Goal: Information Seeking & Learning: Compare options

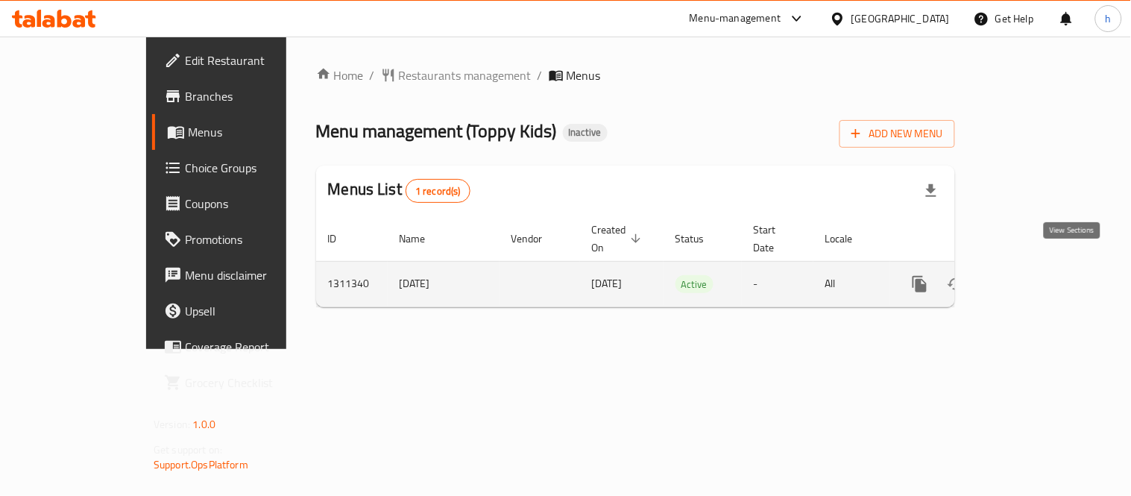
click at [1036, 275] on icon "enhanced table" at bounding box center [1027, 284] width 18 height 18
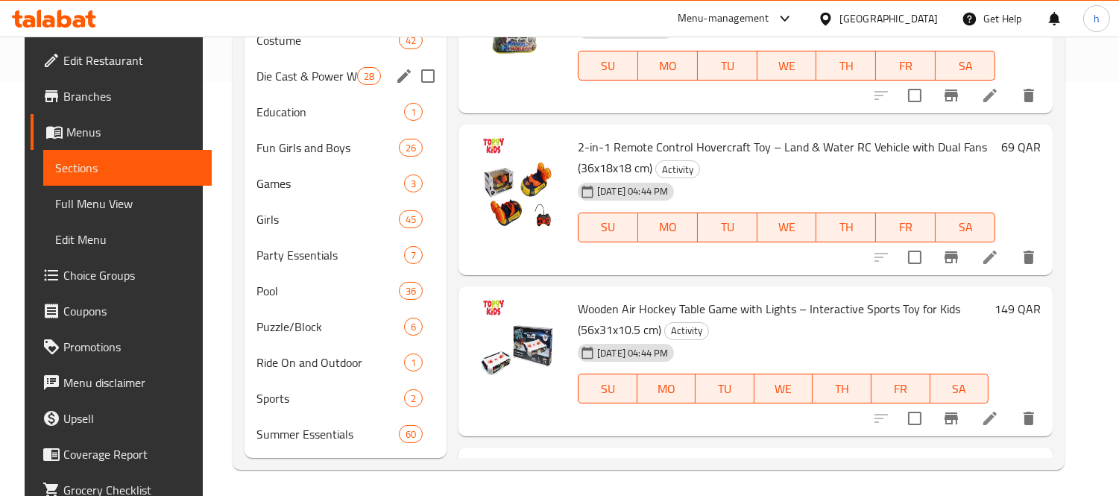
scroll to position [416, 0]
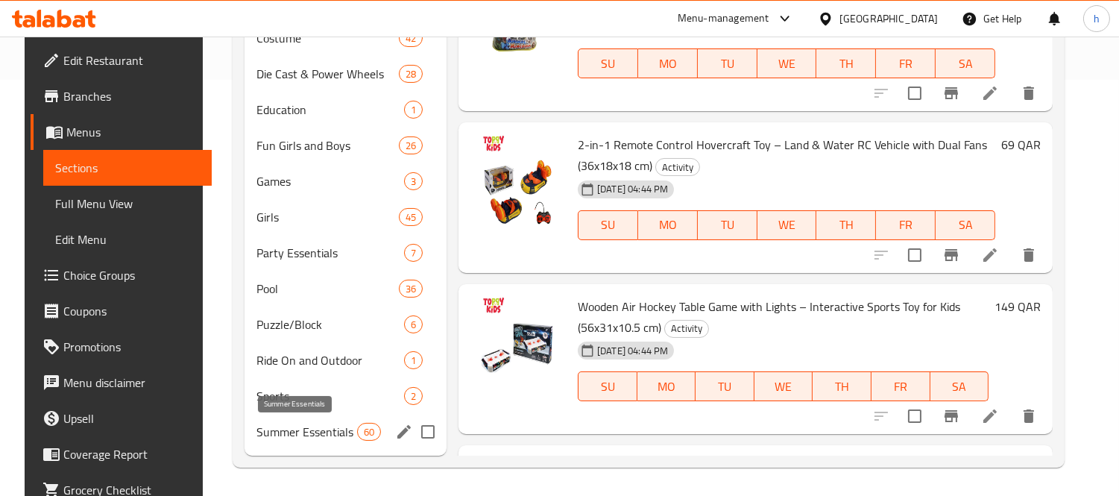
click at [303, 429] on span "Summer Essentials" at bounding box center [306, 432] width 101 height 18
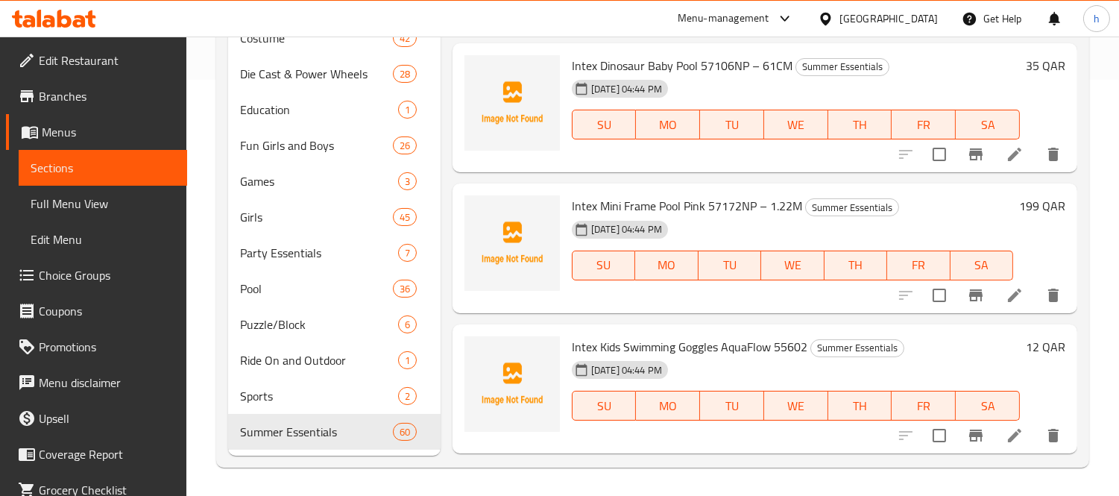
scroll to position [8036, 0]
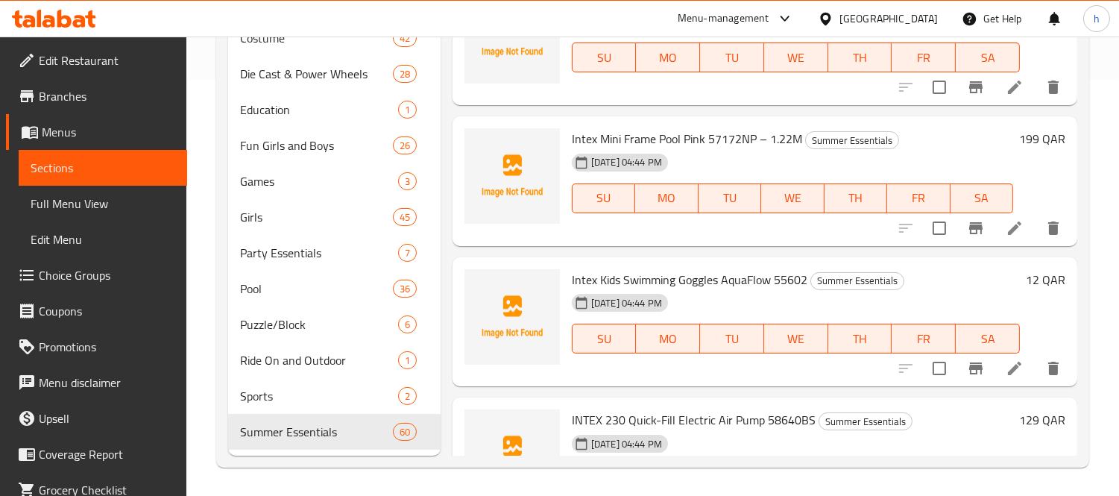
copy h6 "Intex Explorer 200 Inflatable Boat Set with Oars 58331NP"
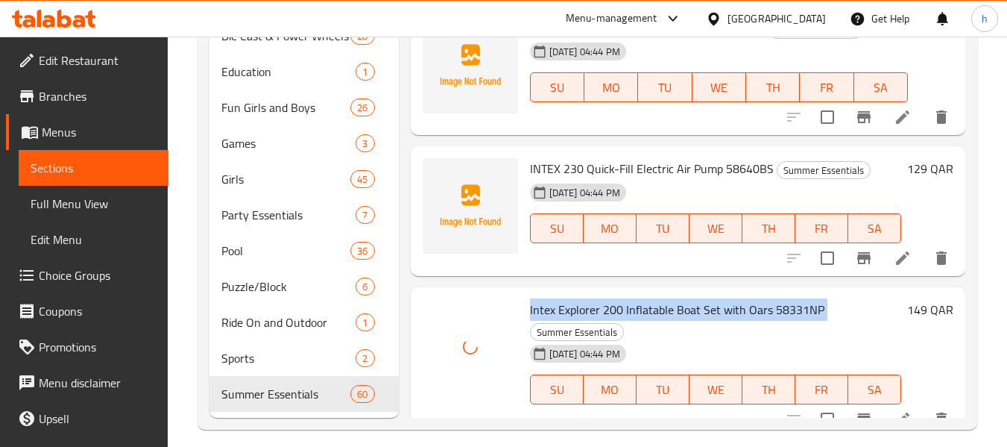
scroll to position [489, 0]
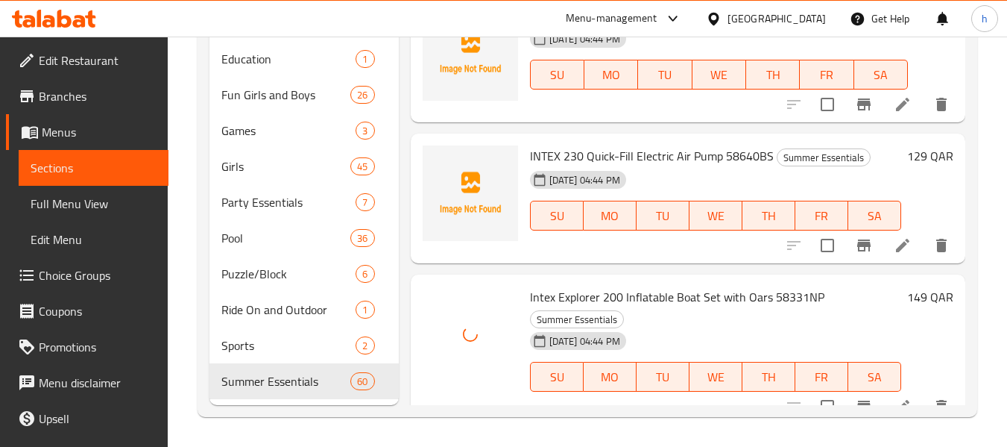
click at [604, 145] on span "INTEX 230 Quick-Fill Electric Air Pump 58640BS" at bounding box center [652, 156] width 244 height 22
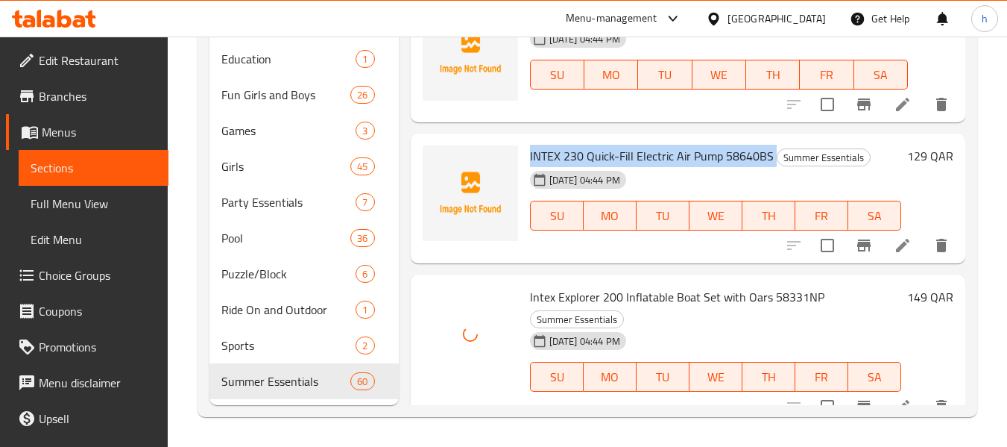
click at [604, 145] on span "INTEX 230 Quick-Fill Electric Air Pump 58640BS" at bounding box center [652, 156] width 244 height 22
copy h6 "INTEX 230 Quick-Fill Electric Air Pump 58640BS"
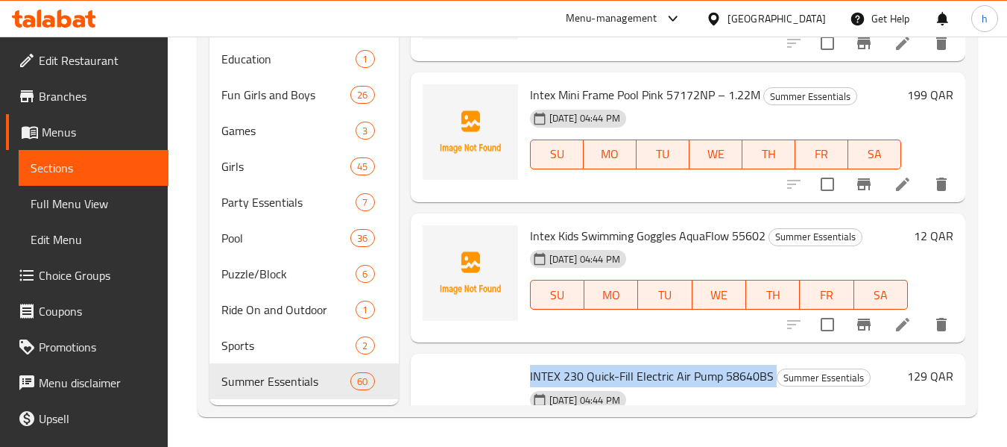
scroll to position [8337, 0]
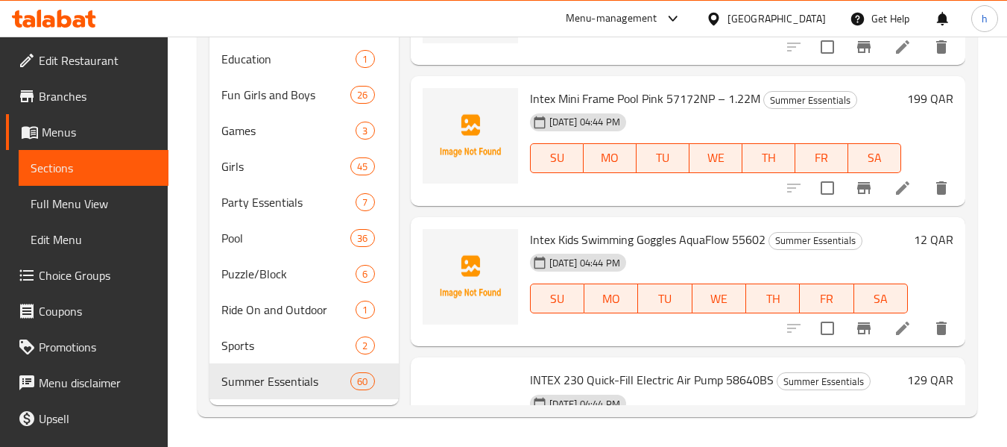
click at [574, 228] on span "Intex Kids Swimming Goggles AquaFlow 55602" at bounding box center [648, 239] width 236 height 22
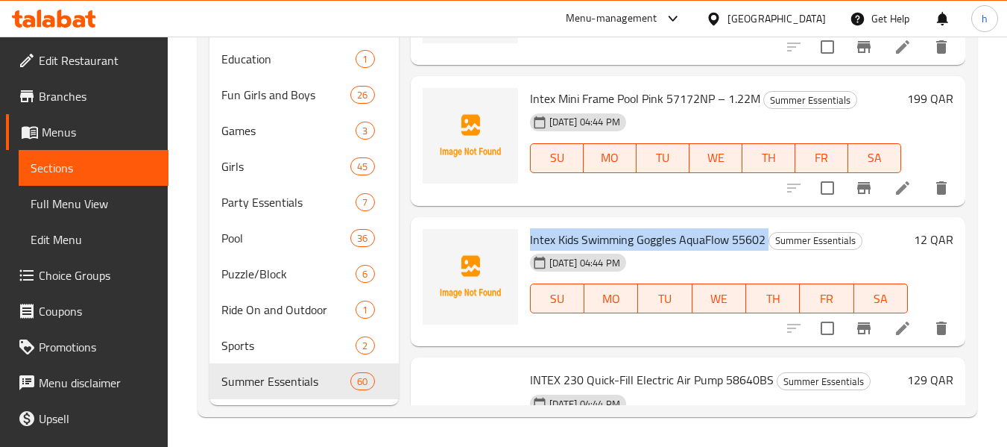
click at [574, 228] on span "Intex Kids Swimming Goggles AquaFlow 55602" at bounding box center [648, 239] width 236 height 22
copy h6 "Intex Kids Swimming Goggles AquaFlow 55602"
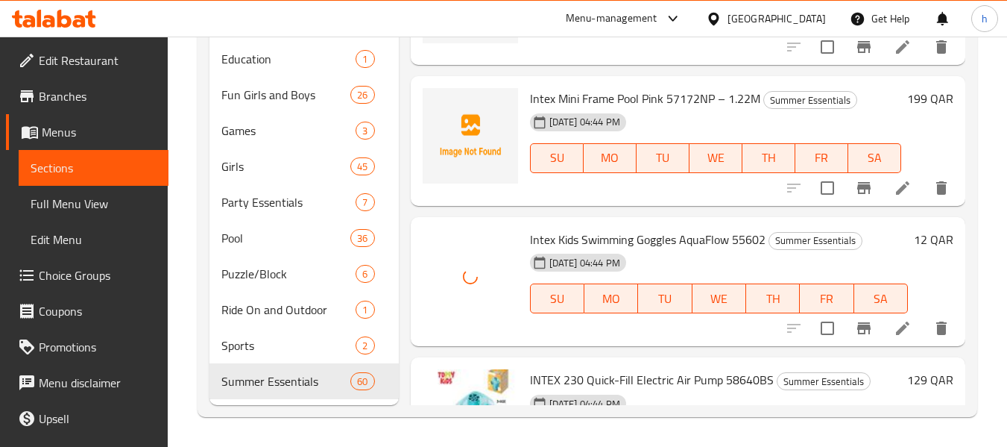
click at [587, 87] on span "Intex Mini Frame Pool Pink 57172NP – 1.22M" at bounding box center [645, 98] width 230 height 22
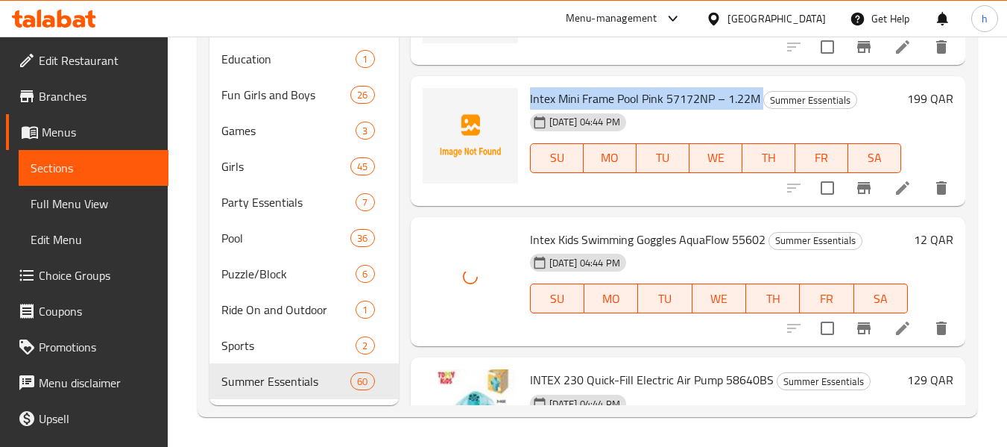
click at [587, 87] on span "Intex Mini Frame Pool Pink 57172NP – 1.22M" at bounding box center [645, 98] width 230 height 22
copy h6 "Intex Mini Frame Pool Pink 57172NP – 1.22M"
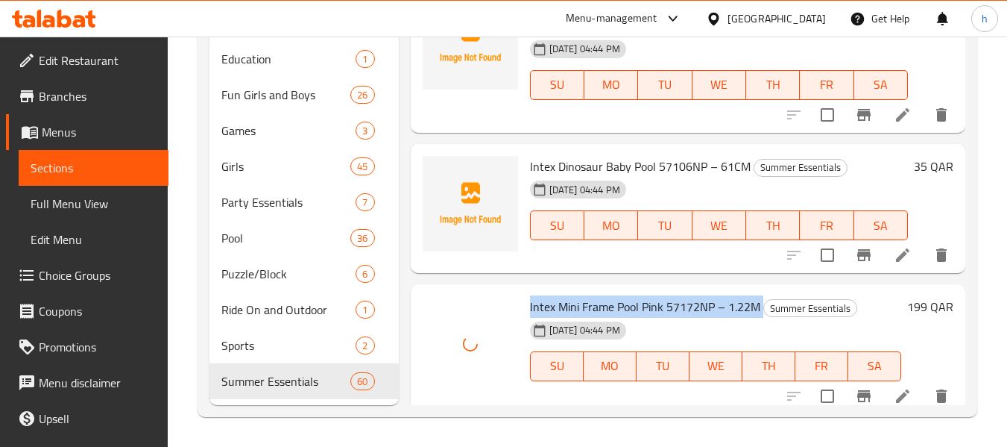
scroll to position [8039, 0]
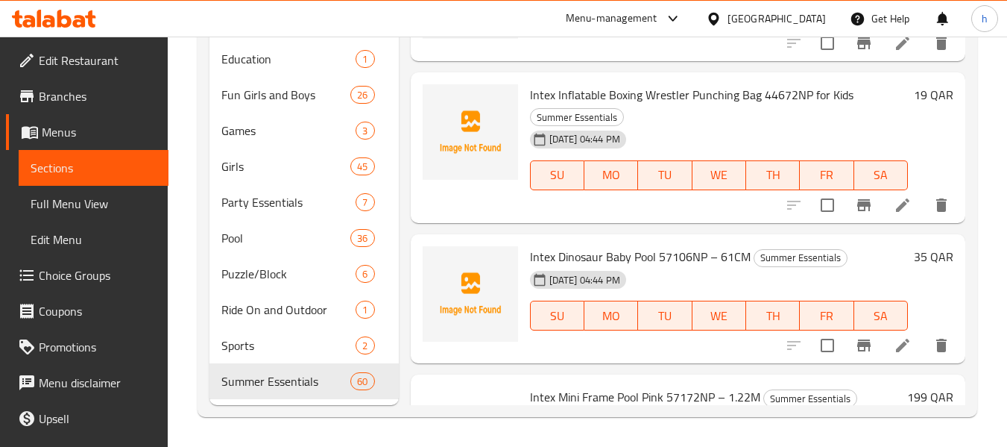
click at [595, 245] on span "Intex Dinosaur Baby Pool 57106NP – 61CM" at bounding box center [640, 256] width 221 height 22
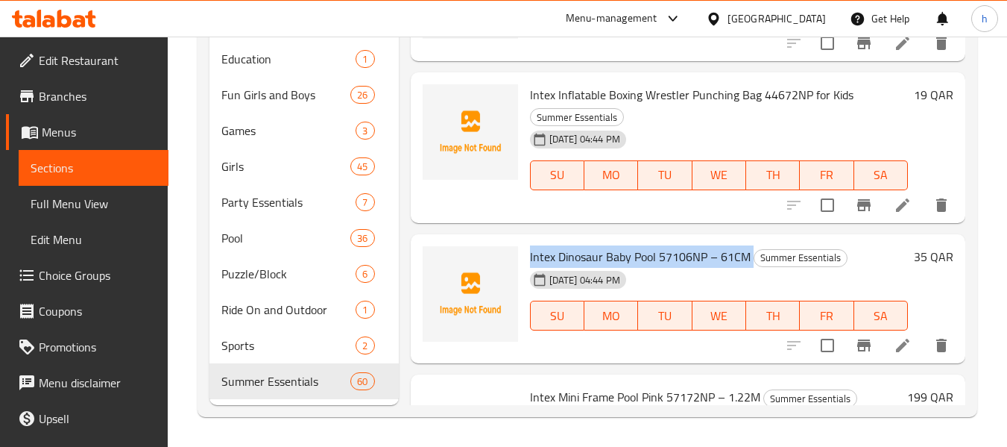
click at [595, 245] on span "Intex Dinosaur Baby Pool 57106NP – 61CM" at bounding box center [640, 256] width 221 height 22
copy h6 "Intex Dinosaur Baby Pool 57106NP – 61CM"
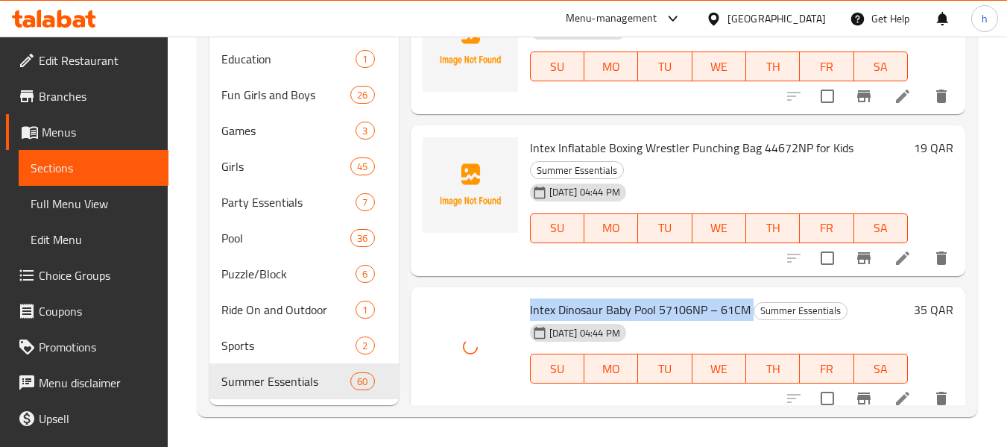
scroll to position [7890, 0]
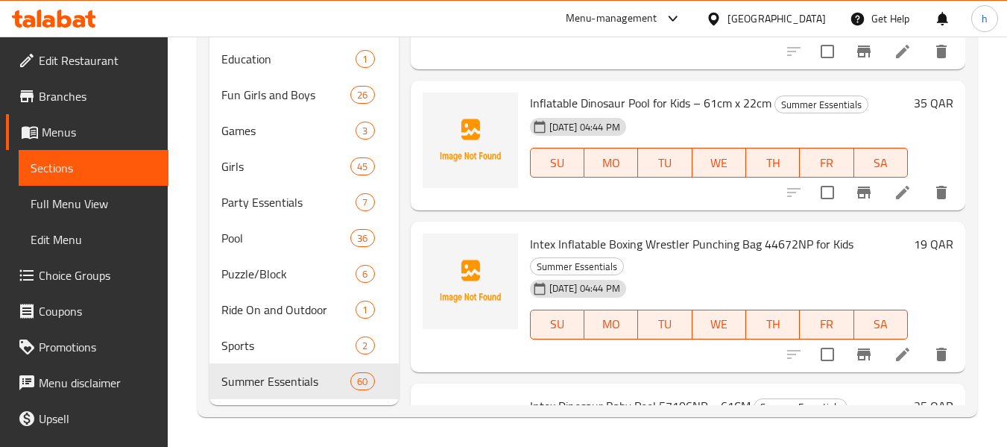
click at [590, 233] on span "Intex Inflatable Boxing Wrestler Punching Bag 44672NP for Kids" at bounding box center [692, 244] width 324 height 22
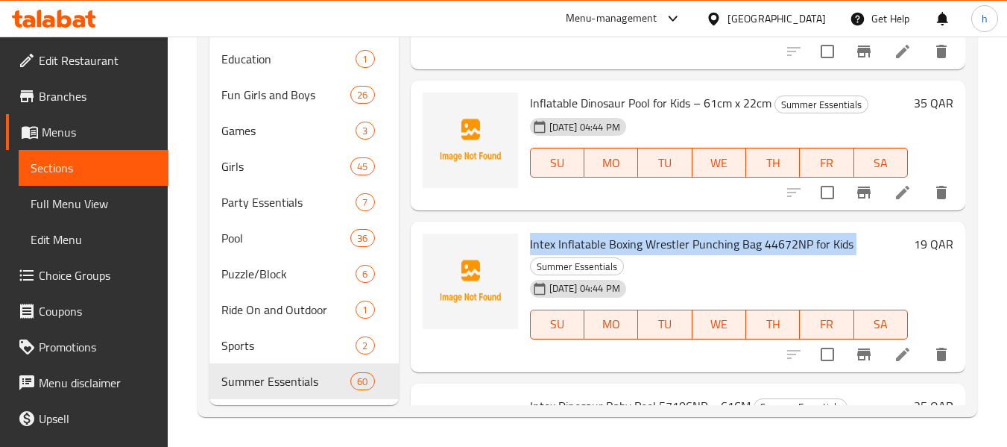
click at [590, 233] on span "Intex Inflatable Boxing Wrestler Punching Bag 44672NP for Kids" at bounding box center [692, 244] width 324 height 22
copy h6 "Intex Inflatable Boxing Wrestler Punching Bag 44672NP for Kids"
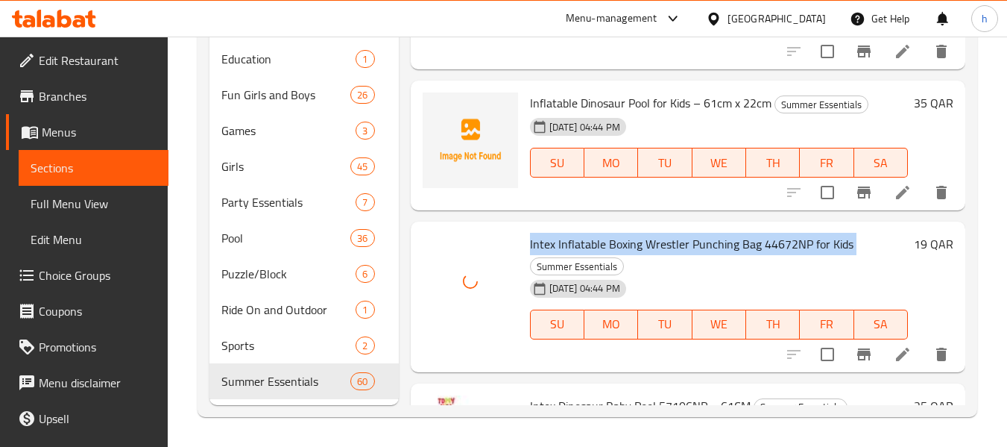
scroll to position [7815, 0]
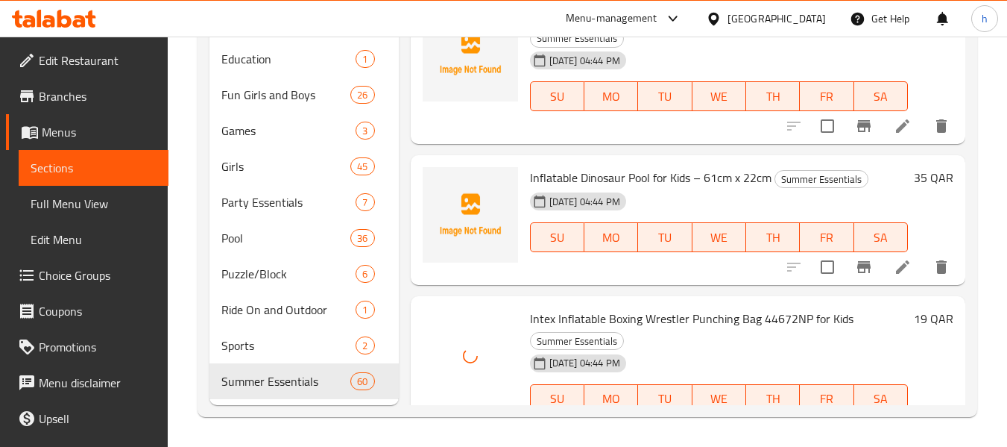
click at [614, 166] on span "Inflatable Dinosaur Pool for Kids – 61cm x 22cm" at bounding box center [651, 177] width 242 height 22
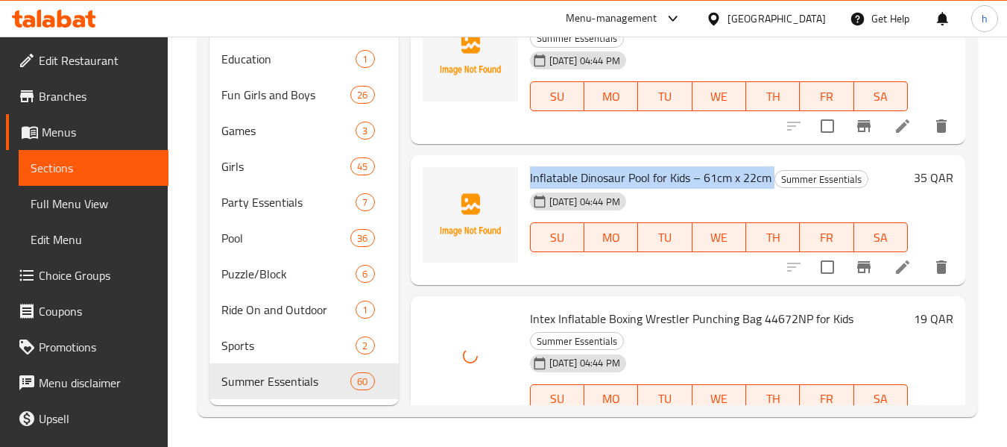
click at [614, 166] on span "Inflatable Dinosaur Pool for Kids – 61cm x 22cm" at bounding box center [651, 177] width 242 height 22
copy h6 "Inflatable Dinosaur Pool for Kids – 61cm x 22cm"
click at [605, 166] on span "Inflatable Dinosaur Pool for Kids – 61cm x 22cm" at bounding box center [651, 177] width 242 height 22
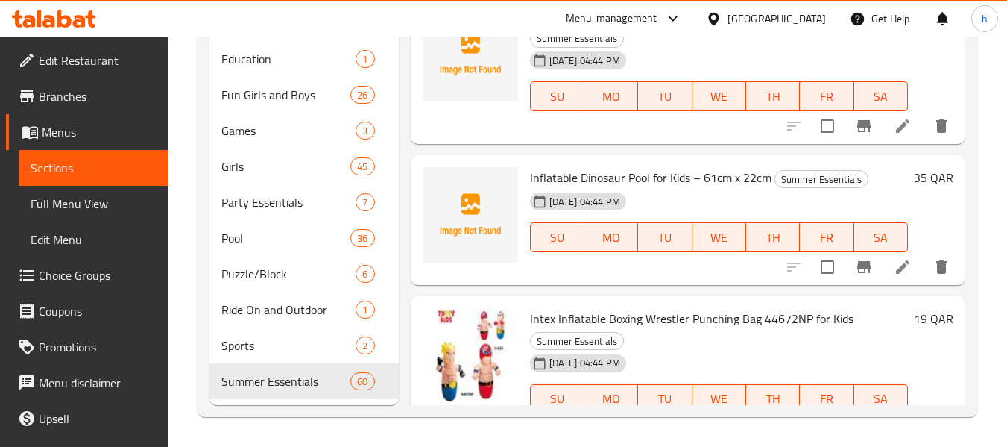
click at [605, 166] on span "Inflatable Dinosaur Pool for Kids – 61cm x 22cm" at bounding box center [651, 177] width 242 height 22
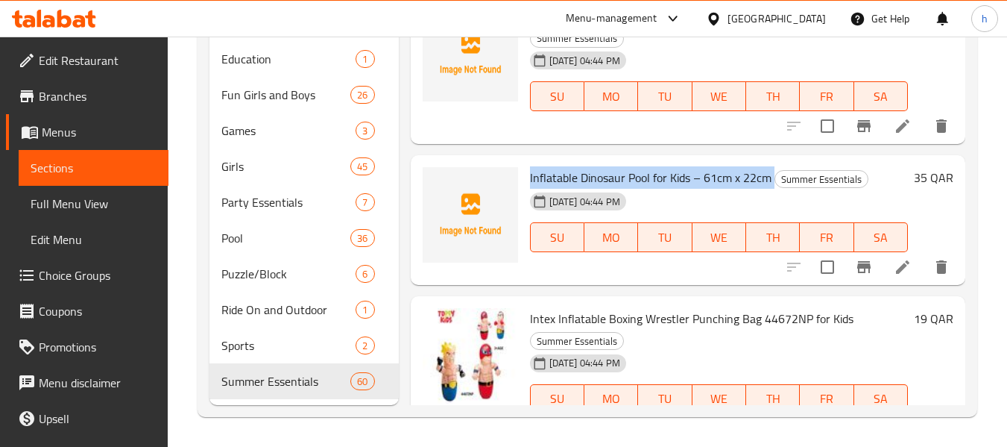
click at [605, 166] on span "Inflatable Dinosaur Pool for Kids – 61cm x 22cm" at bounding box center [651, 177] width 242 height 22
copy h6 "Inflatable Dinosaur Pool for Kids – 61cm x 22cm"
click at [657, 166] on span "Inflatable Dinosaur Pool for Kids – 61cm x 22cm" at bounding box center [651, 177] width 242 height 22
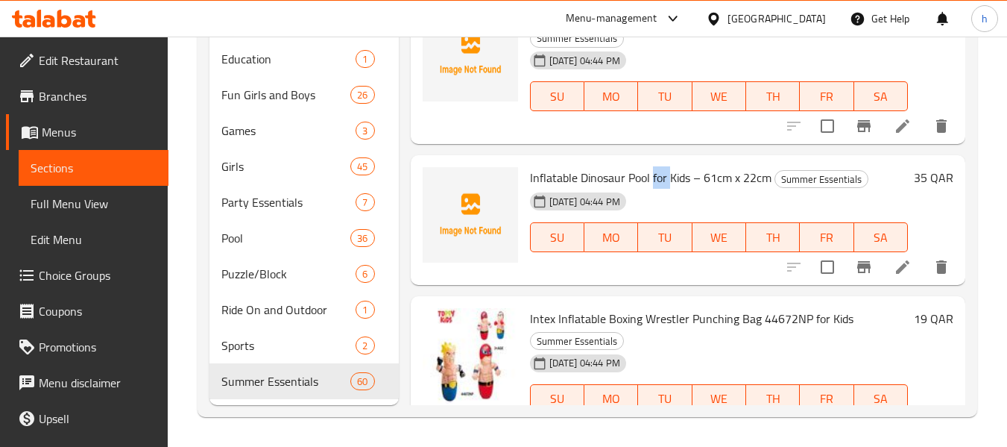
click at [657, 166] on span "Inflatable Dinosaur Pool for Kids – 61cm x 22cm" at bounding box center [651, 177] width 242 height 22
drag, startPoint x: 691, startPoint y: 160, endPoint x: 528, endPoint y: 155, distance: 163.3
click at [528, 161] on div "Inflatable Dinosaur Pool for Kids – 61cm x 22cm Summer Essentials [DATE] 04:44 …" at bounding box center [719, 220] width 390 height 118
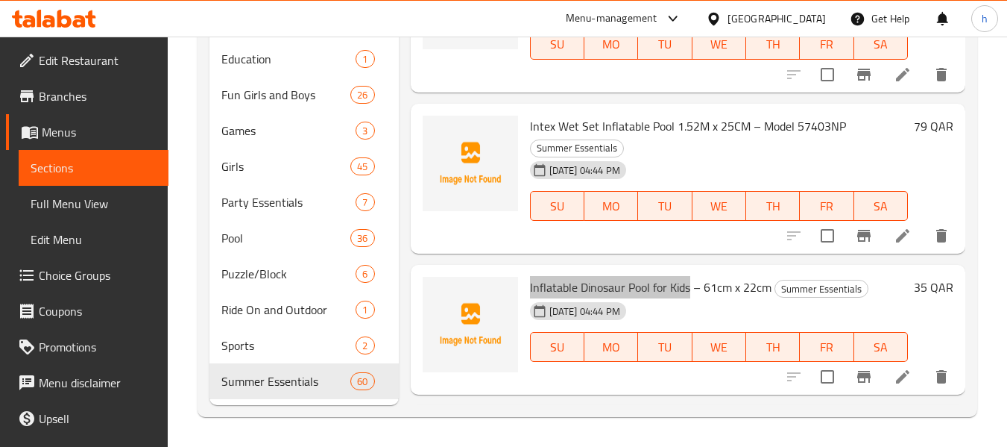
scroll to position [7666, 0]
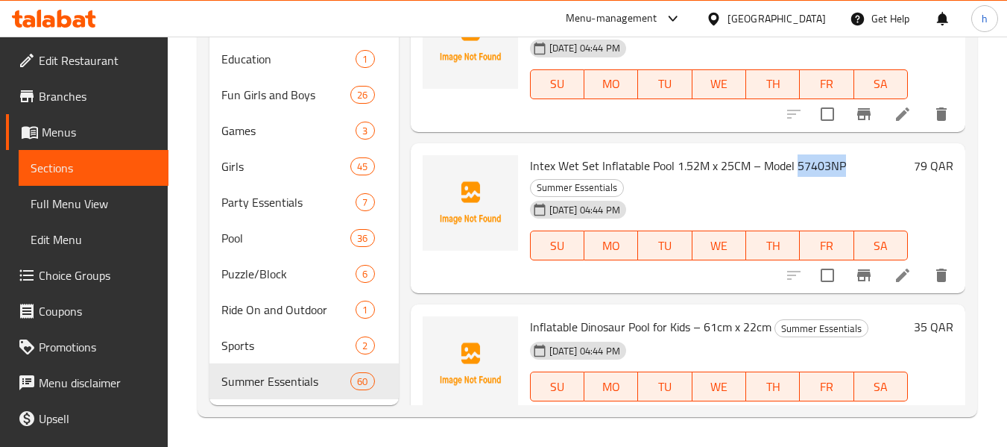
drag, startPoint x: 796, startPoint y: 145, endPoint x: 841, endPoint y: 152, distance: 45.2
click at [841, 154] on span "Intex Wet Set Inflatable Pool 1.52M x 25CM – Model 57403NP" at bounding box center [688, 165] width 316 height 22
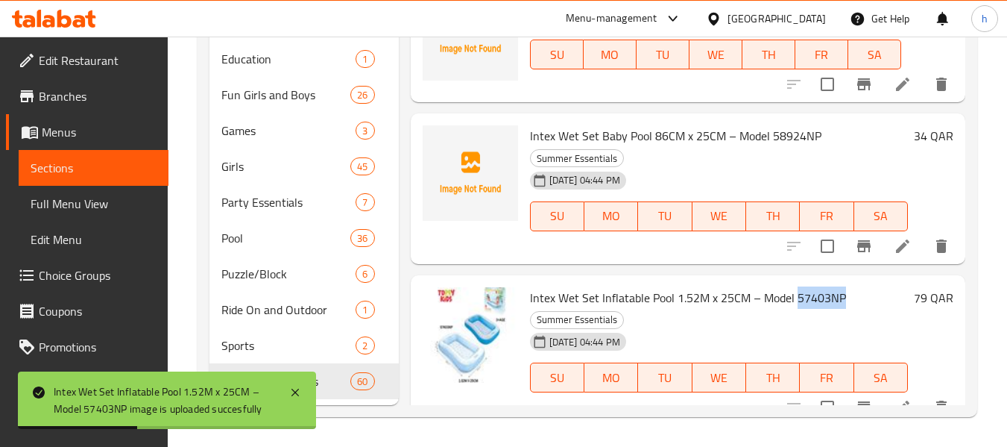
scroll to position [7517, 0]
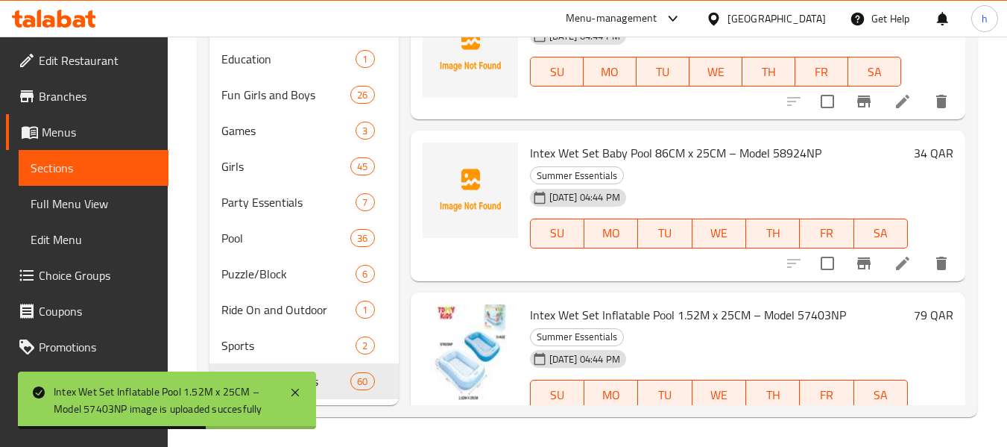
click at [650, 142] on span "Intex Wet Set Baby Pool 86CM x 25CM – Model 58924NP" at bounding box center [675, 153] width 291 height 22
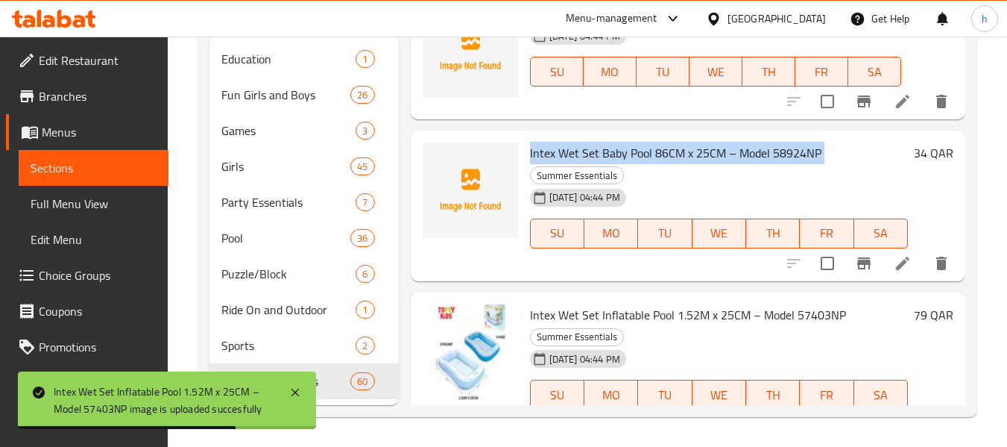
click at [650, 142] on span "Intex Wet Set Baby Pool 86CM x 25CM – Model 58924NP" at bounding box center [675, 153] width 291 height 22
copy h6 "Intex Wet Set Baby Pool 86CM x 25CM – Model 58924NP"
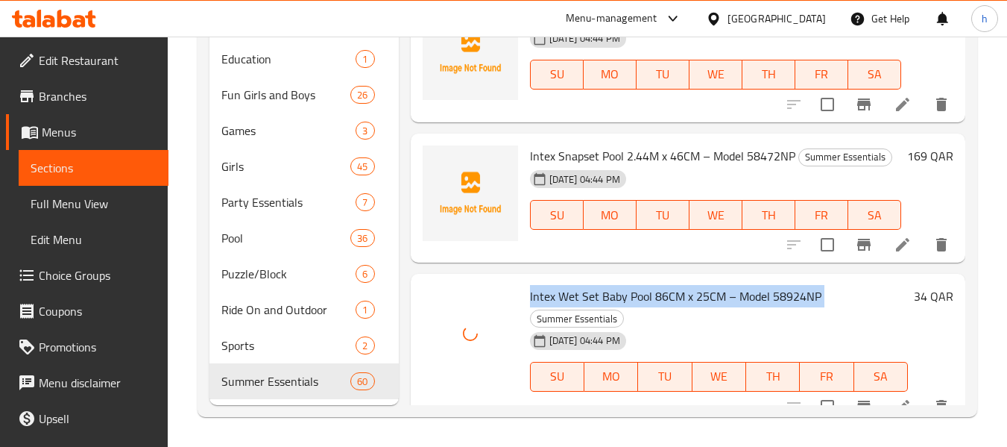
scroll to position [7368, 0]
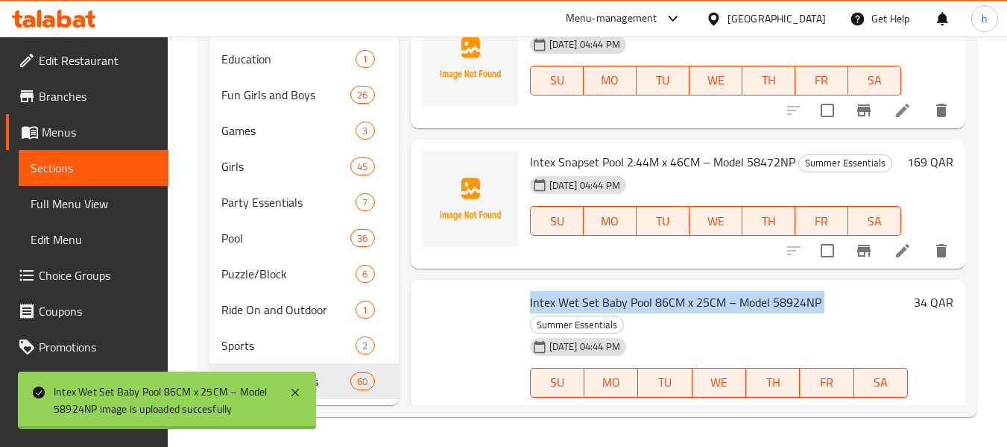
click at [643, 151] on span "Intex Snapset Pool 2.44M x 46CM – Model 58472NP" at bounding box center [662, 162] width 265 height 22
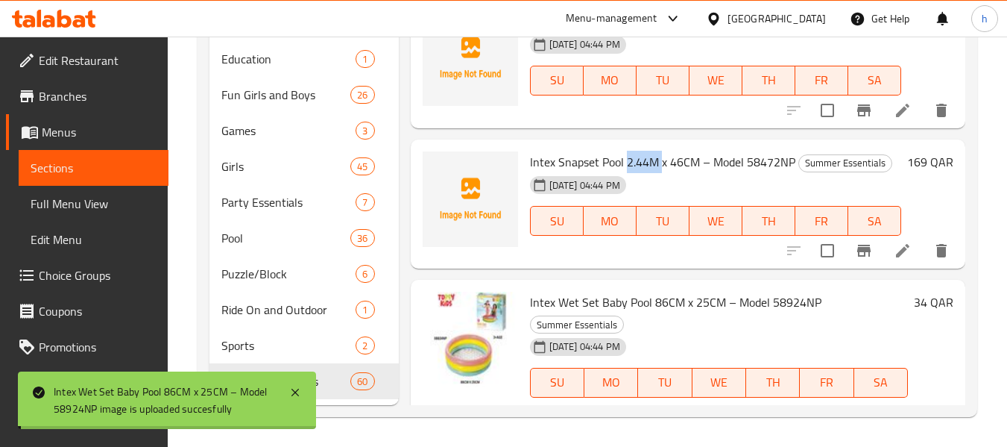
click at [643, 151] on span "Intex Snapset Pool 2.44M x 46CM – Model 58472NP" at bounding box center [662, 162] width 265 height 22
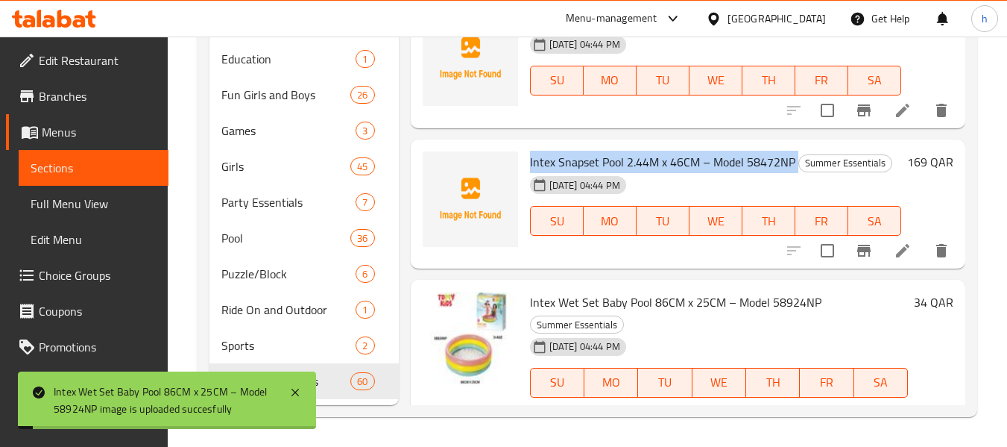
click at [643, 151] on span "Intex Snapset Pool 2.44M x 46CM – Model 58472NP" at bounding box center [662, 162] width 265 height 22
copy h6 "Intex Snapset Pool 2.44M x 46CM – Model 58472NP"
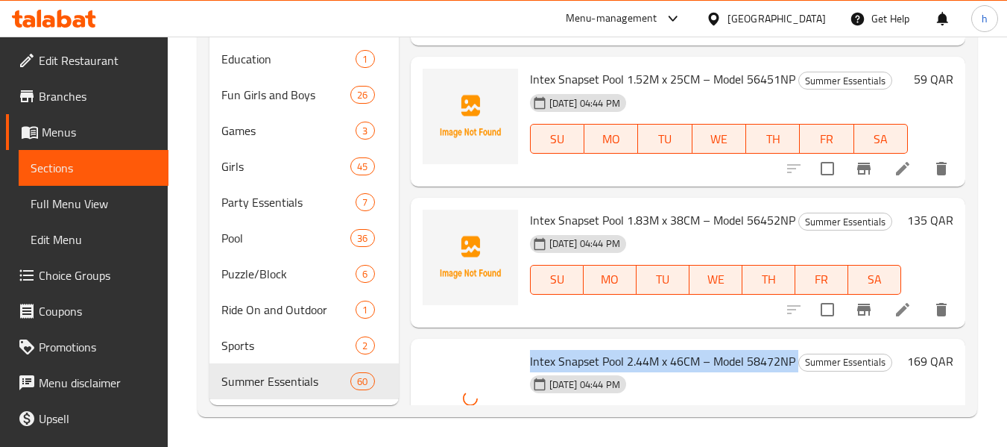
scroll to position [7144, 0]
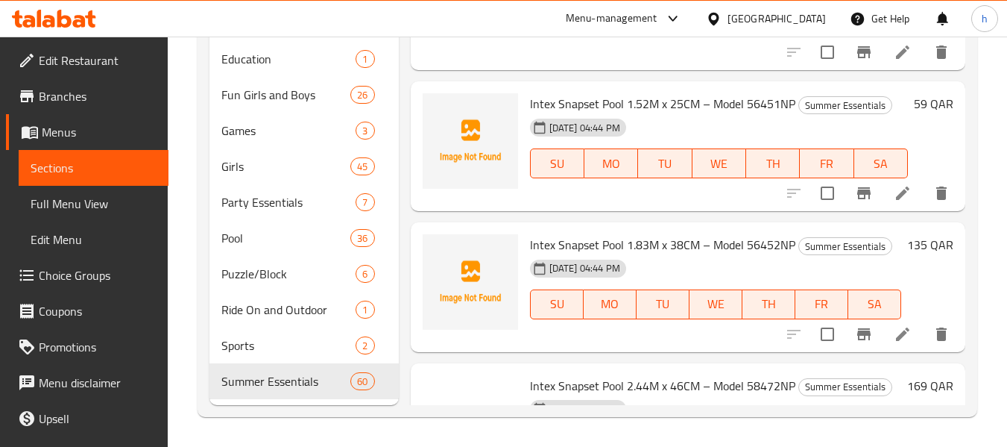
click at [621, 233] on span "Intex Snapset Pool 1.83M x 38CM – Model 56452NP" at bounding box center [662, 244] width 265 height 22
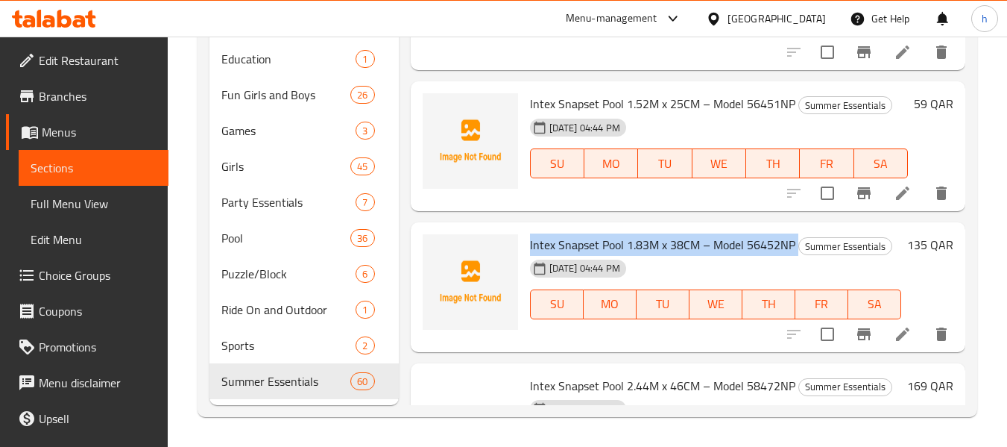
click at [621, 233] on span "Intex Snapset Pool 1.83M x 38CM – Model 56452NP" at bounding box center [662, 244] width 265 height 22
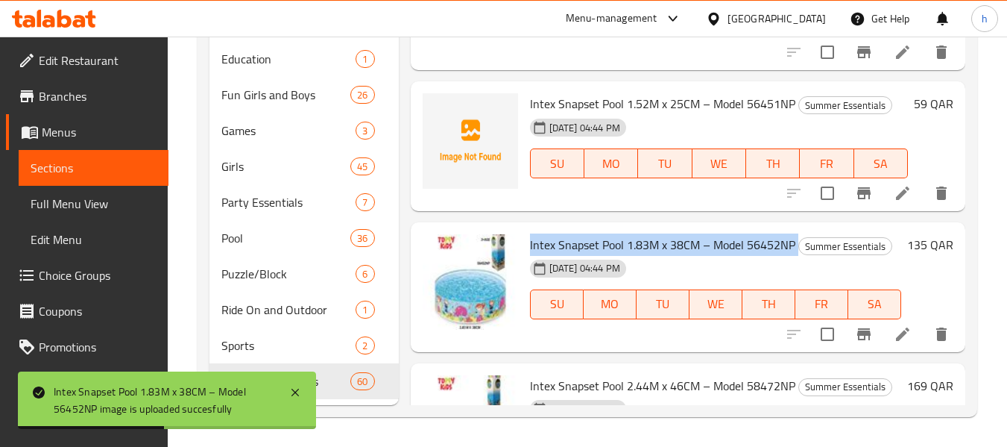
scroll to position [7070, 0]
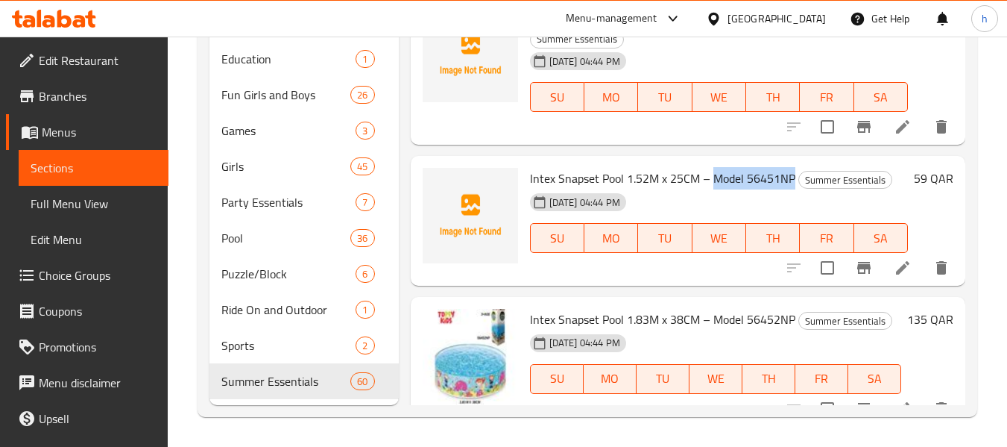
drag, startPoint x: 713, startPoint y: 162, endPoint x: 791, endPoint y: 165, distance: 77.6
click at [791, 167] on span "Intex Snapset Pool 1.52M x 25CM – Model 56451NP" at bounding box center [662, 178] width 265 height 22
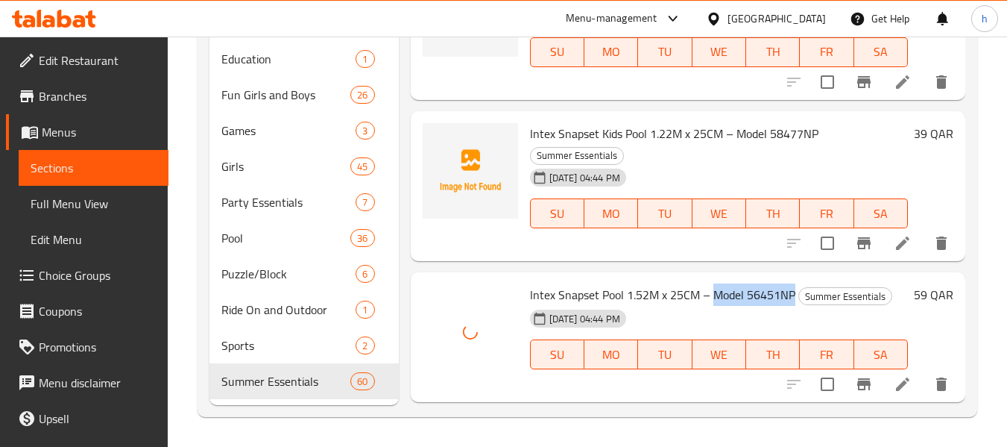
scroll to position [6921, 0]
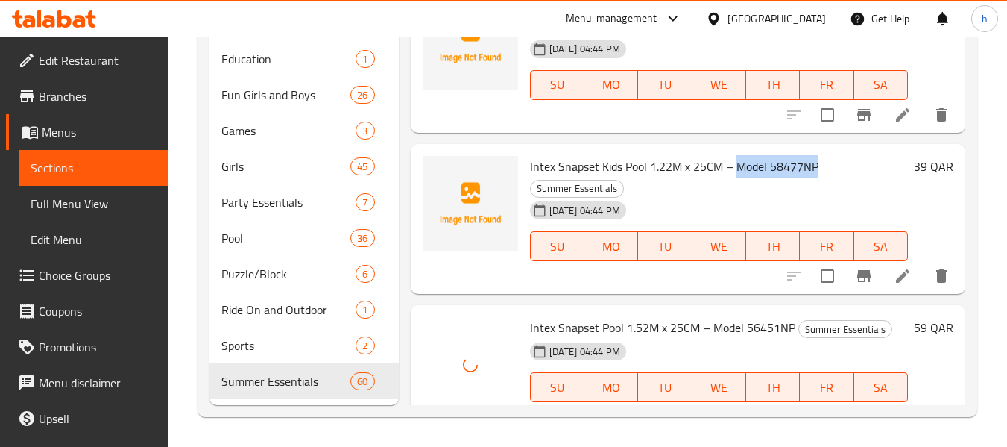
drag, startPoint x: 737, startPoint y: 145, endPoint x: 822, endPoint y: 154, distance: 86.2
click at [822, 156] on h6 "Intex Snapset Kids Pool 1.22M x 25CM – Model 58477NP Summer Essentials" at bounding box center [719, 177] width 378 height 42
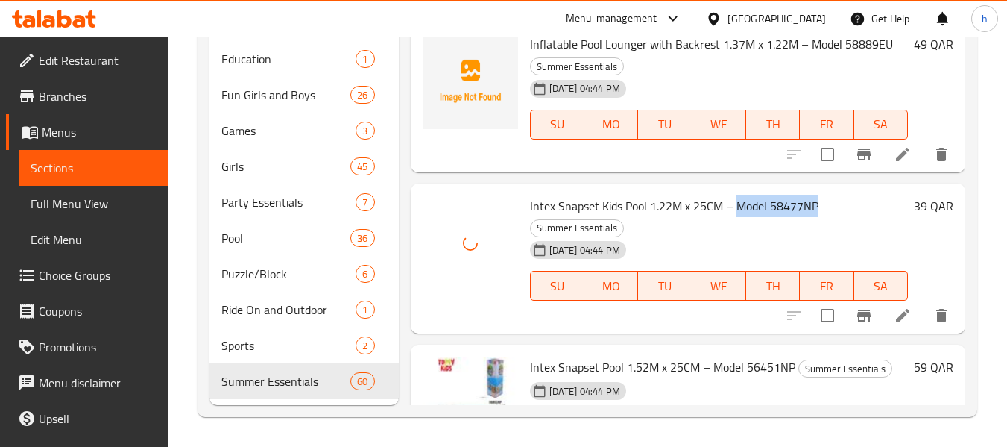
scroll to position [6846, 0]
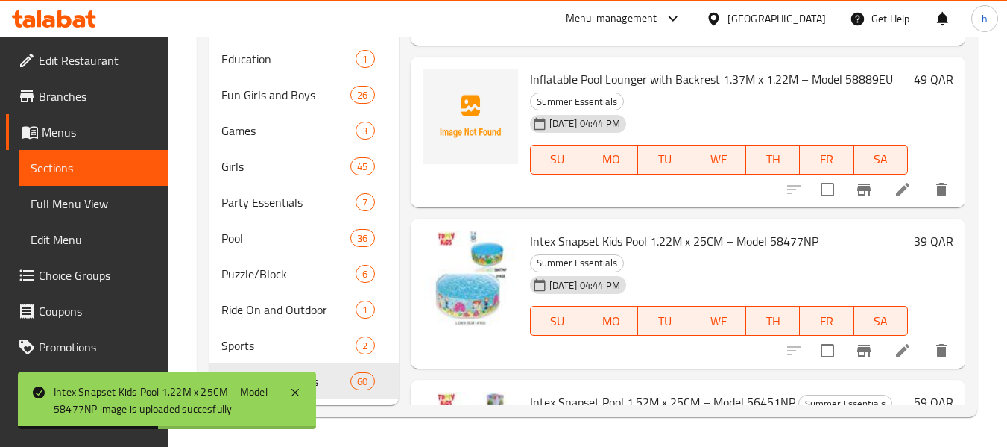
click at [745, 68] on span "Inflatable Pool Lounger with Backrest 1.37M x 1.22M – Model 58889EU" at bounding box center [711, 79] width 363 height 22
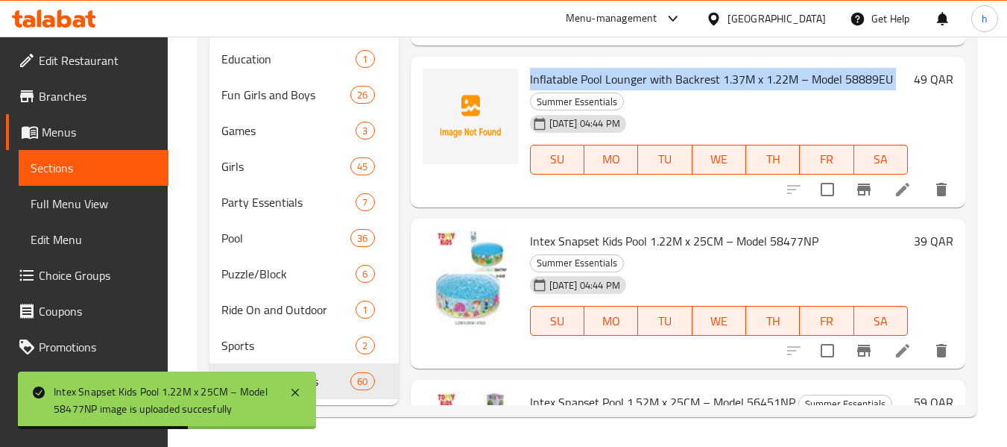
click at [745, 68] on span "Inflatable Pool Lounger with Backrest 1.37M x 1.22M – Model 58889EU" at bounding box center [711, 79] width 363 height 22
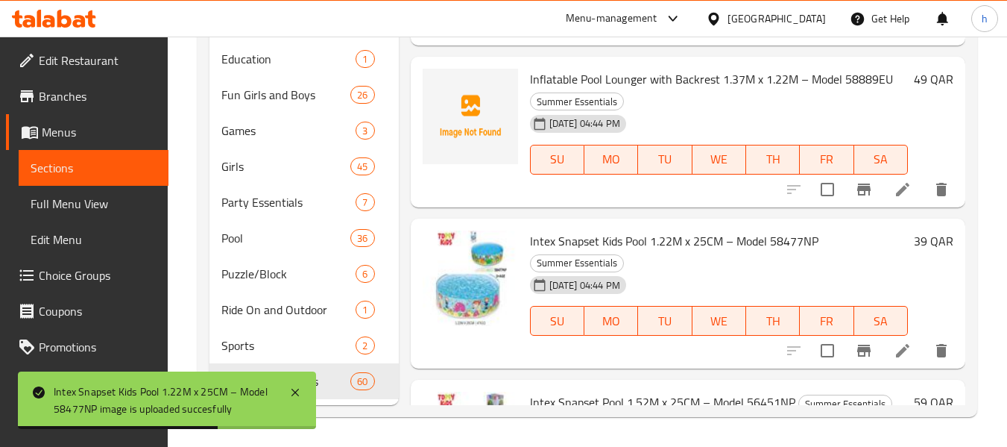
click at [806, 109] on div "[DATE] 04:44 PM SU MO TU WE TH FR SA" at bounding box center [719, 149] width 390 height 81
drag, startPoint x: 829, startPoint y: 63, endPoint x: 887, endPoint y: 69, distance: 58.4
click at [887, 69] on span "Inflatable Pool Lounger with Backrest 1.37M x 1.22M – Model 58889EU" at bounding box center [711, 79] width 363 height 22
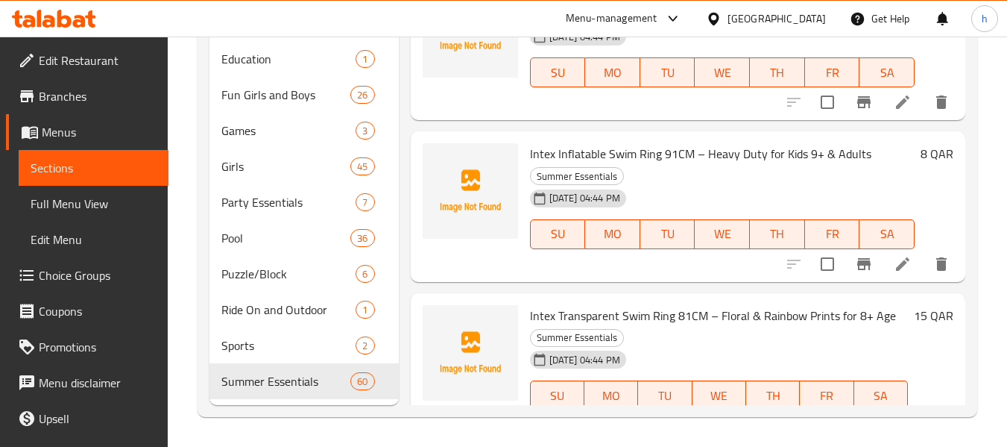
scroll to position [2385, 0]
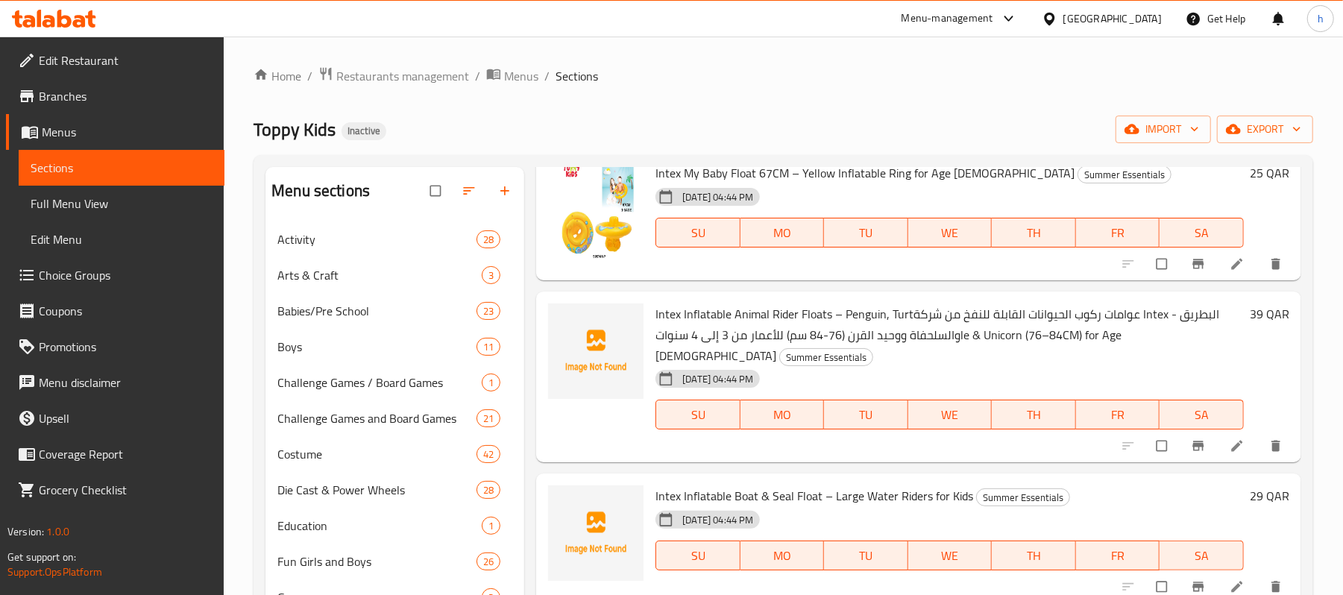
scroll to position [3677, 0]
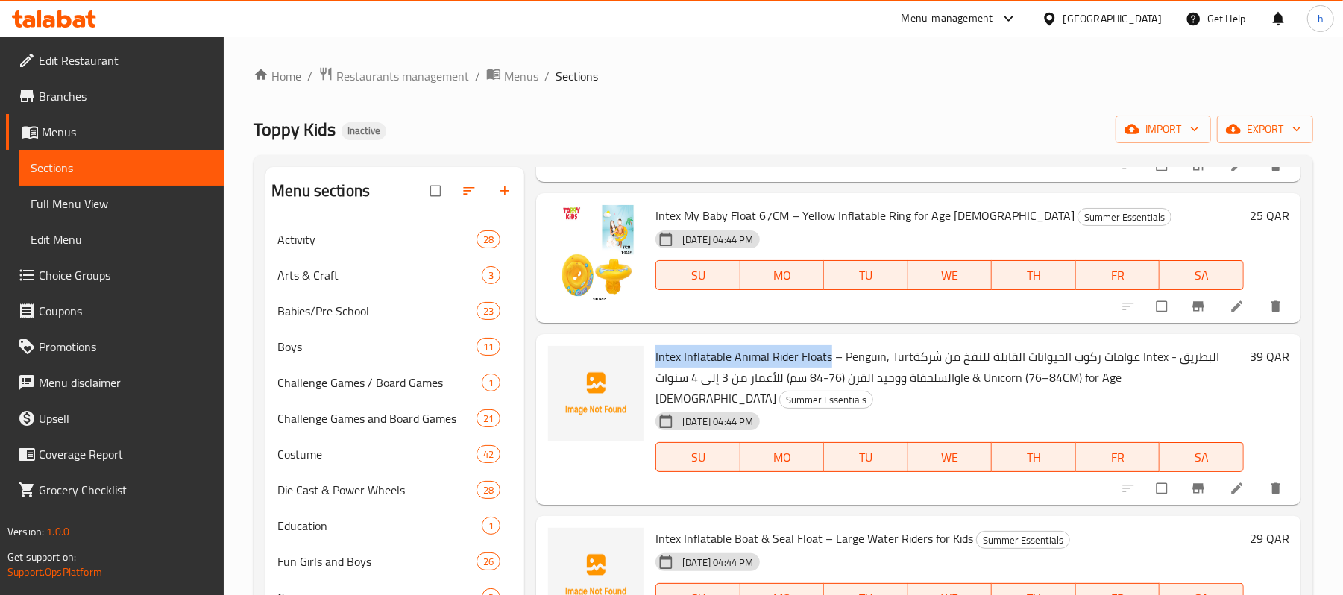
drag, startPoint x: 656, startPoint y: 356, endPoint x: 830, endPoint y: 359, distance: 174.5
click at [830, 359] on span "Intex Inflatable Animal Rider Floats – Penguin, Turtعوامات ركوب الحيوانات القاب…" at bounding box center [937, 377] width 564 height 64
copy span "Intex Inflatable Animal Rider Floats"
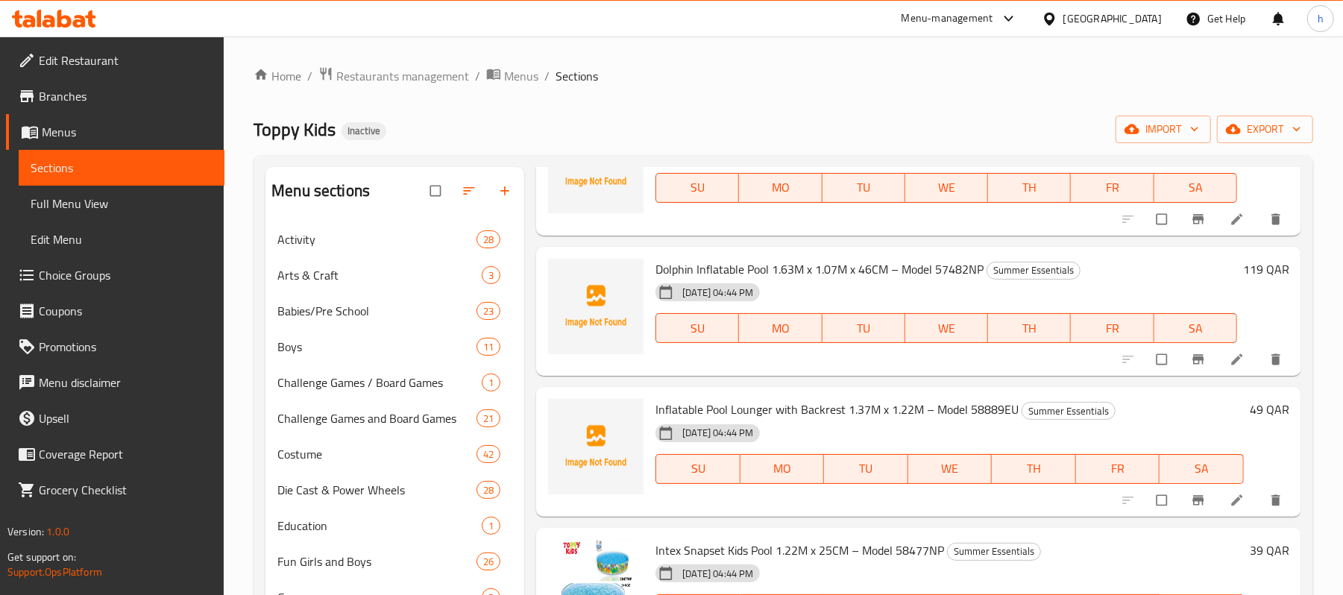
scroll to position [6318, 0]
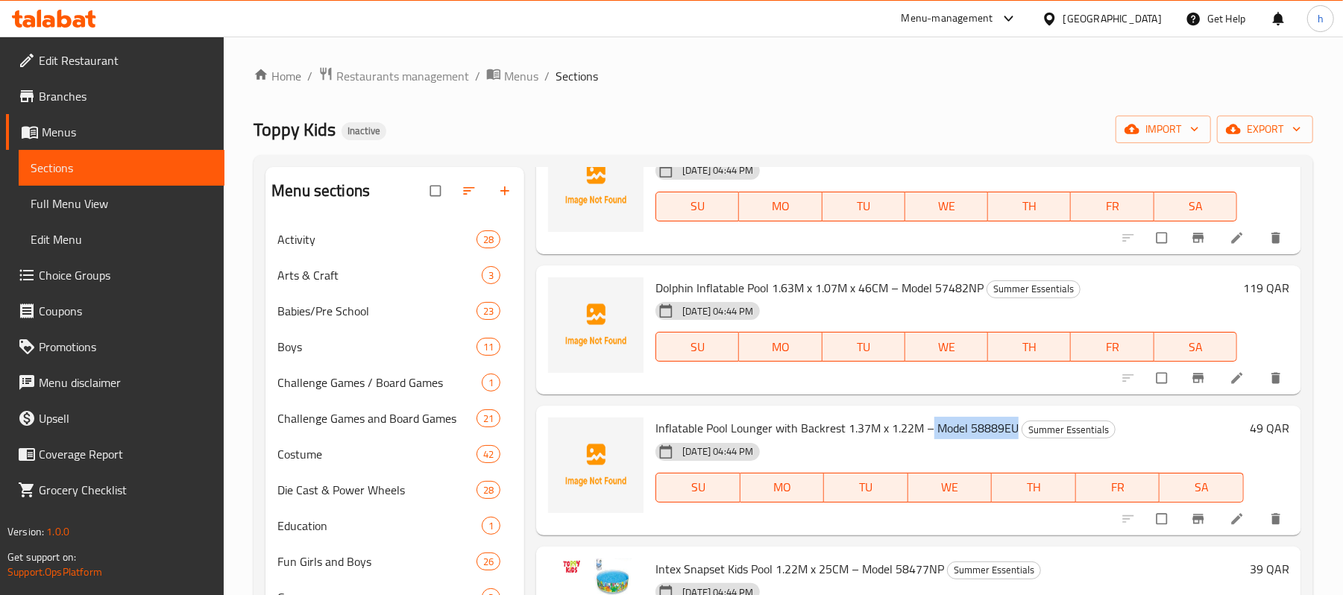
drag, startPoint x: 932, startPoint y: 431, endPoint x: 1014, endPoint y: 433, distance: 82.0
click at [1014, 433] on span "Inflatable Pool Lounger with Backrest 1.37M x 1.22M – Model 58889EU" at bounding box center [836, 428] width 363 height 22
copy span "Model 58889EU"
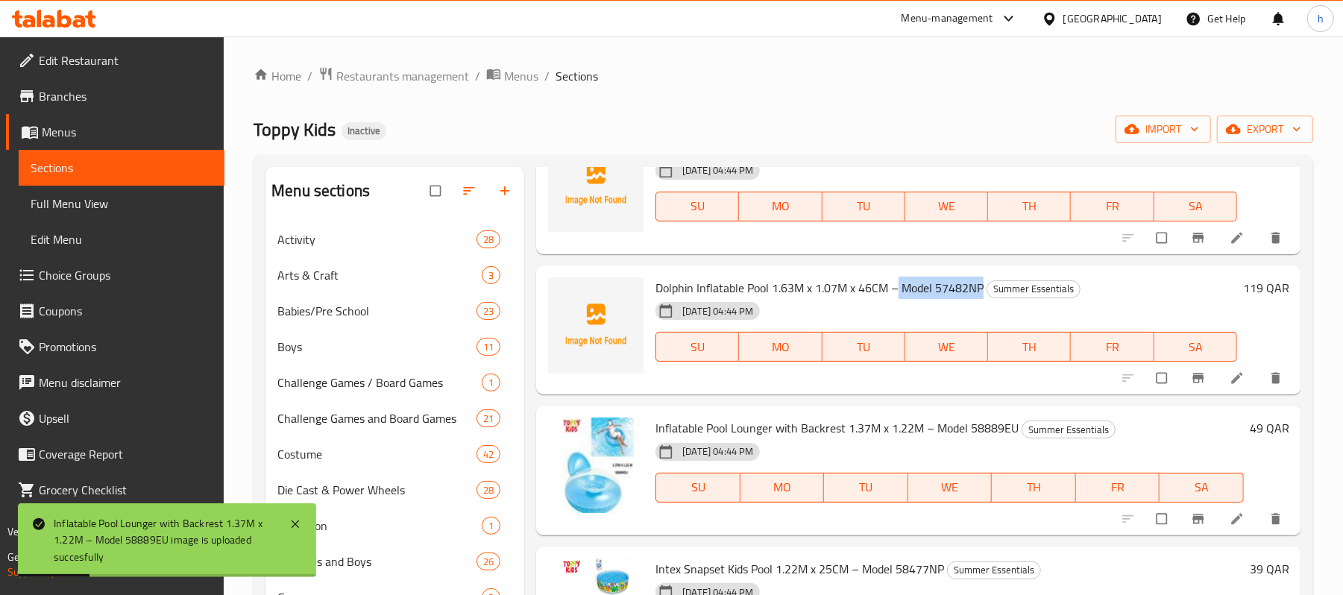
drag, startPoint x: 898, startPoint y: 291, endPoint x: 981, endPoint y: 297, distance: 83.0
click at [981, 297] on span "Dolphin Inflatable Pool 1.63M x 1.07M x 46CM – Model 57482NP" at bounding box center [819, 288] width 328 height 22
copy span "Model 57482NP"
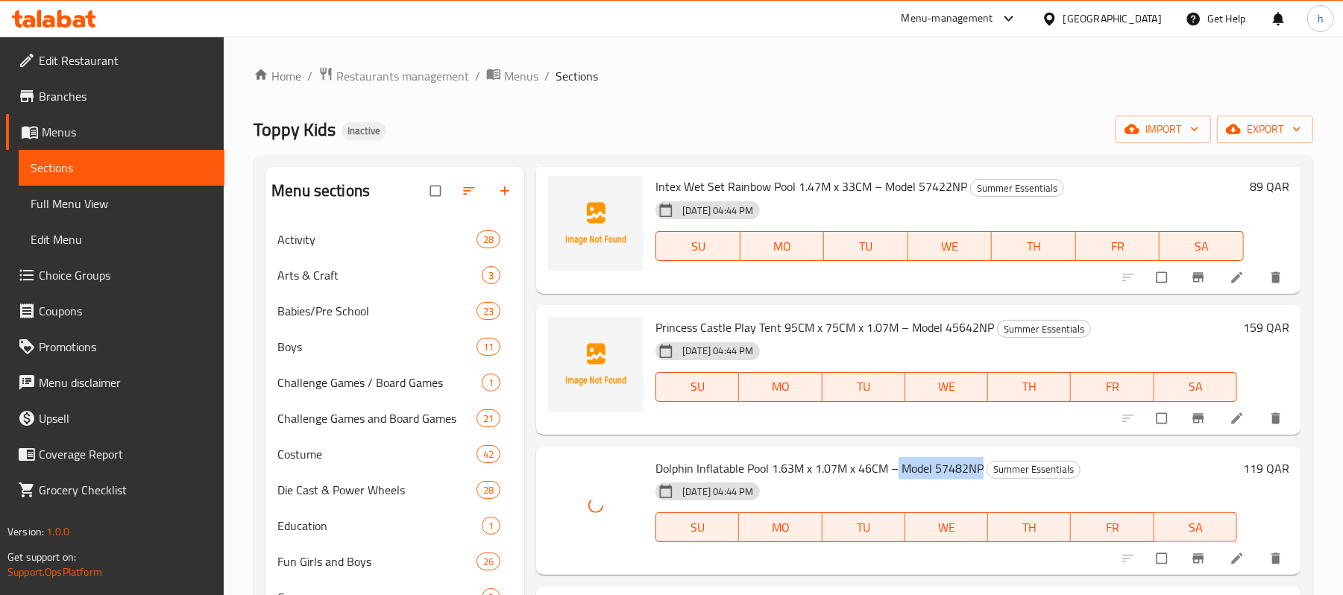
scroll to position [6119, 0]
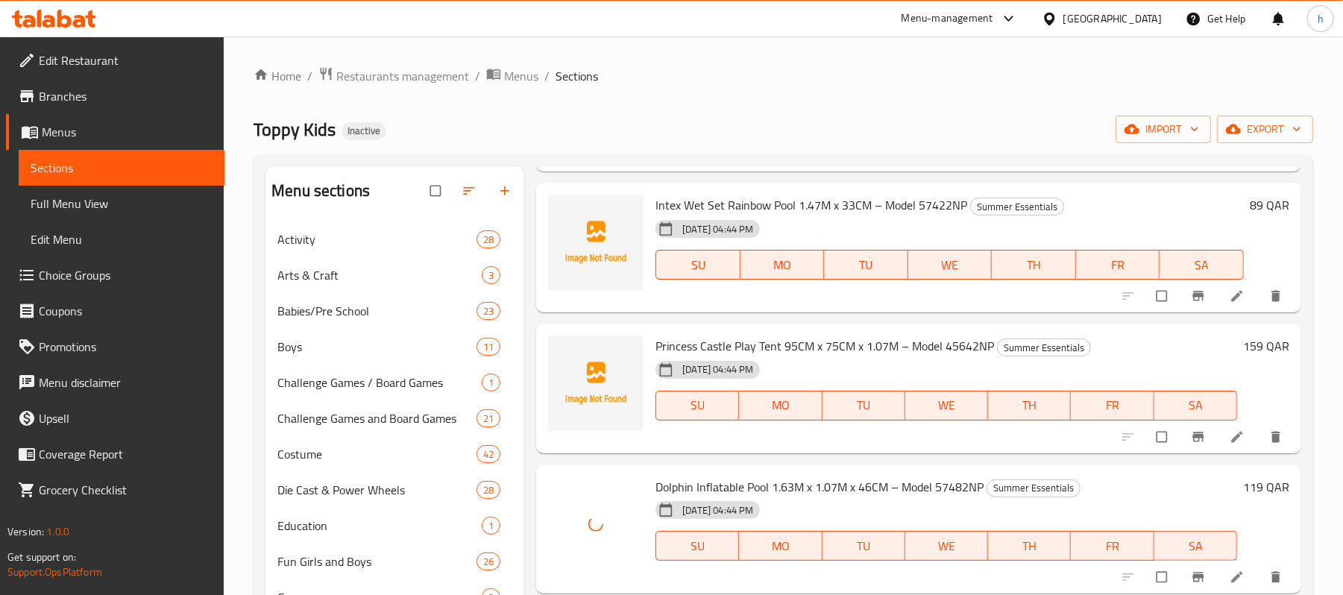
click at [895, 349] on span "Princess Castle Play Tent 95CM x 75CM x 1.07M – Model 45642NP" at bounding box center [824, 346] width 338 height 22
copy h6 "Princess Castle Play Tent 95CM x 75CM x 1.07M – Model 45642NP"
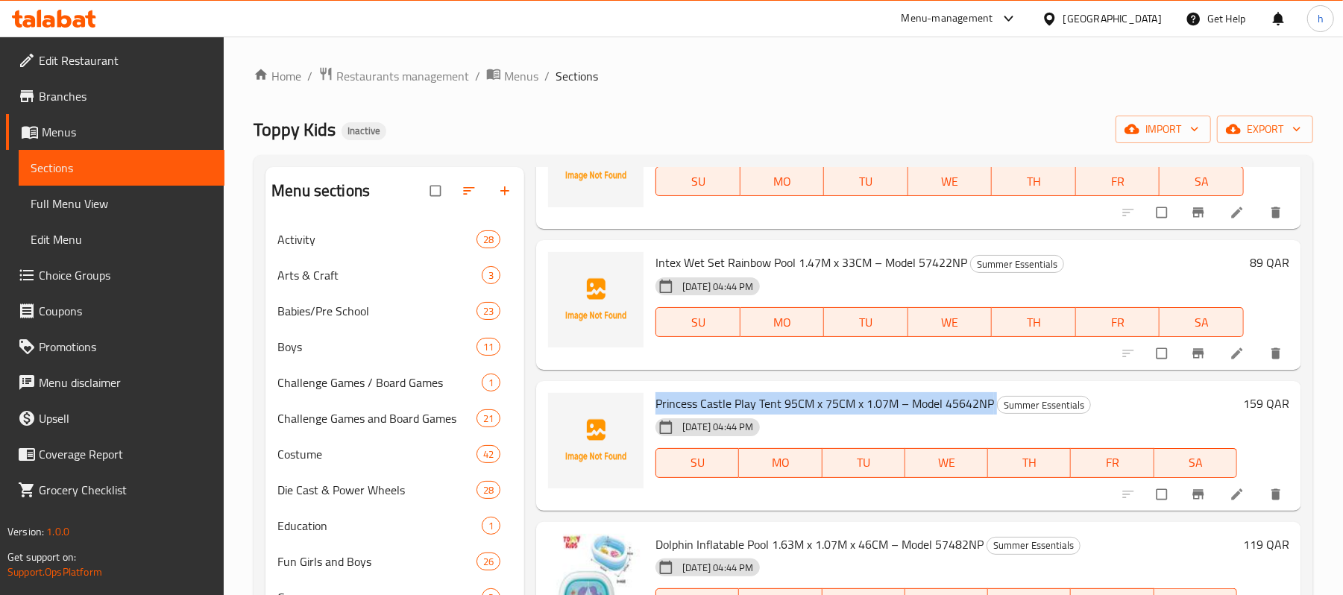
scroll to position [6020, 0]
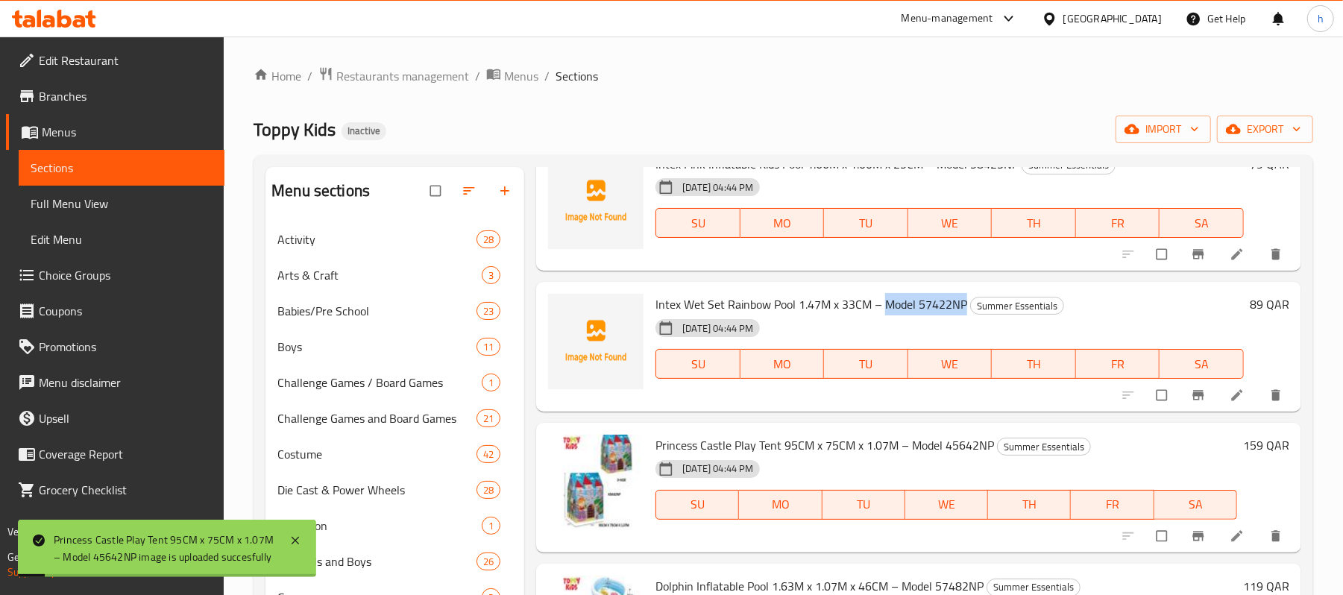
drag, startPoint x: 884, startPoint y: 309, endPoint x: 962, endPoint y: 313, distance: 77.7
click at [962, 313] on span "Intex Wet Set Rainbow Pool 1.47M x 33CM – Model 57422NP" at bounding box center [811, 304] width 312 height 22
copy span "Model 57422NP"
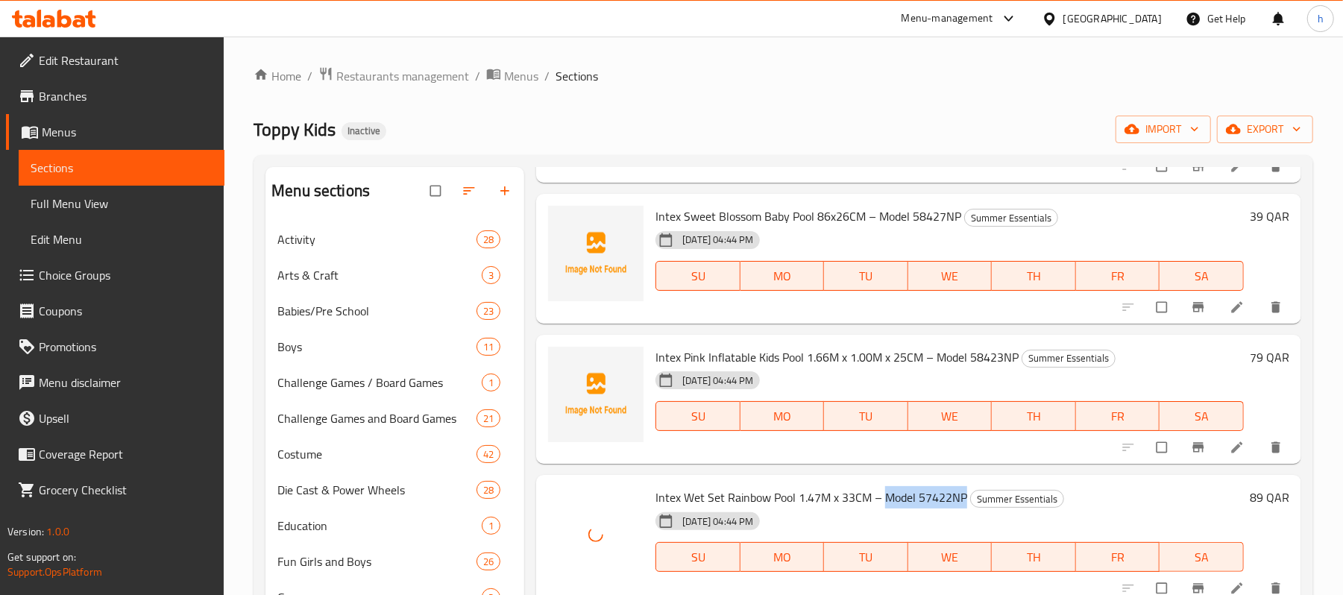
scroll to position [5821, 0]
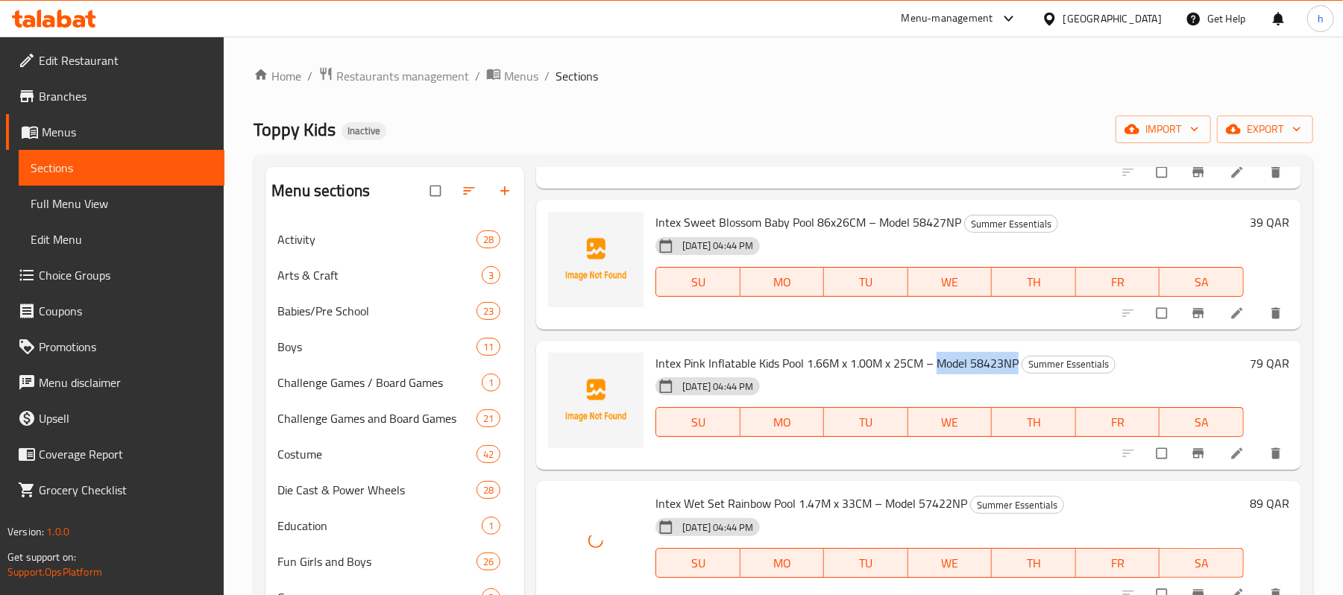
drag, startPoint x: 935, startPoint y: 365, endPoint x: 1015, endPoint y: 373, distance: 81.0
click at [1015, 373] on span "Intex Pink Inflatable Kids Pool 1.66M x 1.00M x 25CM – Model 58423NP" at bounding box center [836, 363] width 363 height 22
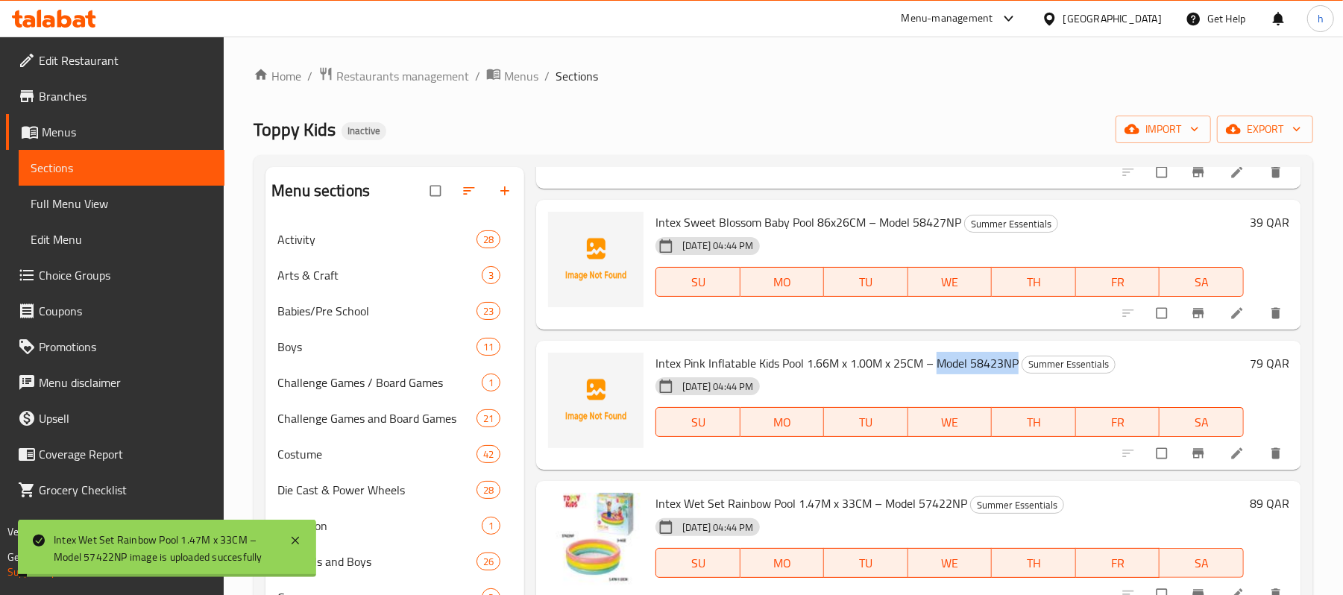
copy span "Model 58423NP"
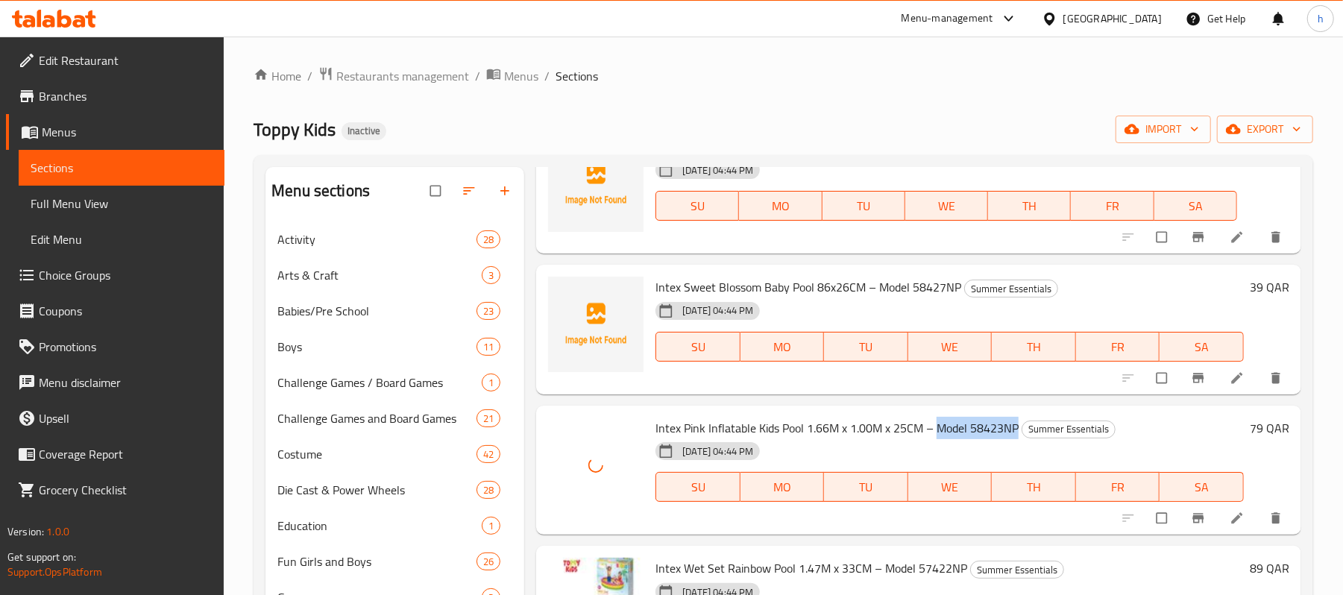
scroll to position [5722, 0]
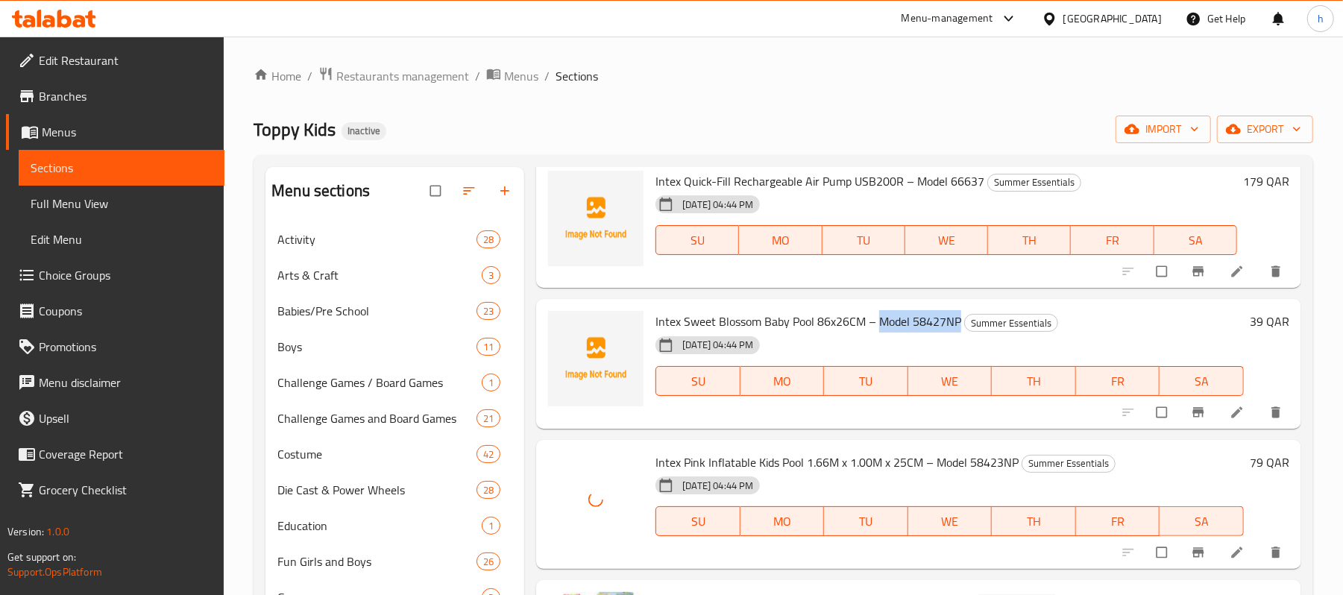
drag, startPoint x: 878, startPoint y: 323, endPoint x: 957, endPoint y: 327, distance: 79.1
click at [957, 327] on span "Intex Sweet Blossom Baby Pool 86x26CM – Model 58427NP" at bounding box center [808, 321] width 306 height 22
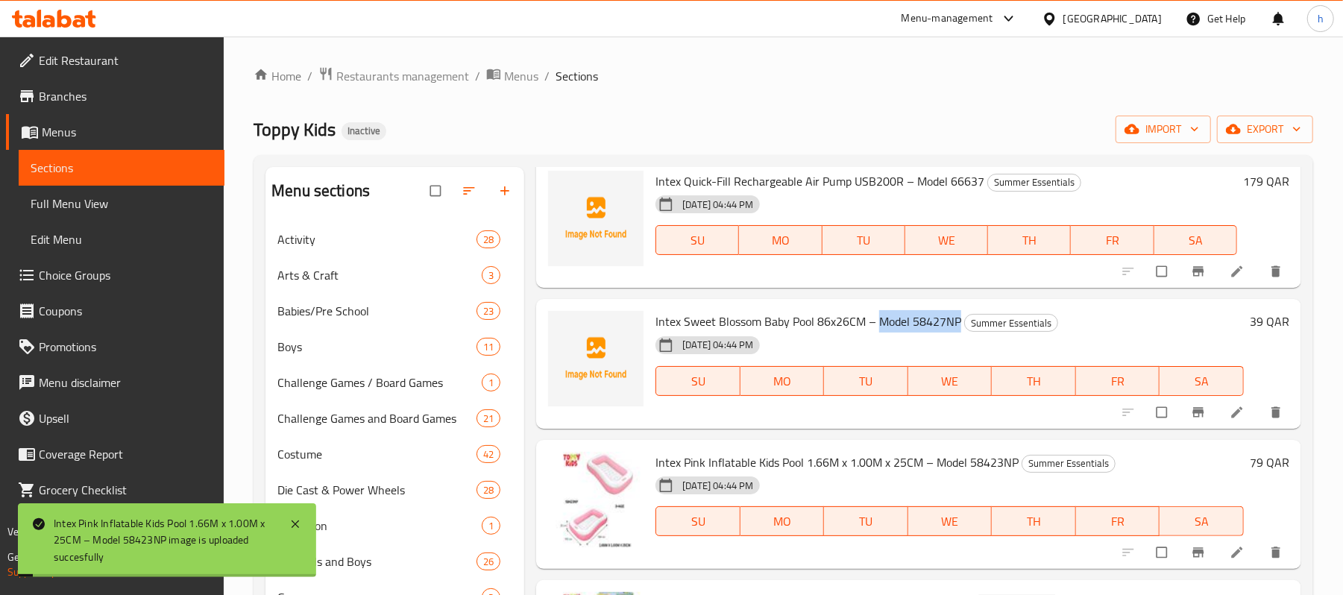
copy span "Model 58427NP"
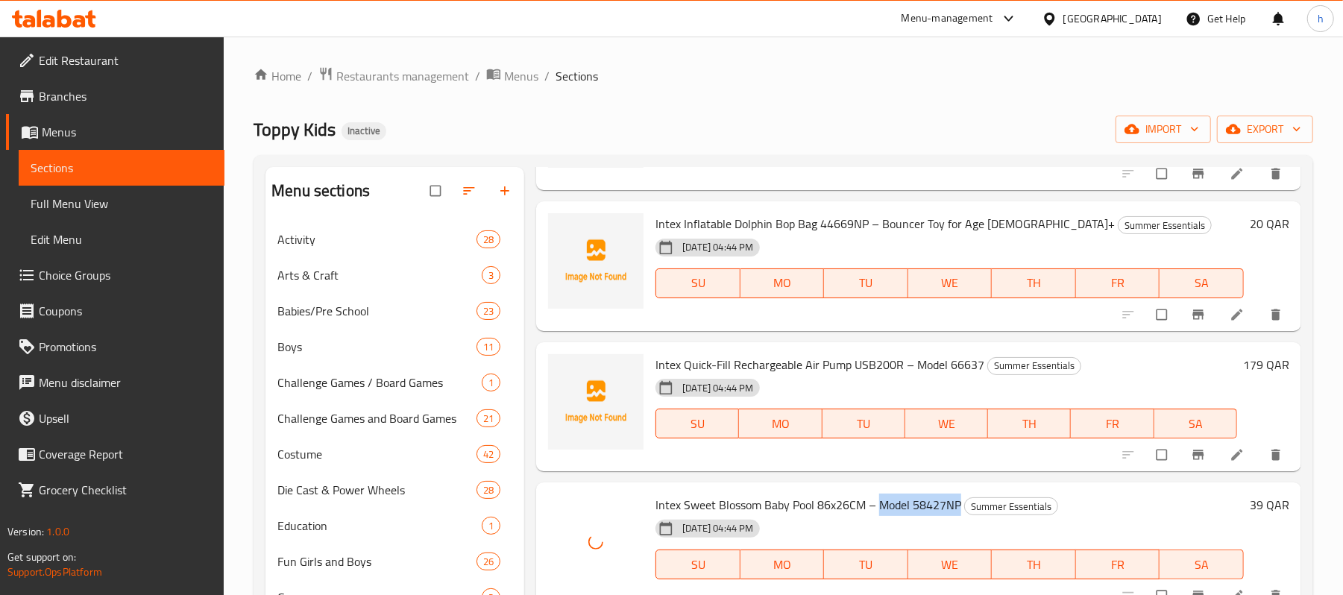
scroll to position [5523, 0]
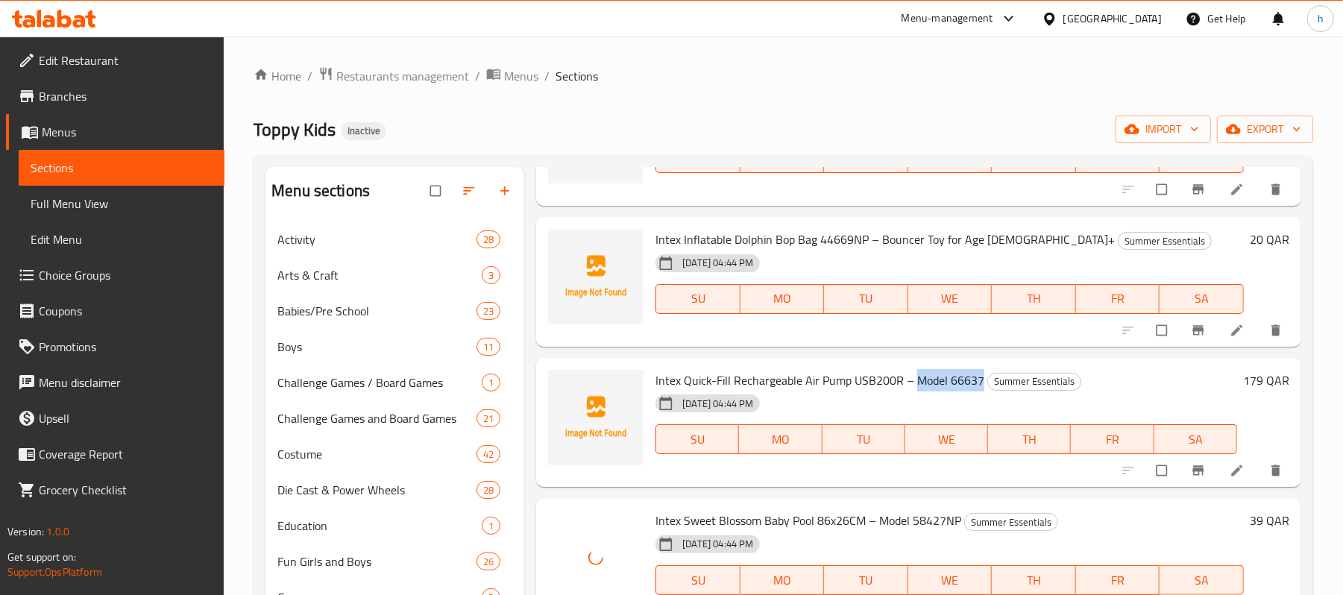
drag, startPoint x: 913, startPoint y: 382, endPoint x: 979, endPoint y: 380, distance: 65.6
click at [979, 380] on span "Intex Quick-Fill Rechargeable Air Pump USB200R – Model 66637" at bounding box center [819, 380] width 329 height 22
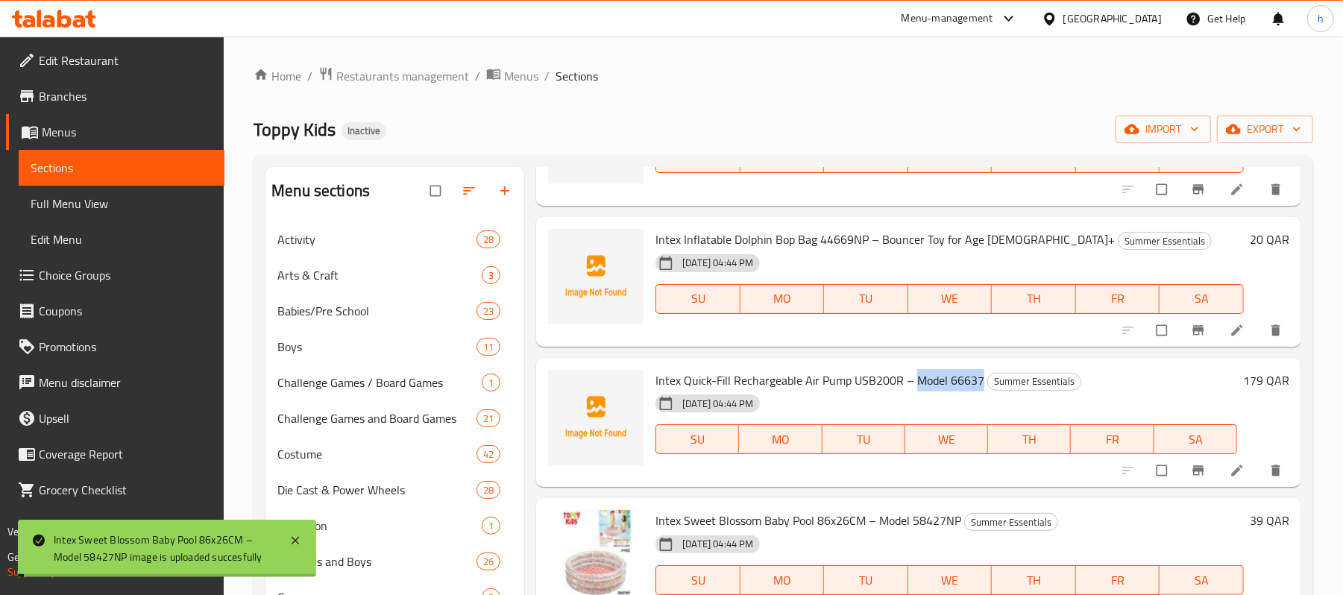
copy span "Model 66637"
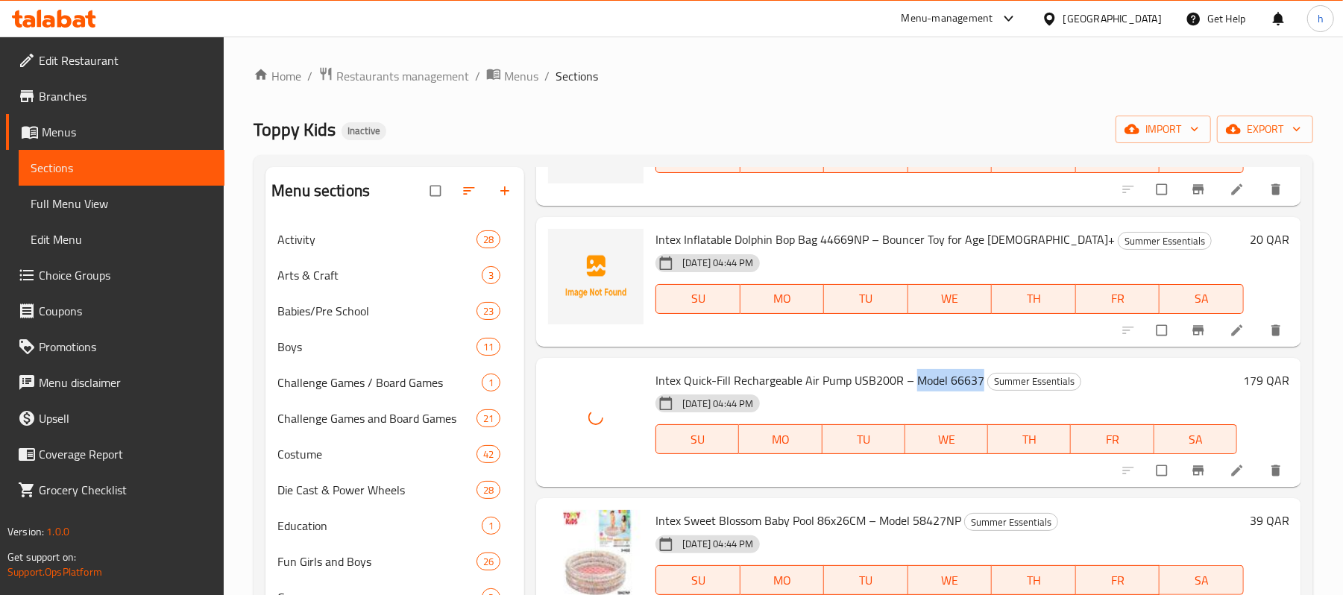
scroll to position [5424, 0]
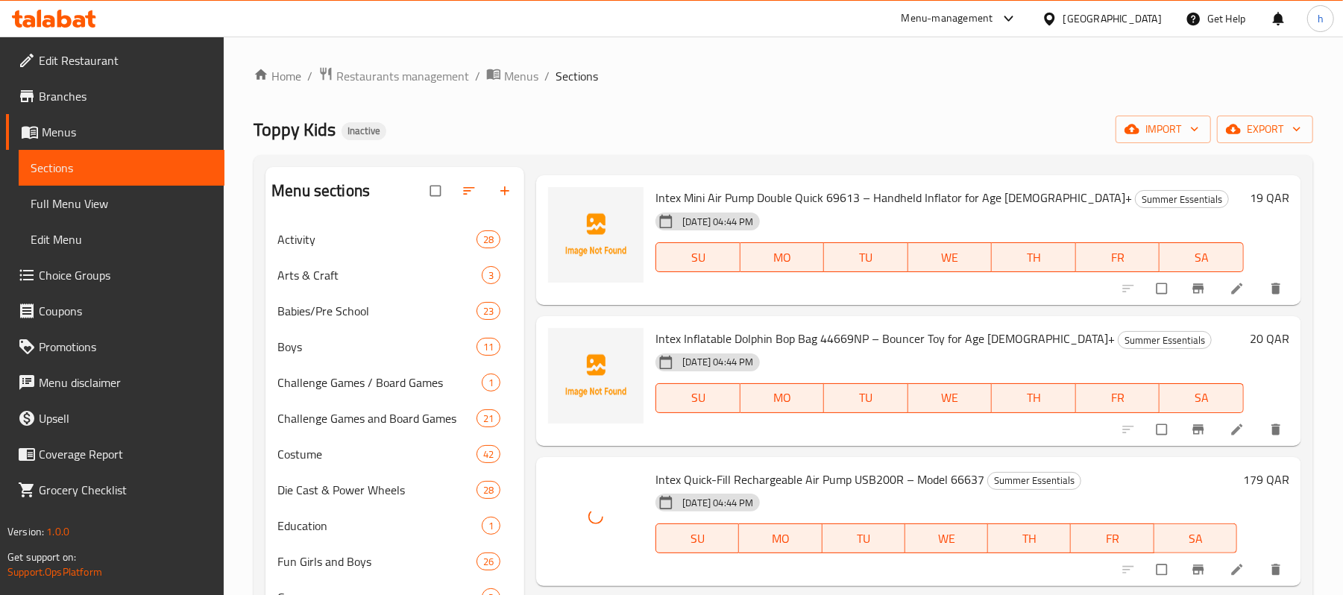
click at [830, 343] on span "Intex Inflatable Dolphin Bop Bag 44669NP – Bouncer Toy for Age [DEMOGRAPHIC_DAT…" at bounding box center [884, 338] width 459 height 22
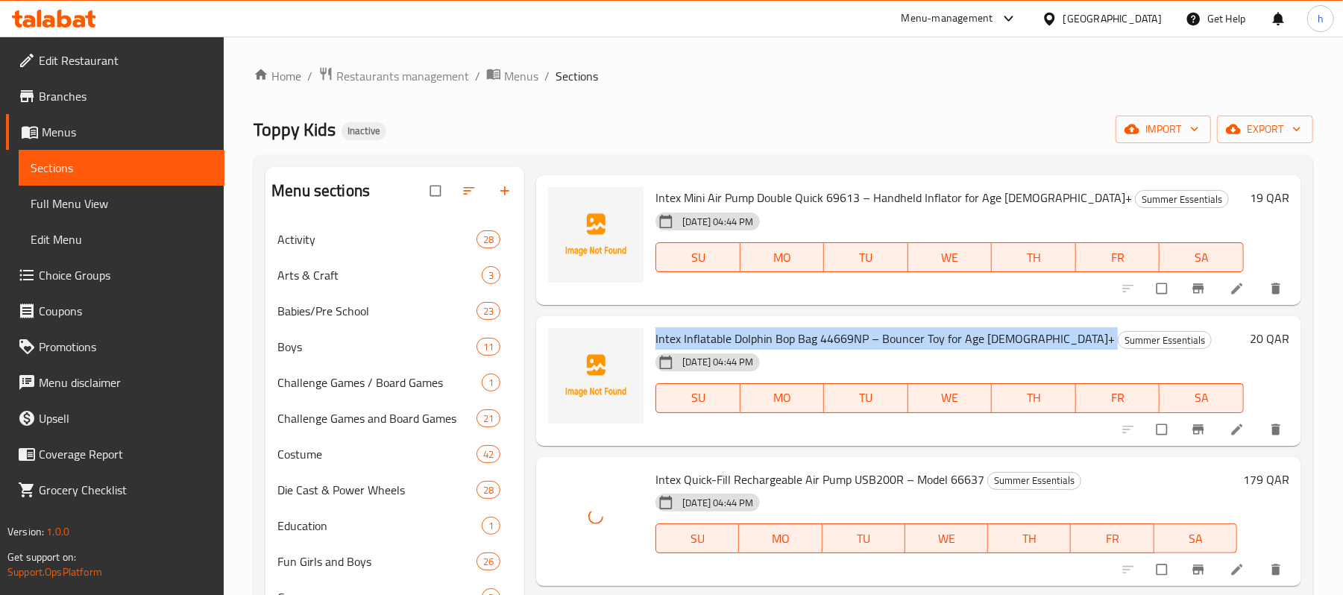
click at [830, 343] on span "Intex Inflatable Dolphin Bop Bag 44669NP – Bouncer Toy for Age [DEMOGRAPHIC_DAT…" at bounding box center [884, 338] width 459 height 22
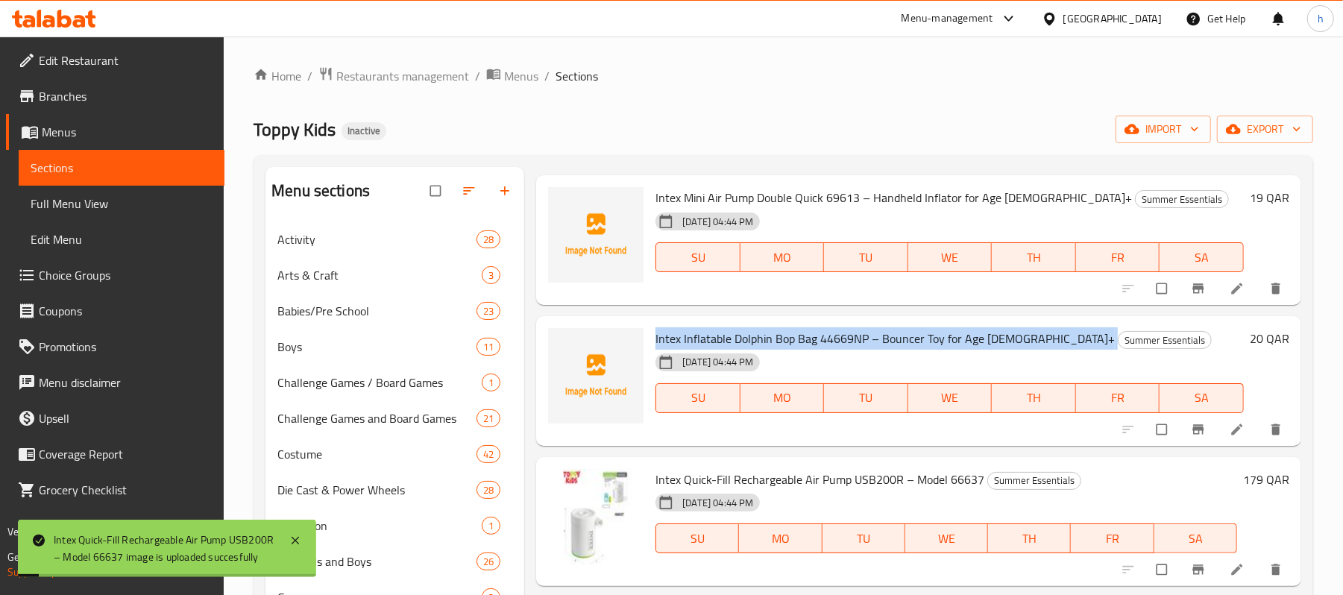
copy h6 "Intex Inflatable Dolphin Bop Bag 44669NP – Bouncer Toy for Age [DEMOGRAPHIC_DAT…"
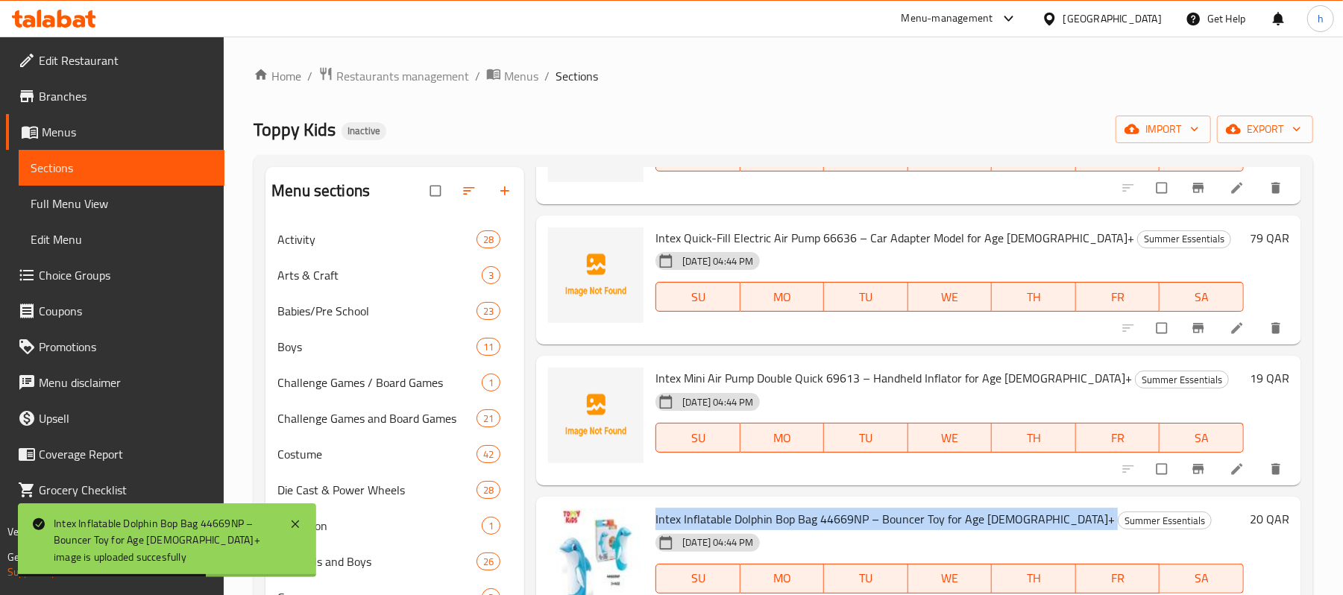
scroll to position [5225, 0]
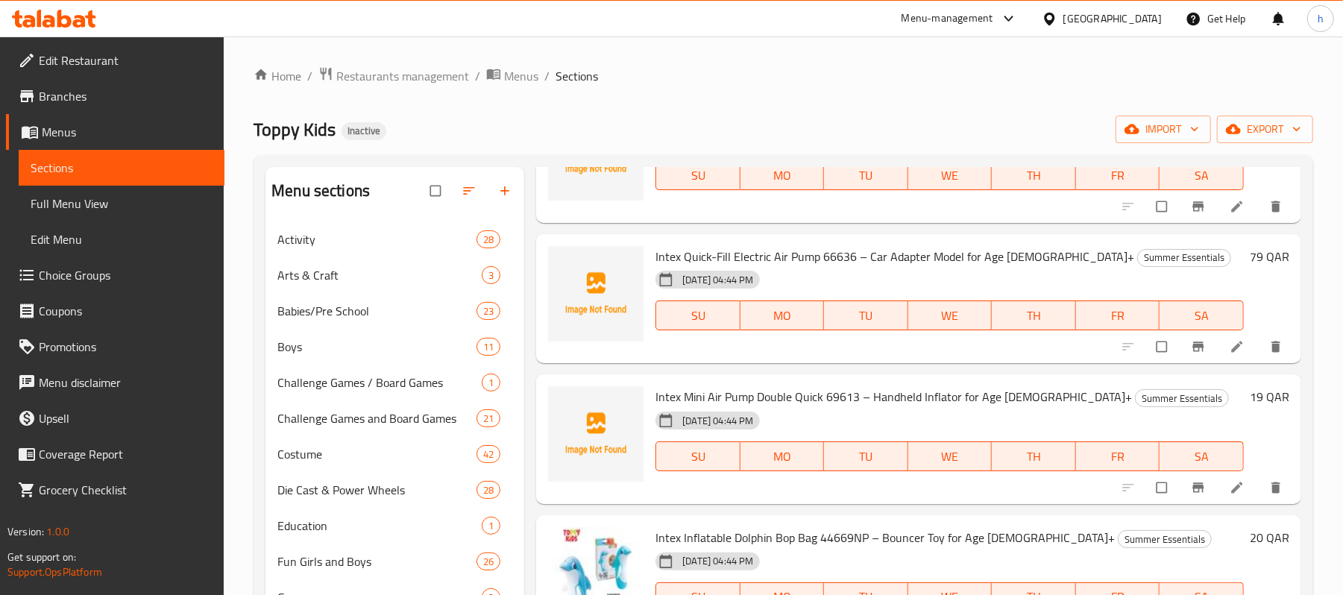
click at [838, 394] on span "Intex Mini Air Pump Double Quick 69613 – Handheld Inflator for Age [DEMOGRAPHIC…" at bounding box center [893, 396] width 476 height 22
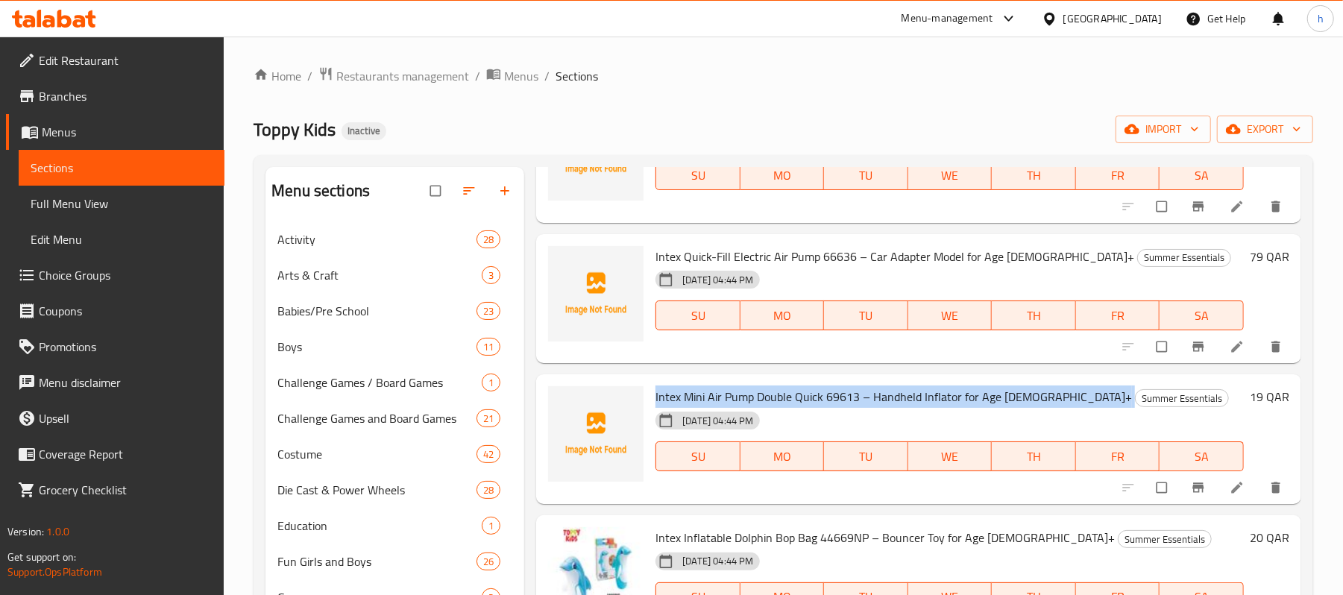
click at [838, 394] on span "Intex Mini Air Pump Double Quick 69613 – Handheld Inflator for Age [DEMOGRAPHIC…" at bounding box center [893, 396] width 476 height 22
click at [859, 397] on span "Intex Mini Air Pump Double Quick 69613 – Handheld Inflator for Age [DEMOGRAPHIC…" at bounding box center [893, 396] width 476 height 22
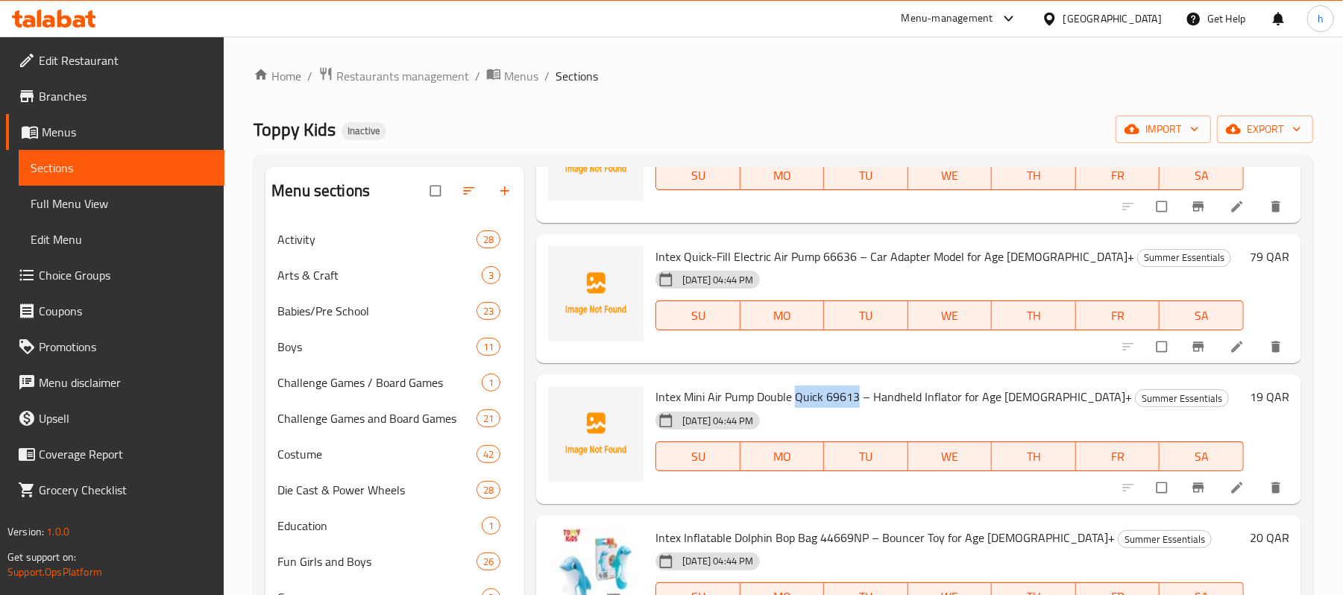
drag, startPoint x: 859, startPoint y: 397, endPoint x: 796, endPoint y: 398, distance: 62.6
click at [796, 398] on span "Intex Mini Air Pump Double Quick 69613 – Handheld Inflator for Age [DEMOGRAPHIC…" at bounding box center [893, 396] width 476 height 22
copy span "Quick 69613"
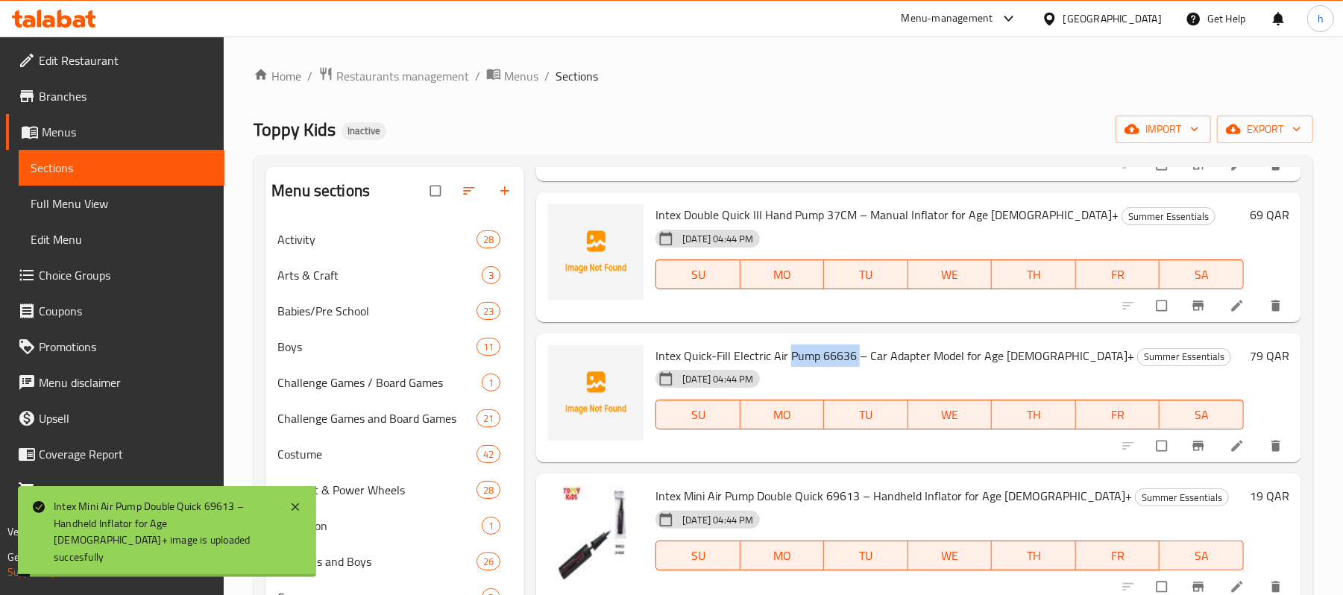
drag, startPoint x: 856, startPoint y: 353, endPoint x: 787, endPoint y: 352, distance: 68.6
click at [787, 352] on span "Intex Quick-Fill Electric Air Pump 66636 – Car Adapter Model for Age [DEMOGRAPH…" at bounding box center [894, 355] width 479 height 22
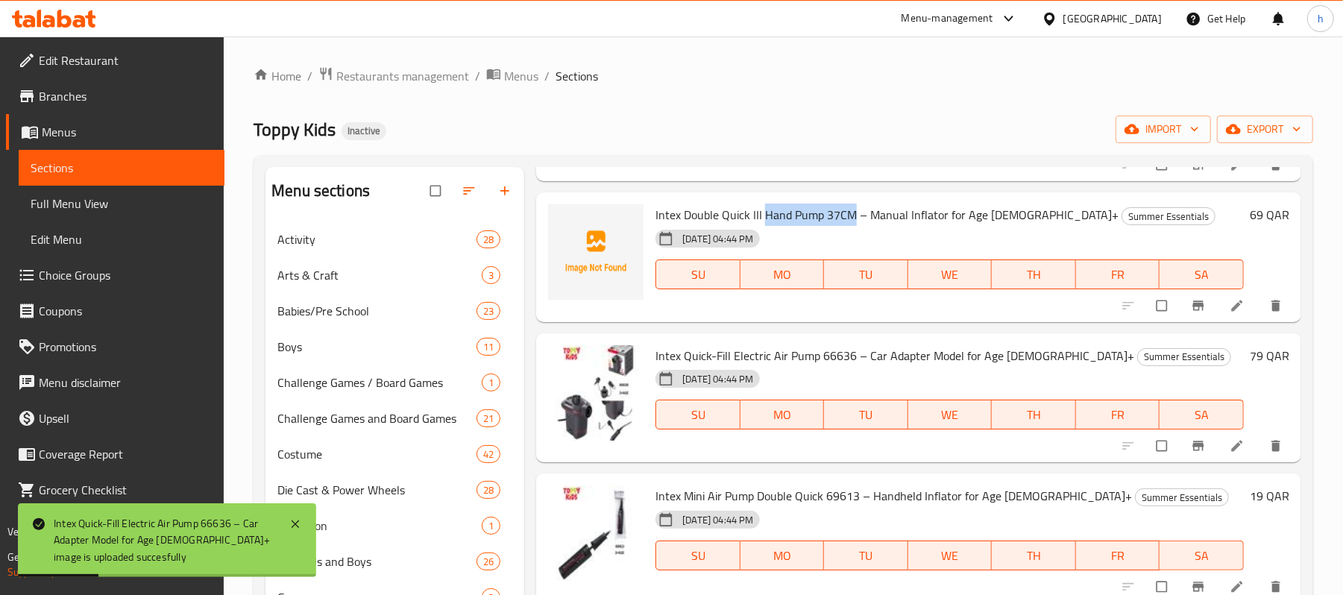
drag, startPoint x: 851, startPoint y: 215, endPoint x: 762, endPoint y: 209, distance: 89.7
click at [762, 209] on span "Intex Double Quick III Hand Pump 37CM – Manual Inflator for Age [DEMOGRAPHIC_DA…" at bounding box center [886, 215] width 463 height 22
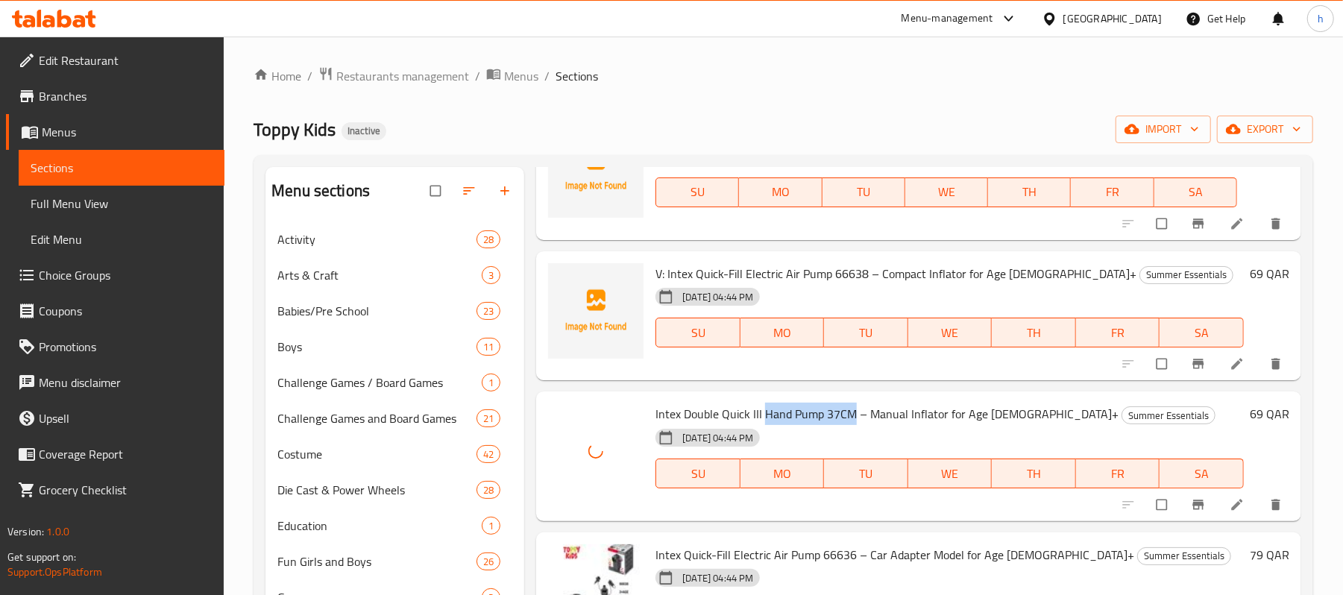
scroll to position [4828, 0]
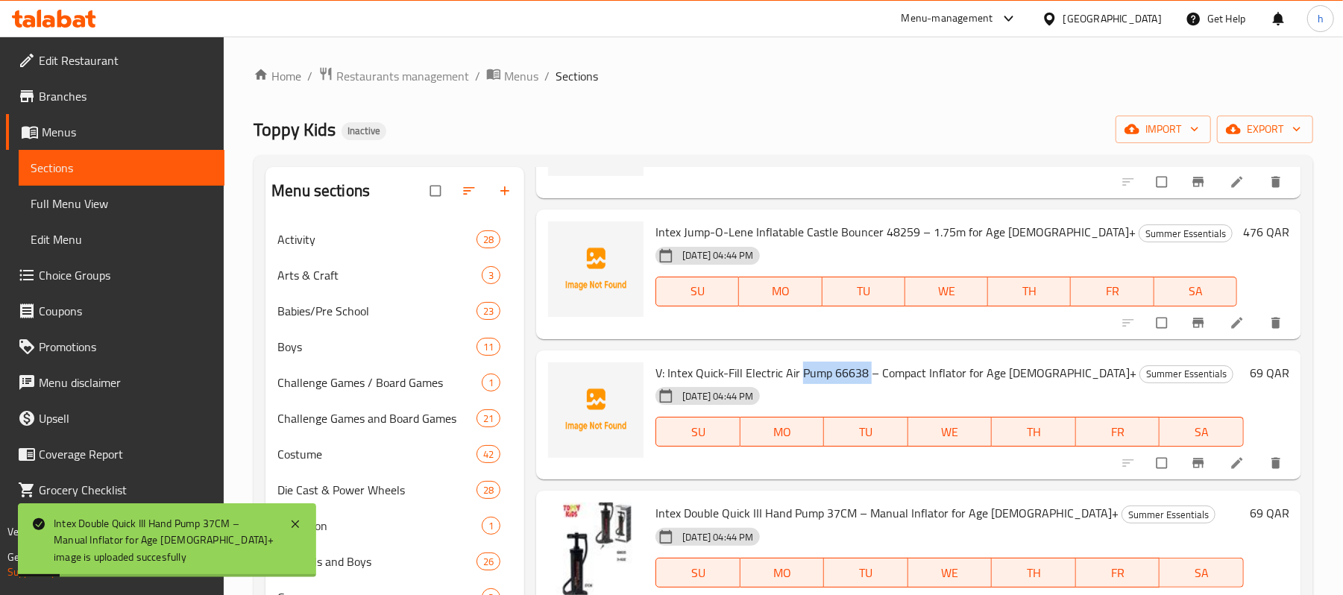
drag, startPoint x: 868, startPoint y: 373, endPoint x: 800, endPoint y: 368, distance: 68.0
click at [800, 368] on span "V: Intex Quick-Fill Electric Air Pump 66638 – Compact Inflator for Age [DEMOGRA…" at bounding box center [895, 373] width 481 height 22
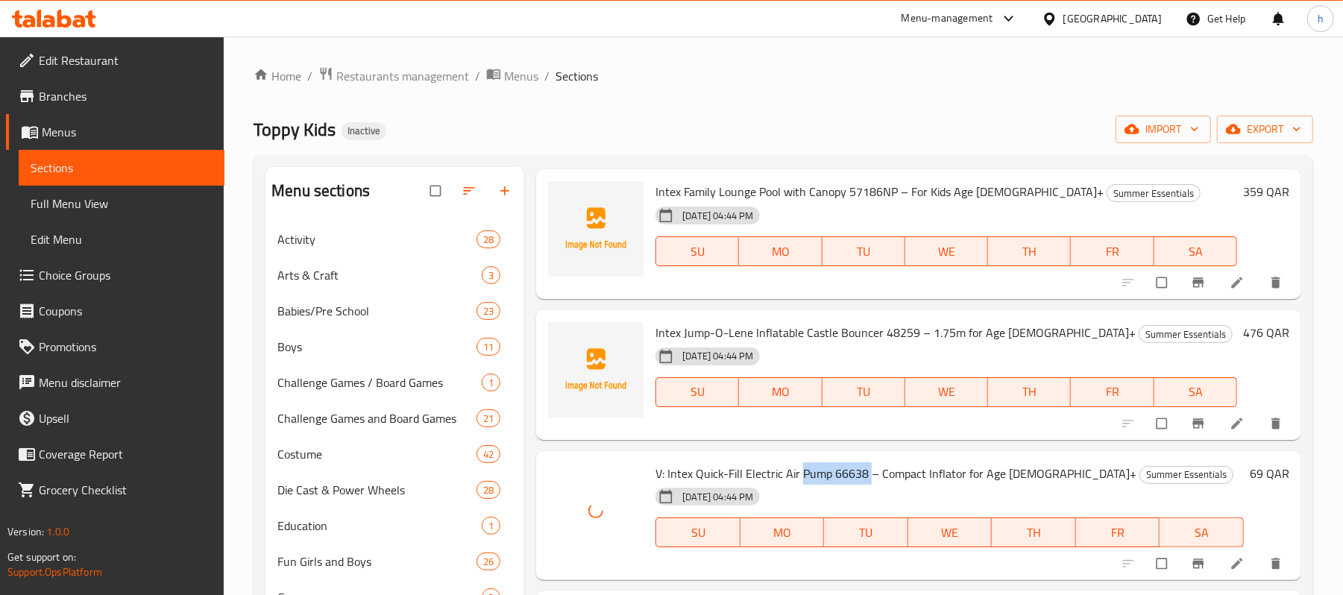
scroll to position [4629, 0]
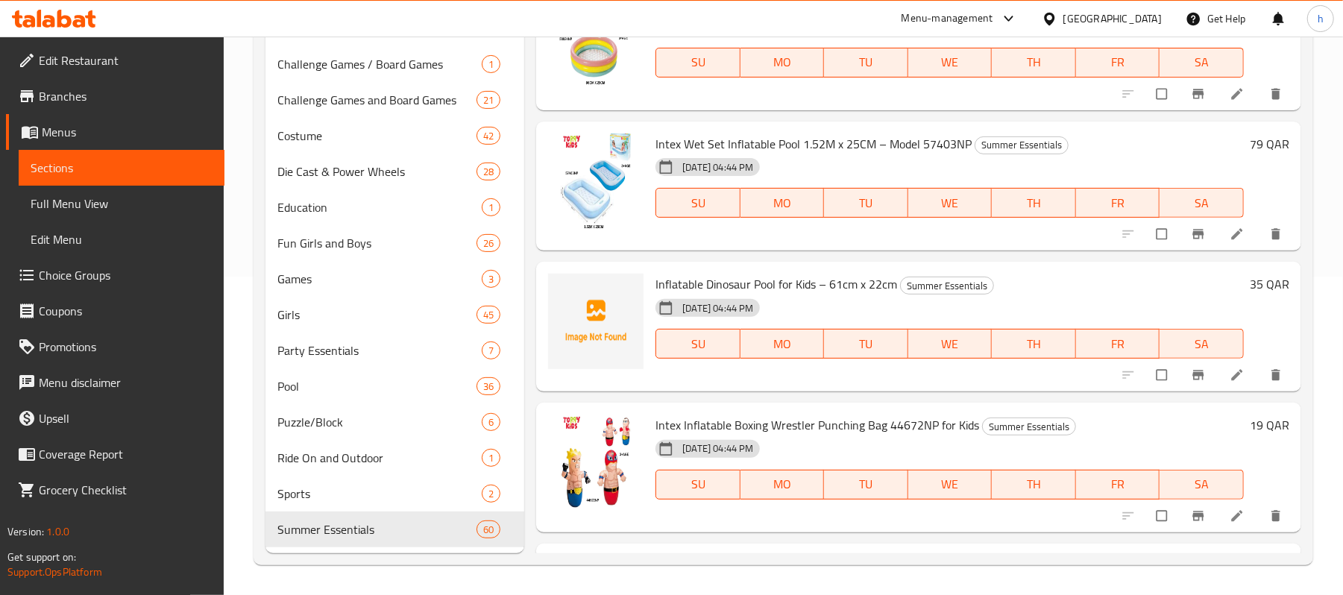
scroll to position [7113, 0]
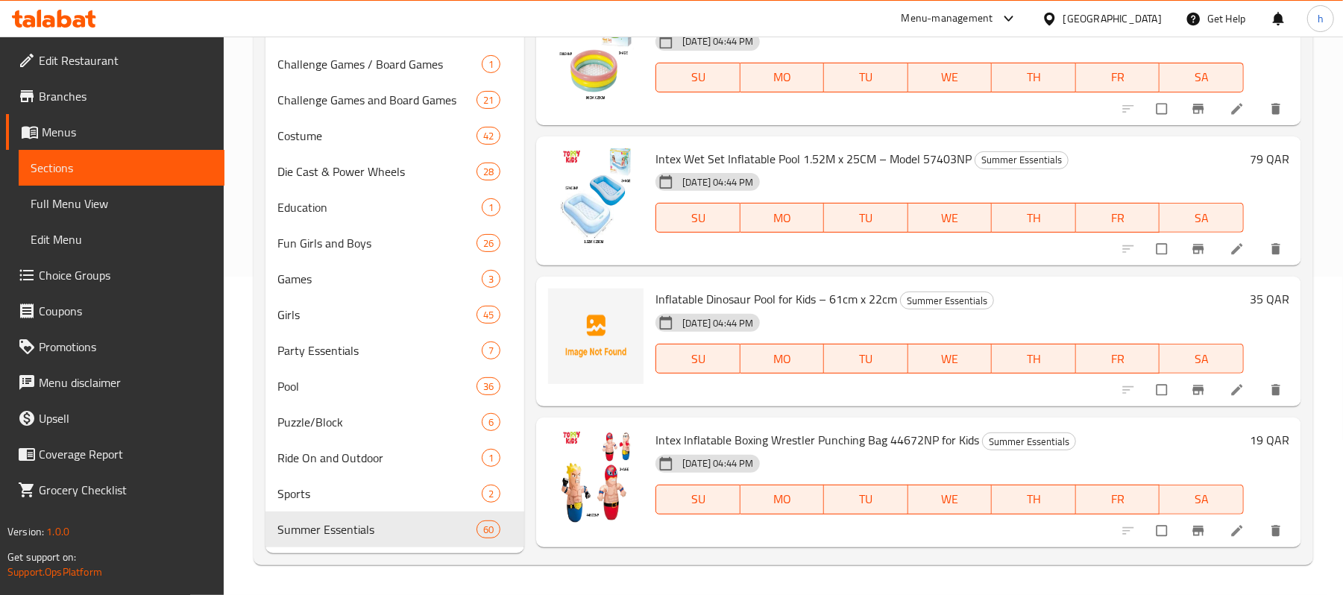
click at [789, 300] on span "Inflatable Dinosaur Pool for Kids – 61cm x 22cm" at bounding box center [776, 299] width 242 height 22
copy h6 "Inflatable Dinosaur Pool for Kids – 61cm x 22cm"
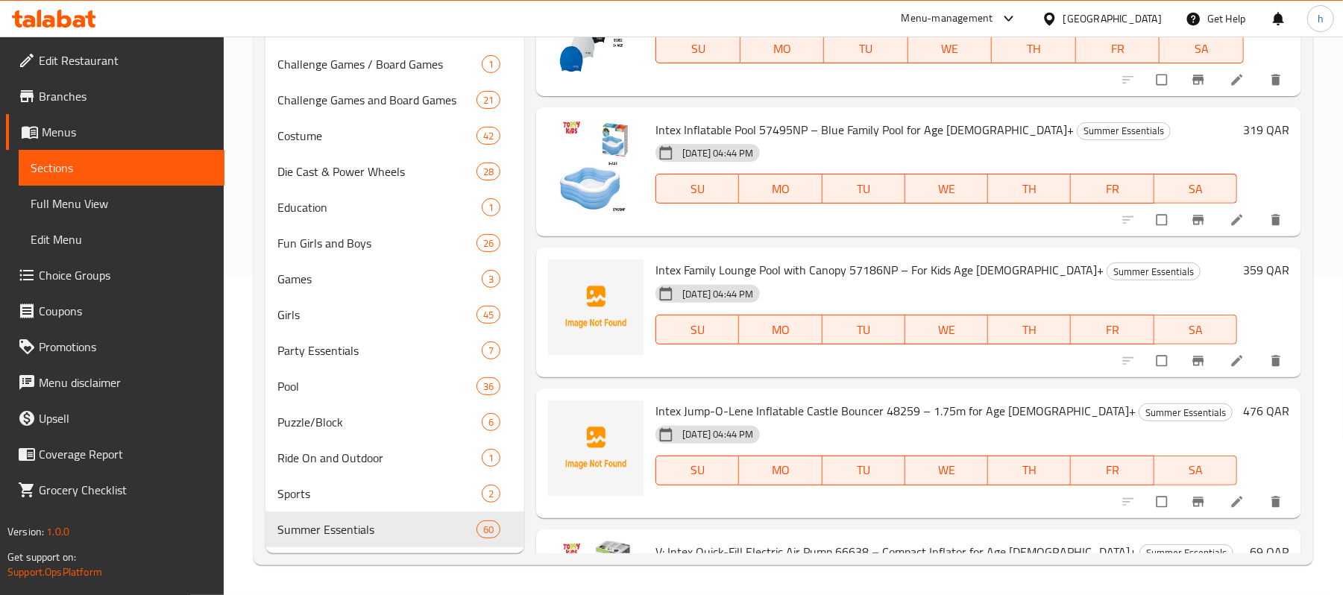
scroll to position [4429, 0]
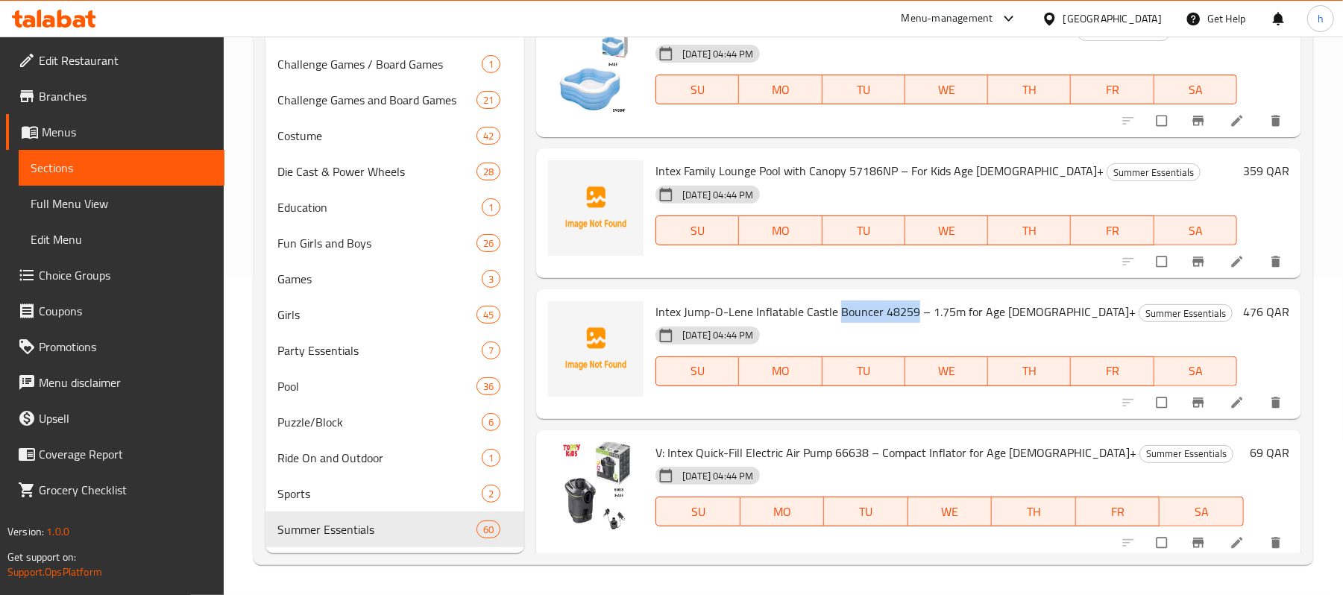
drag, startPoint x: 914, startPoint y: 311, endPoint x: 836, endPoint y: 307, distance: 77.6
click at [836, 307] on span "Intex Jump-O-Lene Inflatable Castle Bouncer 48259 – 1.75m for Age [DEMOGRAPHIC_…" at bounding box center [895, 311] width 480 height 22
copy span "Bouncer 48259"
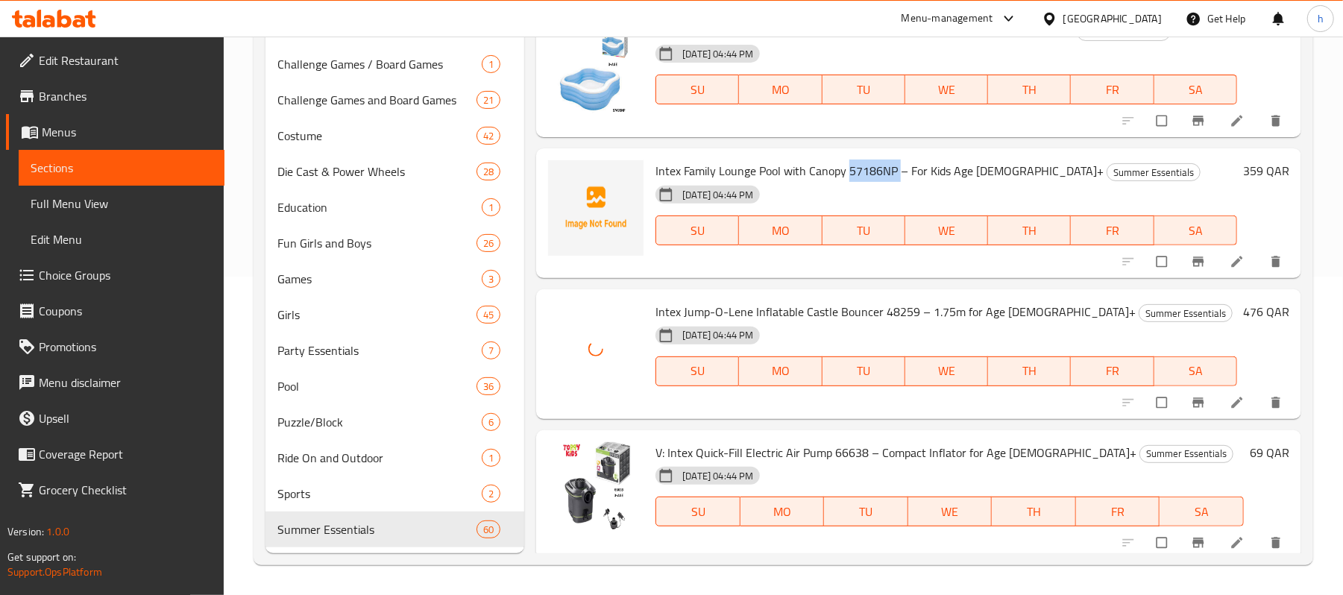
drag, startPoint x: 901, startPoint y: 174, endPoint x: 847, endPoint y: 165, distance: 54.4
click at [847, 165] on span "Intex Family Lounge Pool with Canopy 57186NP – For Kids Age [DEMOGRAPHIC_DATA]+" at bounding box center [879, 171] width 448 height 22
copy span "57186NP"
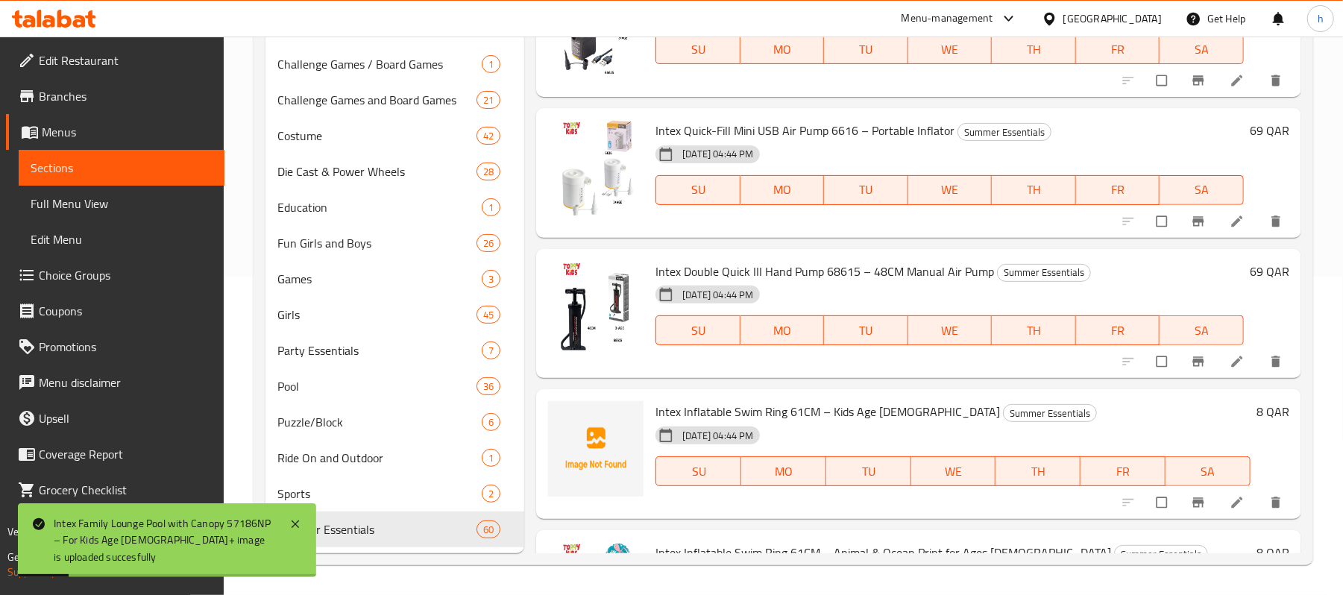
scroll to position [1746, 0]
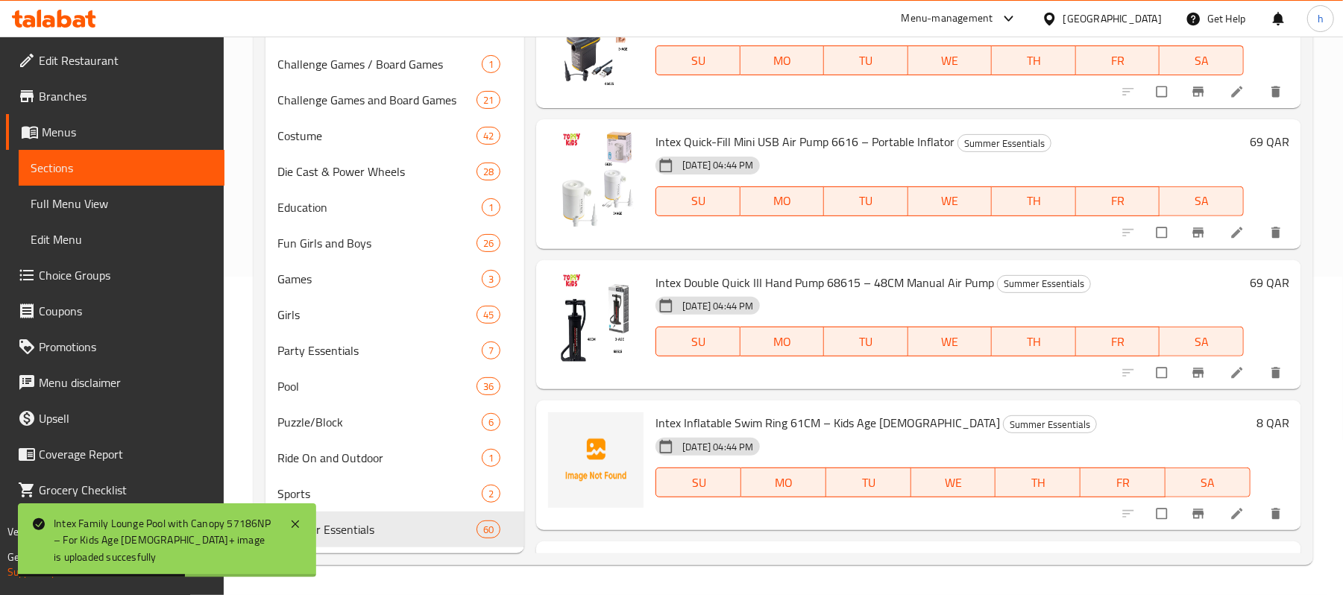
click at [722, 423] on span "Intex Inflatable Swim Ring 61CM – Kids Age [DEMOGRAPHIC_DATA]" at bounding box center [827, 422] width 344 height 22
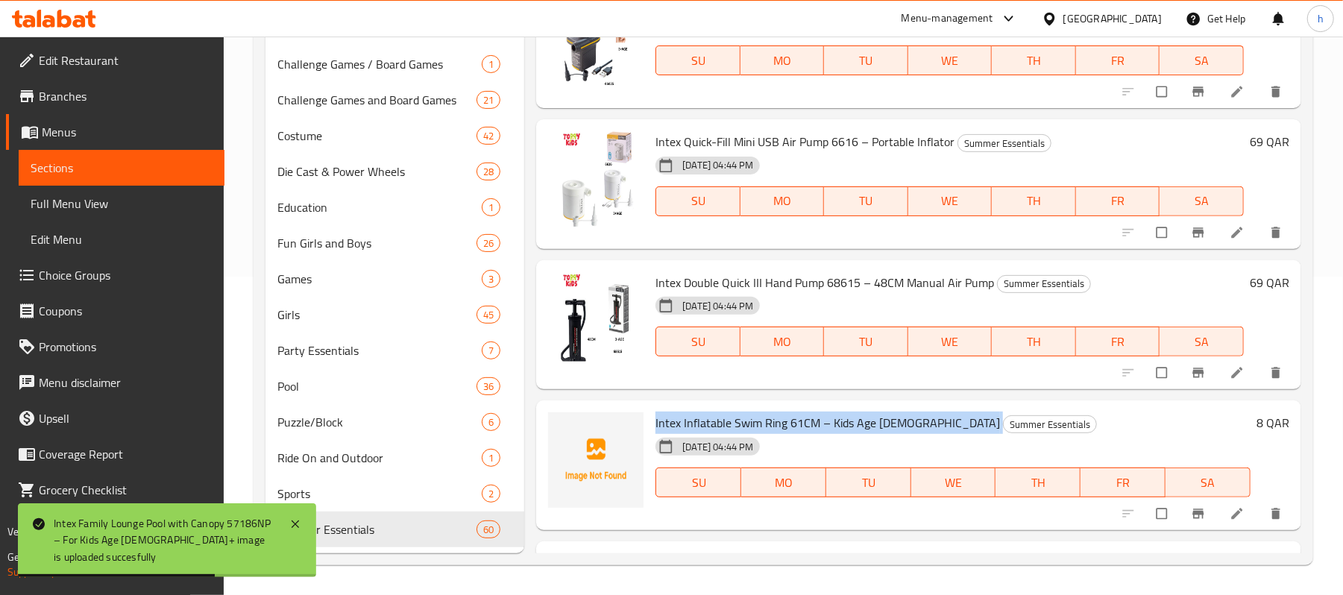
click at [722, 423] on span "Intex Inflatable Swim Ring 61CM – Kids Age [DEMOGRAPHIC_DATA]" at bounding box center [827, 422] width 344 height 22
copy h6 "Intex Inflatable Swim Ring 61CM – Kids Age [DEMOGRAPHIC_DATA]"
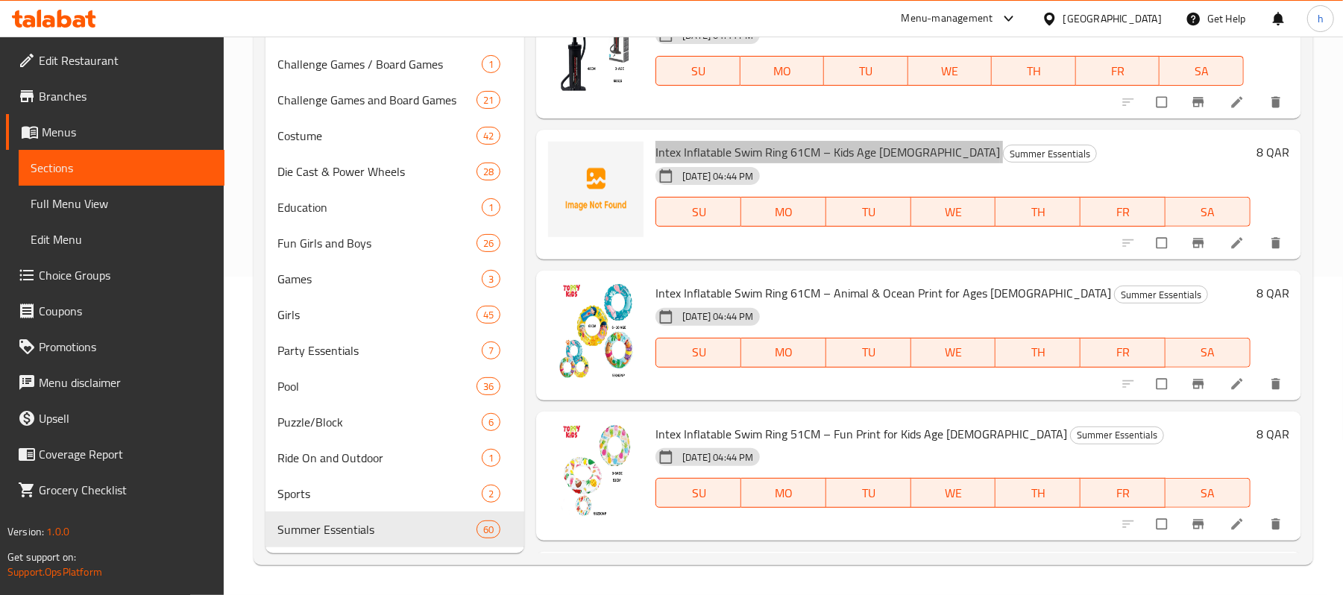
scroll to position [1987, 0]
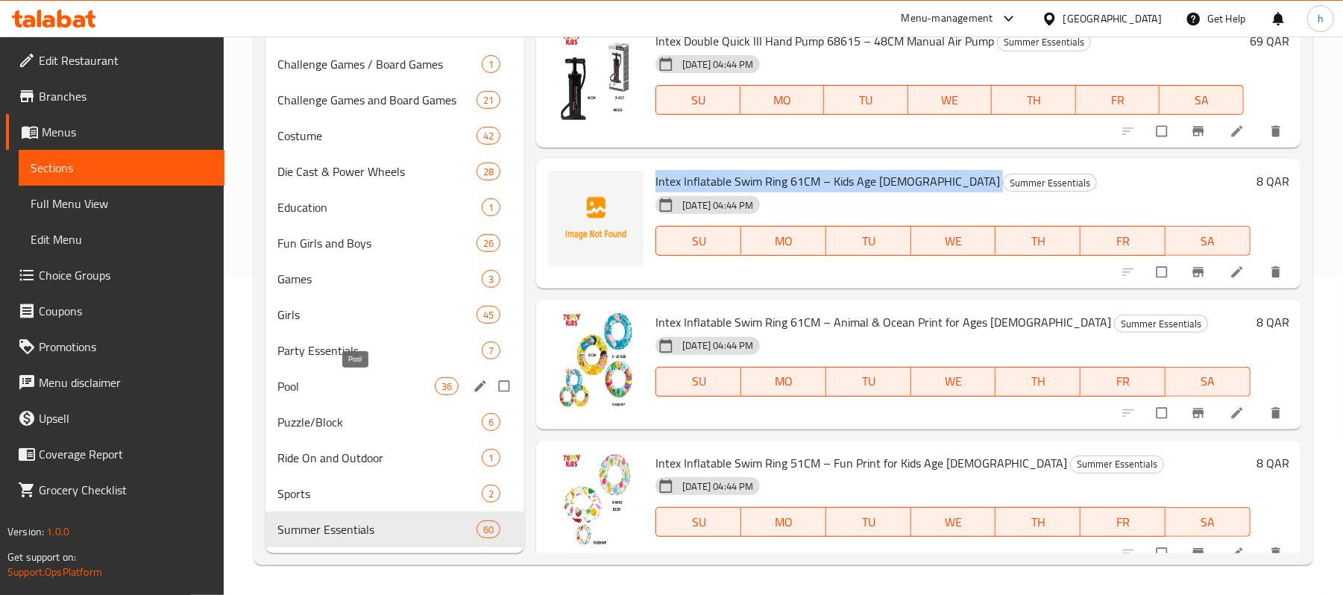
click at [331, 389] on span "Pool" at bounding box center [355, 386] width 157 height 18
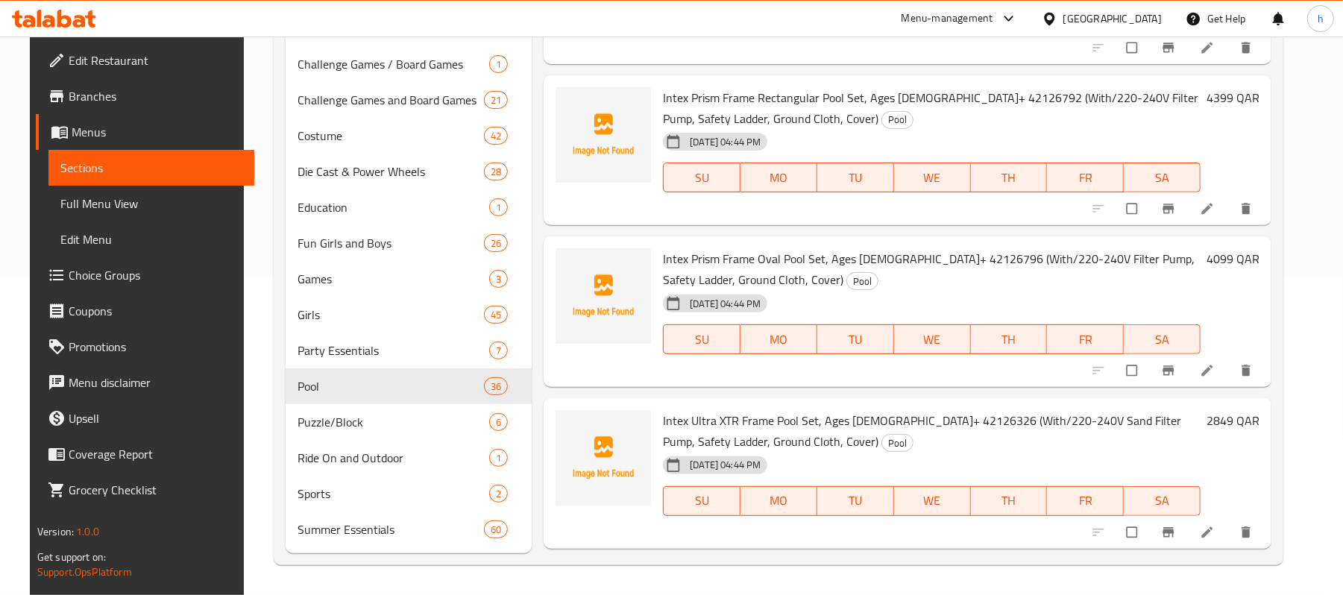
scroll to position [4560, 0]
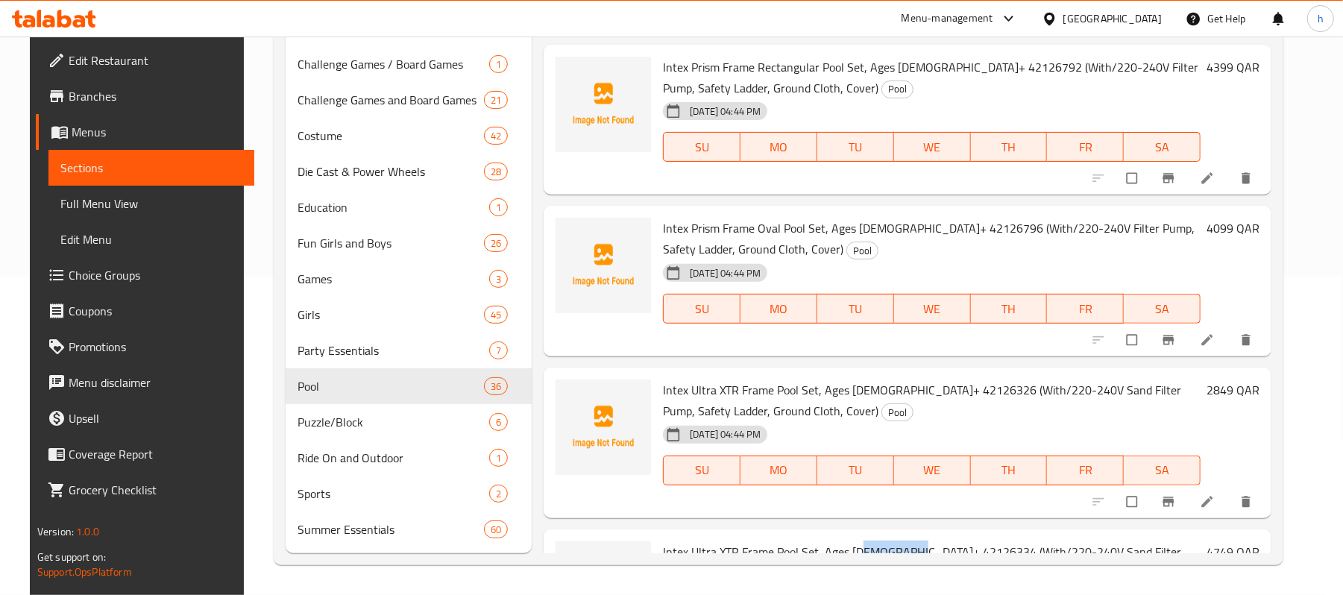
drag, startPoint x: 853, startPoint y: 425, endPoint x: 908, endPoint y: 430, distance: 55.4
click at [908, 540] on span "Intex Ultra XTR Frame Pool Set, Ages 6+ 42126334 (With/220-240V Sand Filter Pum…" at bounding box center [922, 561] width 518 height 43
copy span "42126334"
click at [705, 379] on span "Intex Ultra XTR Frame Pool Set, Ages 6+ 42126326 (With/220-240V Sand Filter Pum…" at bounding box center [922, 400] width 518 height 43
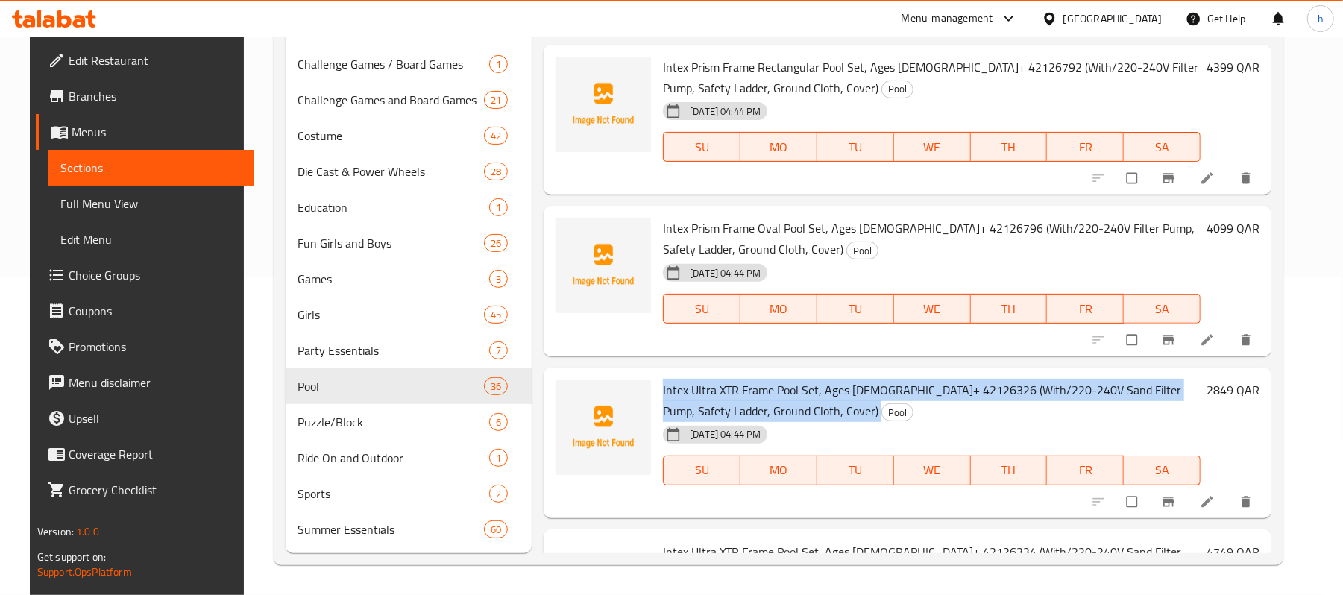
click at [705, 379] on span "Intex Ultra XTR Frame Pool Set, Ages 6+ 42126326 (With/220-240V Sand Filter Pum…" at bounding box center [922, 400] width 518 height 43
copy h6 "Intex Ultra XTR Frame Pool Set, Ages 6+ 42126326 (With/220-240V Sand Filter Pum…"
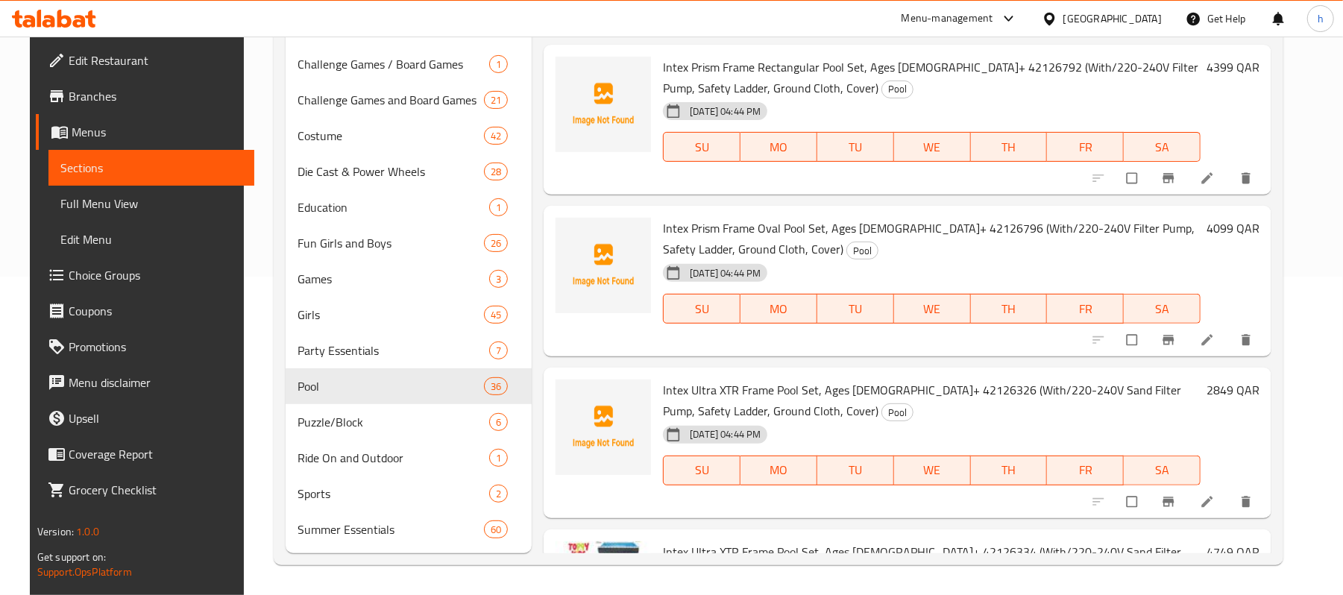
click at [901, 420] on div "[DATE] 04:44 PM SU MO TU WE TH FR SA" at bounding box center [931, 460] width 549 height 81
drag, startPoint x: 909, startPoint y: 265, endPoint x: 854, endPoint y: 265, distance: 55.2
click at [854, 379] on span "Intex Ultra XTR Frame Pool Set, Ages 6+ 42126326 (With/220-240V Sand Filter Pum…" at bounding box center [922, 400] width 518 height 43
copy span "42126326"
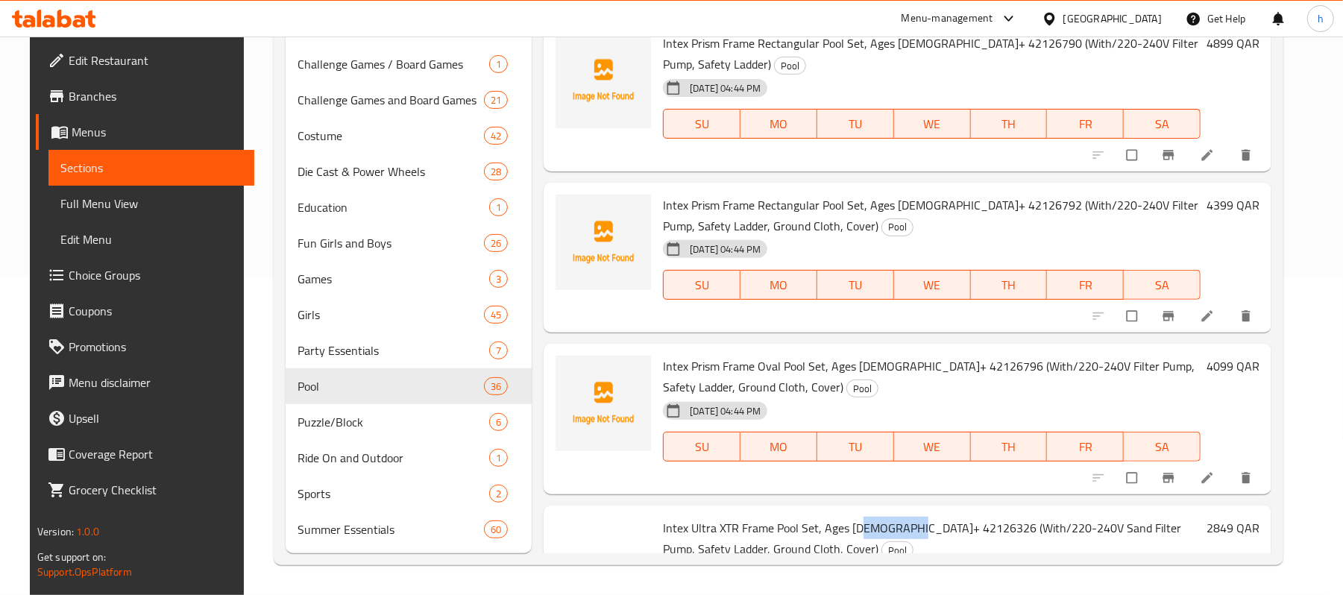
scroll to position [4361, 0]
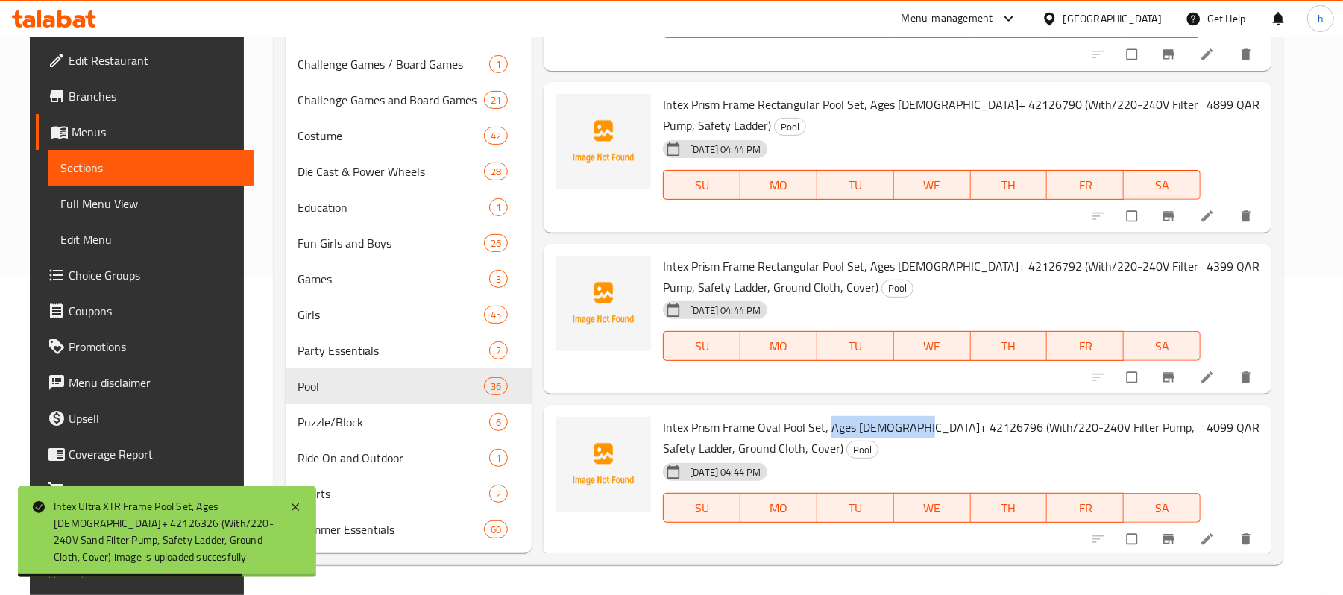
drag, startPoint x: 918, startPoint y: 297, endPoint x: 823, endPoint y: 299, distance: 95.4
click at [823, 416] on span "Intex Prism Frame Oval Pool Set, Ages 6+ 42126796 (With/220-240V Filter Pump, S…" at bounding box center [929, 437] width 532 height 43
copy span "Ages 6+ 42126796"
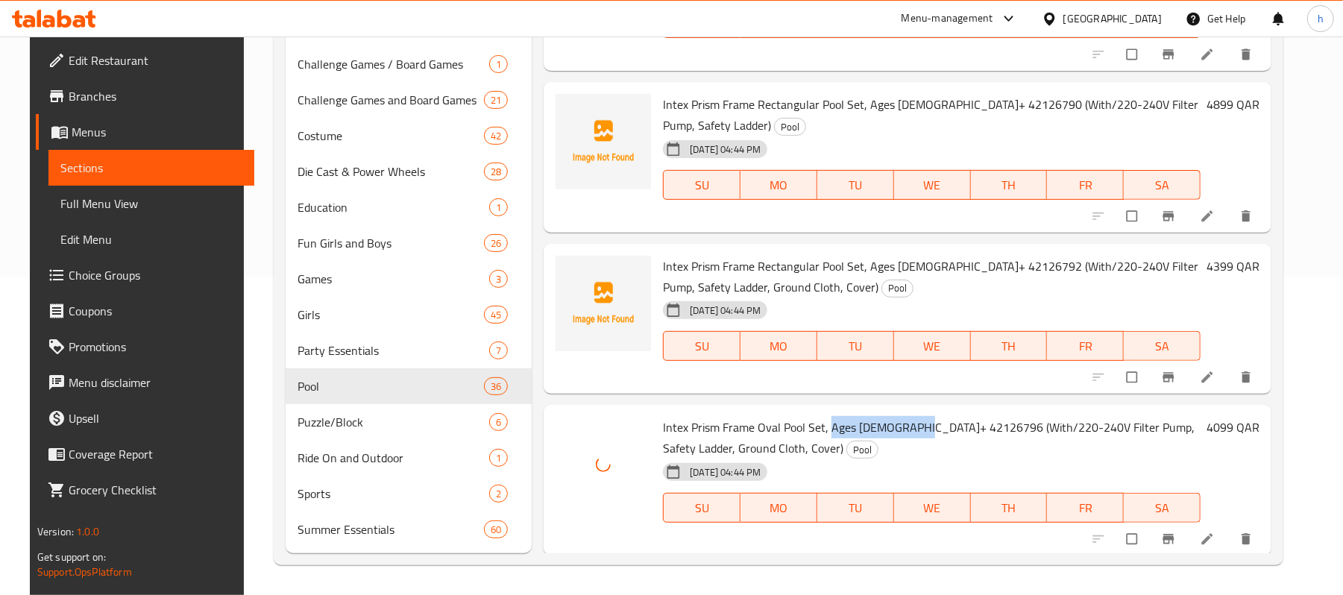
scroll to position [4262, 0]
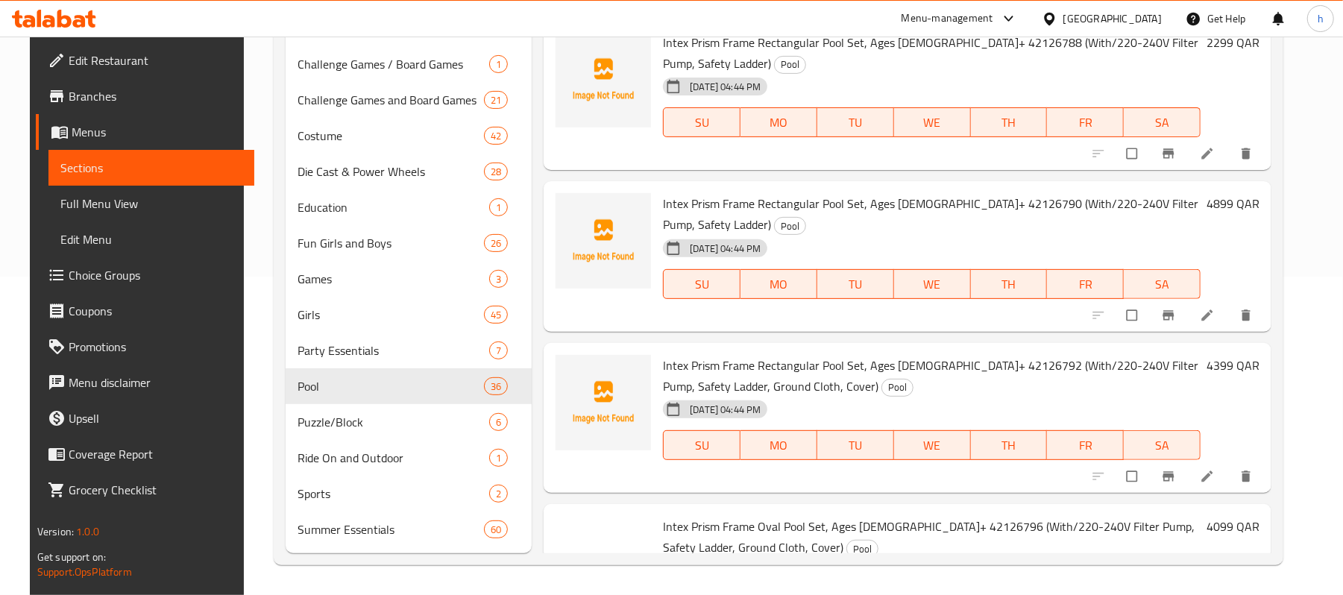
click at [931, 354] on span "Intex Prism Frame Rectangular Pool Set, Ages 6+ 42126792 (With/220-240V Filter …" at bounding box center [930, 375] width 535 height 43
copy span "42126792"
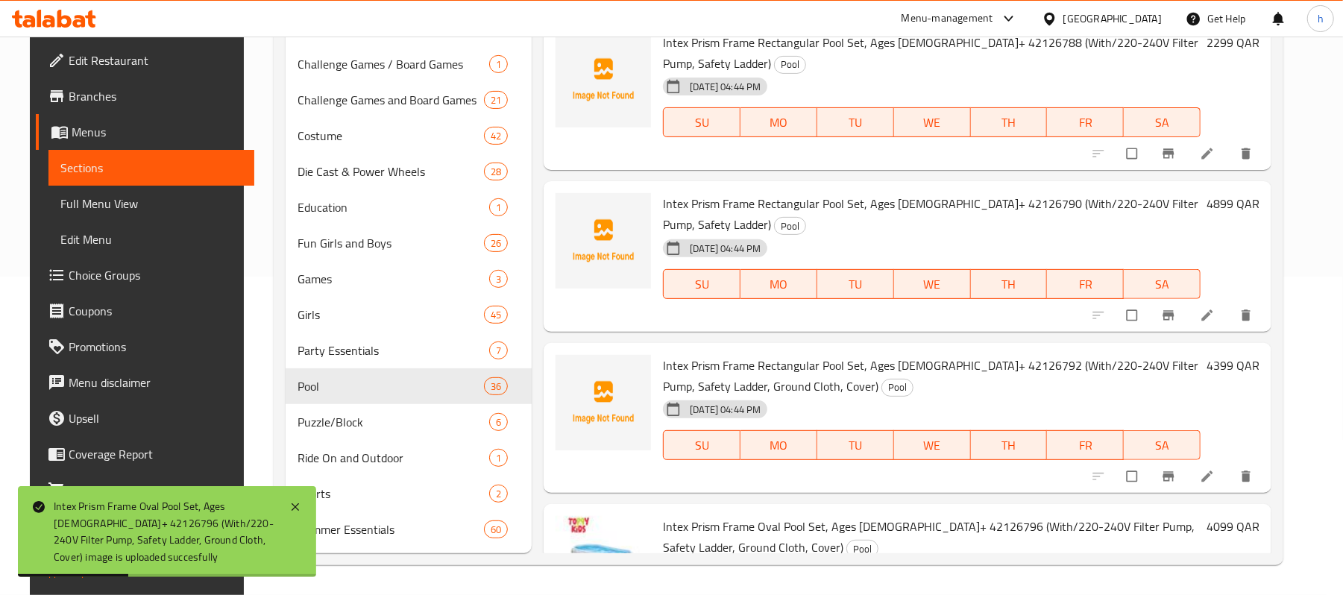
click at [605, 358] on div at bounding box center [602, 418] width 107 height 139
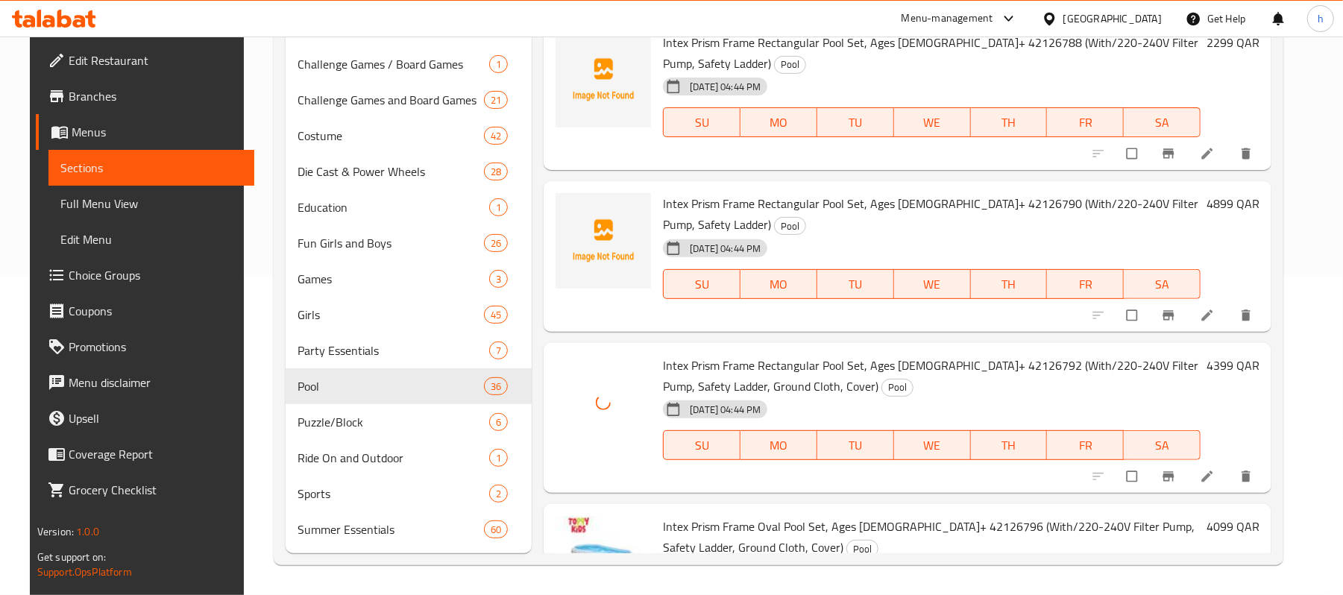
scroll to position [4163, 0]
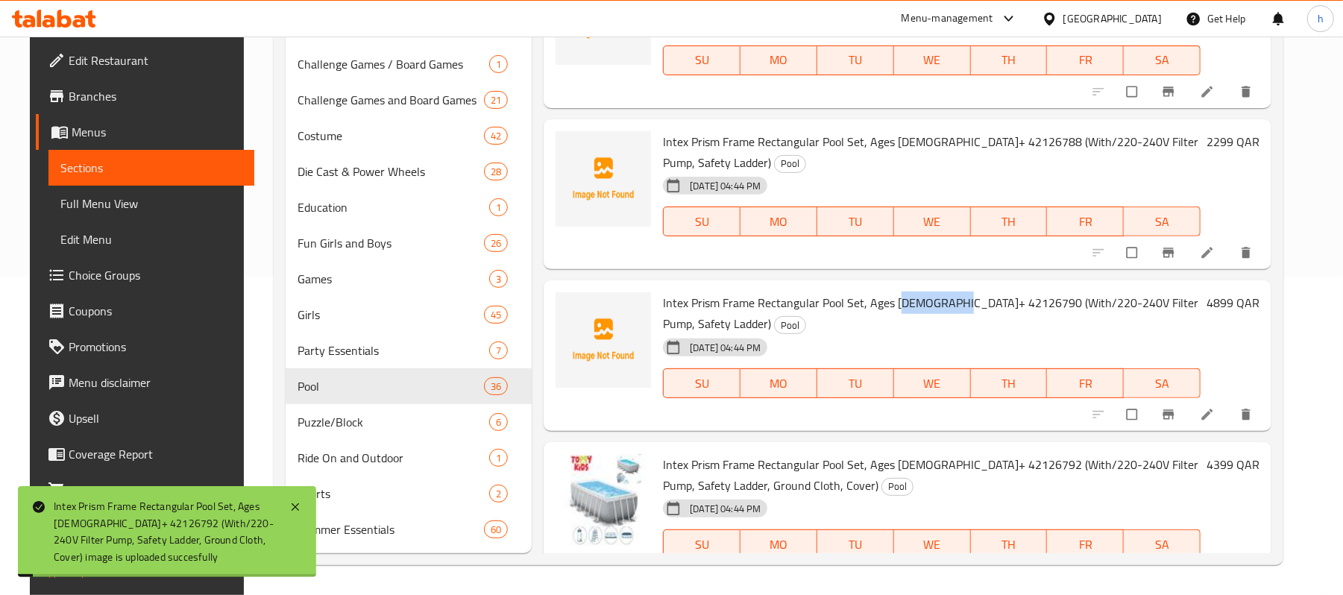
drag, startPoint x: 957, startPoint y: 195, endPoint x: 896, endPoint y: 201, distance: 61.5
click at [896, 291] on span "Intex Prism Frame Rectangular Pool Set, Ages 6+ 42126790 (With/220-240V Filter …" at bounding box center [930, 312] width 535 height 43
copy span "+ 42126790"
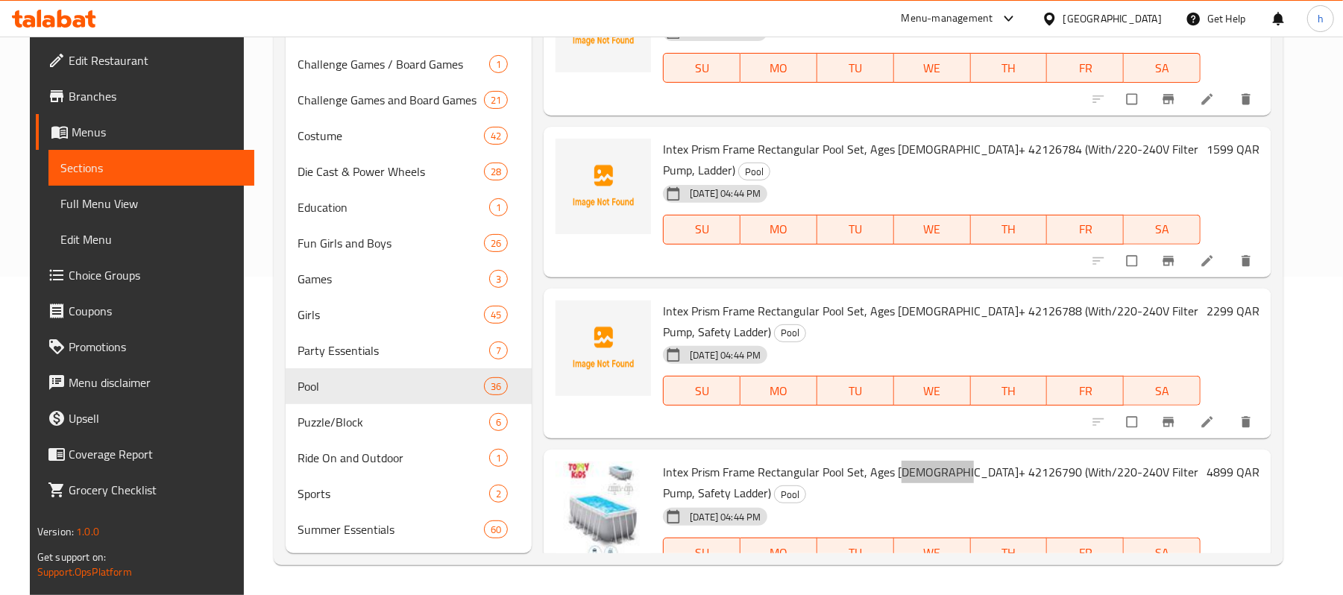
scroll to position [3964, 0]
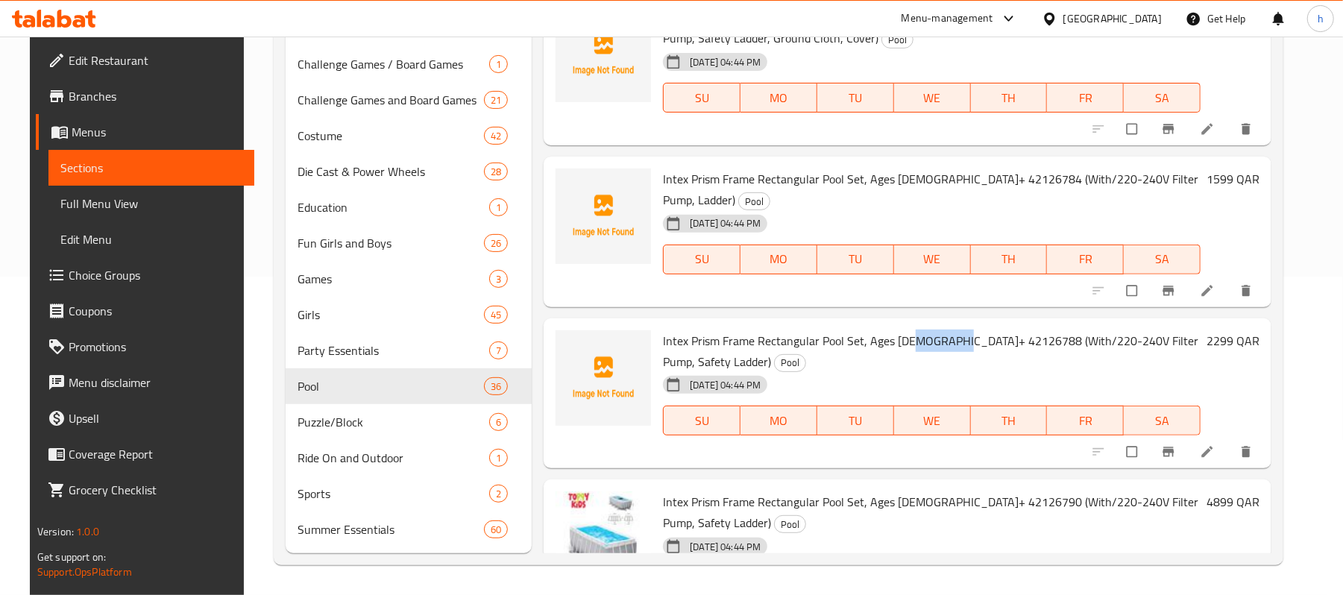
drag, startPoint x: 942, startPoint y: 260, endPoint x: 905, endPoint y: 260, distance: 37.3
click at [905, 329] on span "Intex Prism Frame Rectangular Pool Set, Ages 6+ 42126788 (With/220-240V Filter …" at bounding box center [930, 350] width 535 height 43
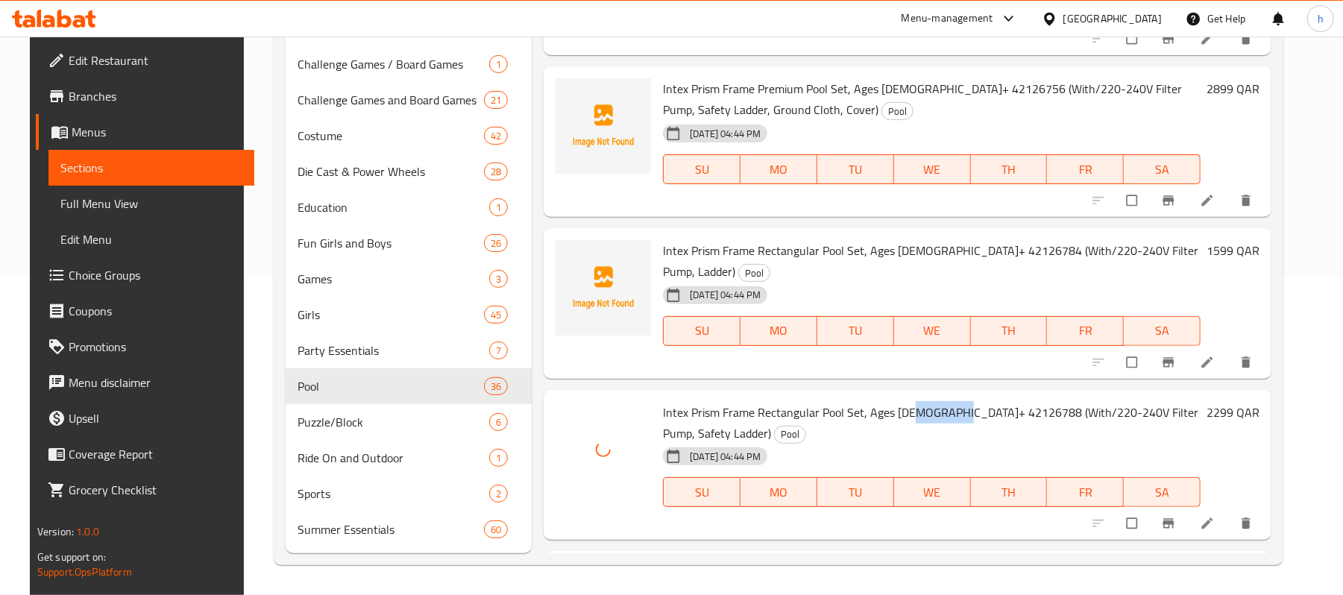
scroll to position [3864, 0]
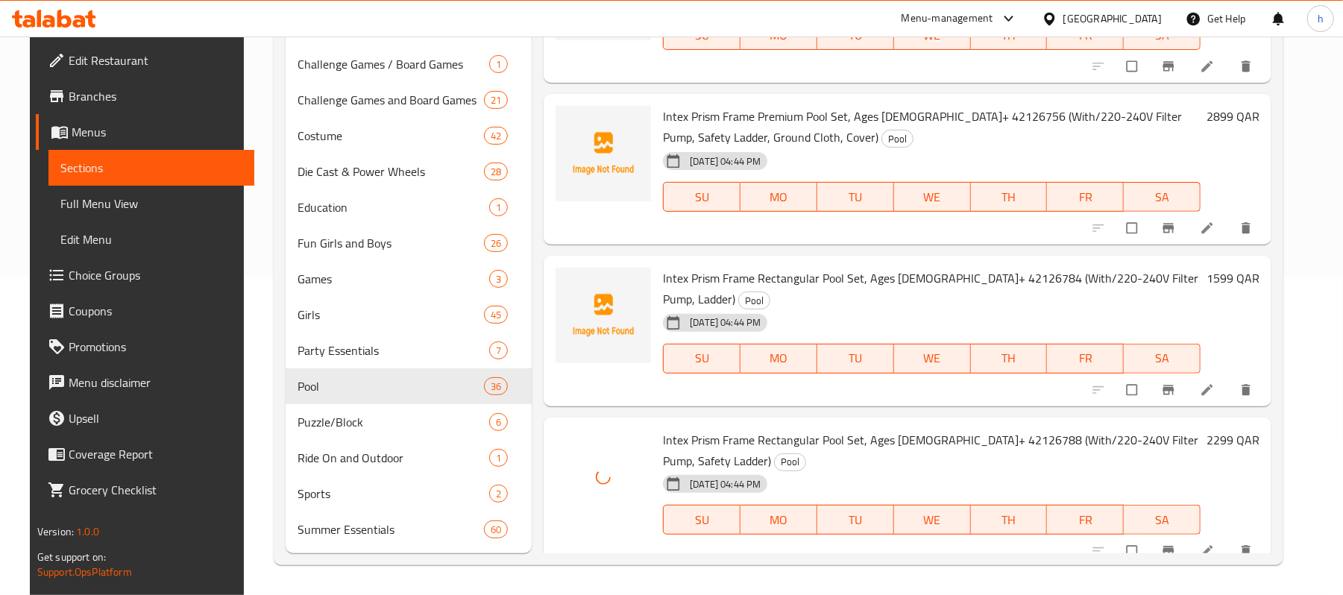
click at [932, 267] on span "Intex Prism Frame Rectangular Pool Set, Ages 6+ 42126784 (With/220-240V Filter …" at bounding box center [930, 288] width 535 height 43
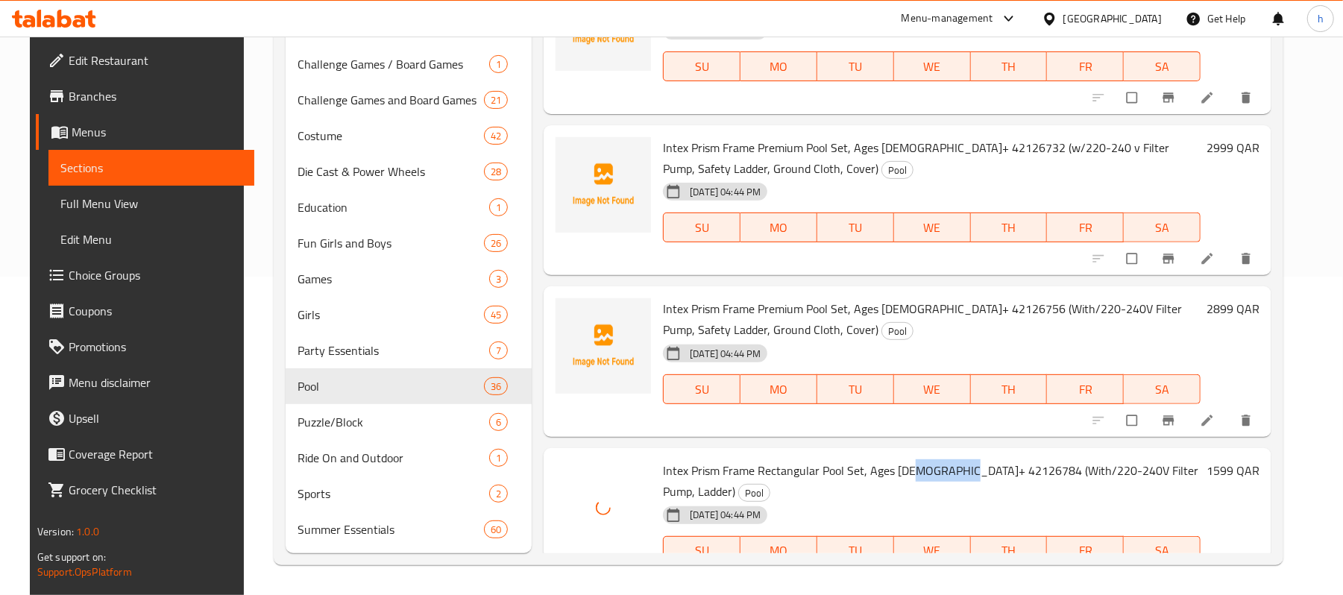
scroll to position [3665, 0]
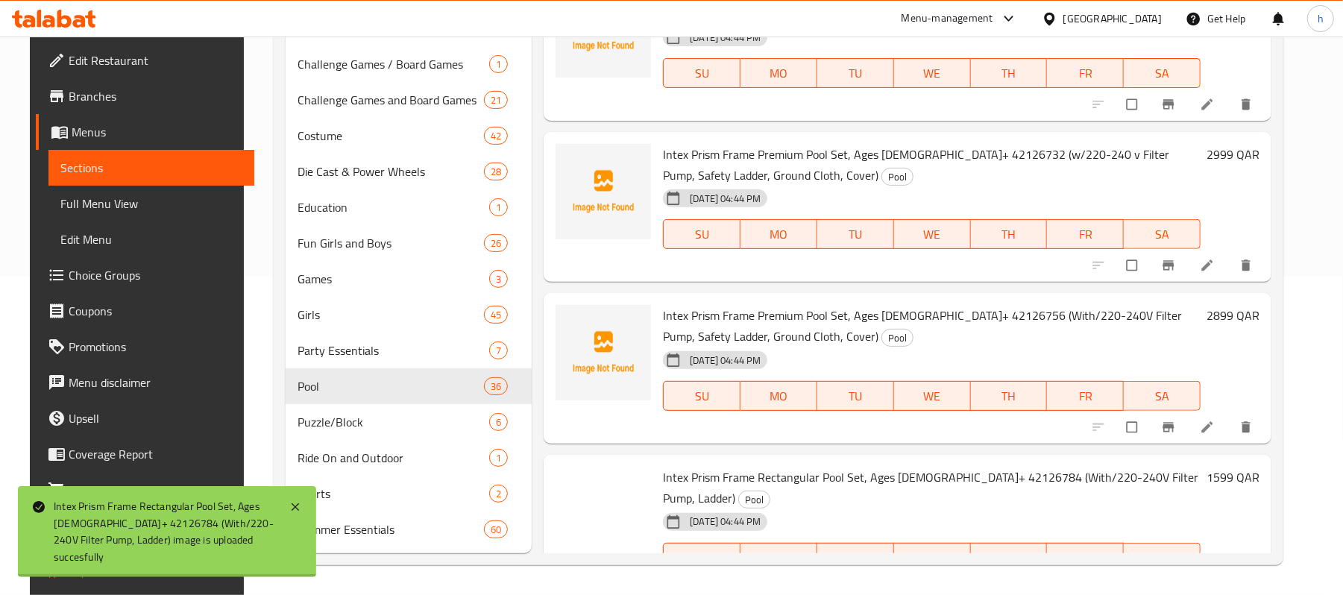
click at [924, 304] on span "Intex Prism Frame Premium Pool Set, Ages 6+ 42126756 (With/220-240V Filter Pump…" at bounding box center [922, 325] width 519 height 43
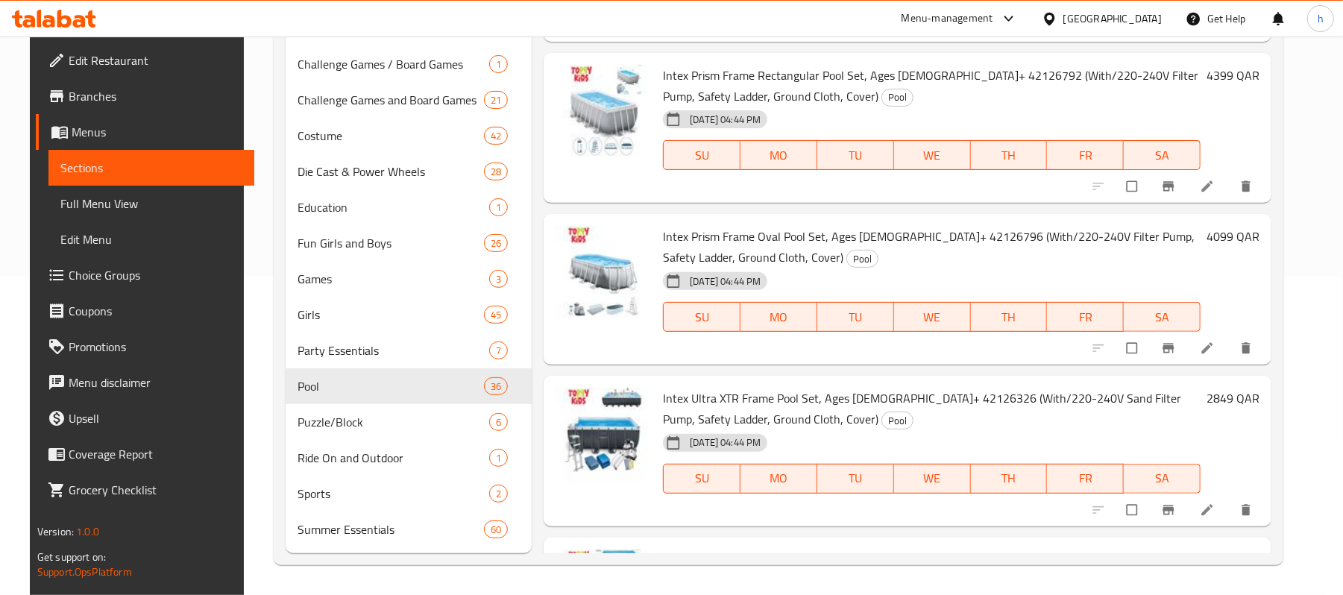
scroll to position [4560, 0]
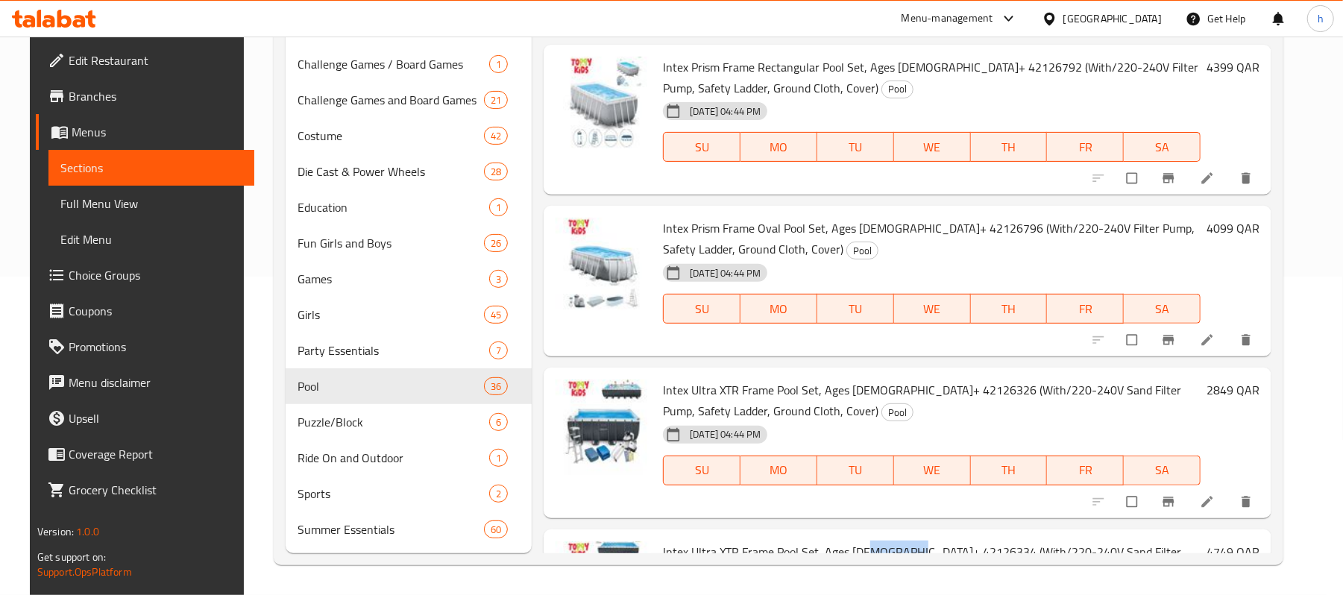
drag, startPoint x: 857, startPoint y: 425, endPoint x: 910, endPoint y: 425, distance: 52.9
click at [910, 540] on span "Intex Ultra XTR Frame Pool Set, Ages 6+ 42126334 (With/220-240V Sand Filter Pum…" at bounding box center [922, 561] width 518 height 43
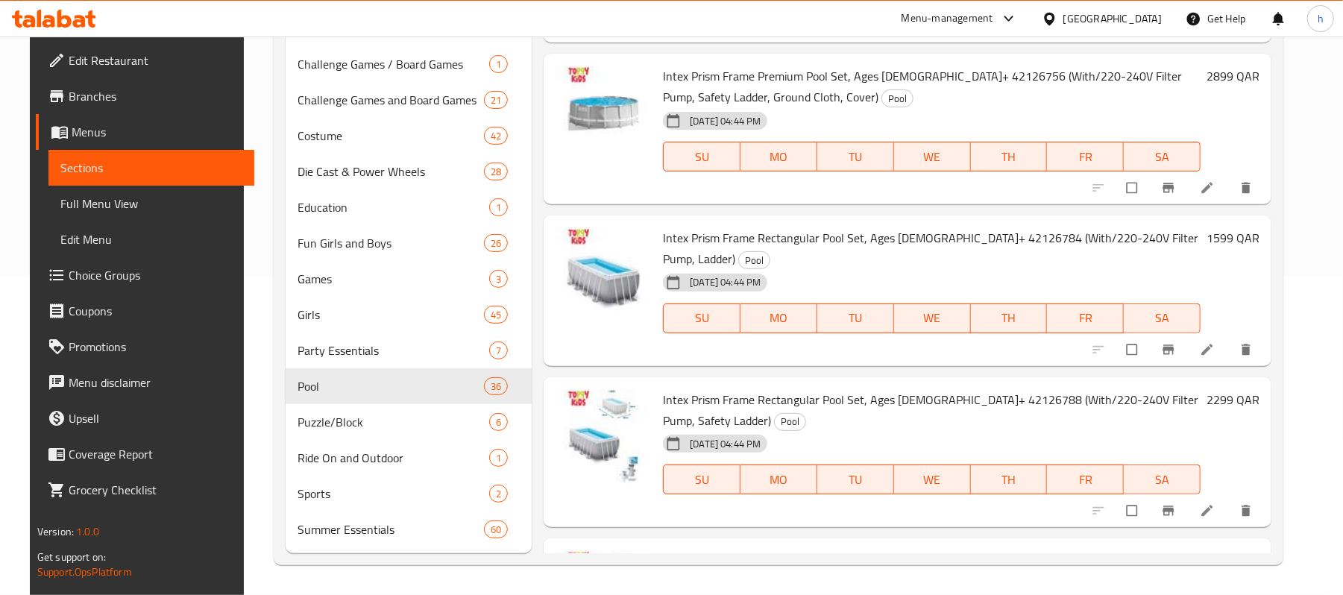
scroll to position [3864, 0]
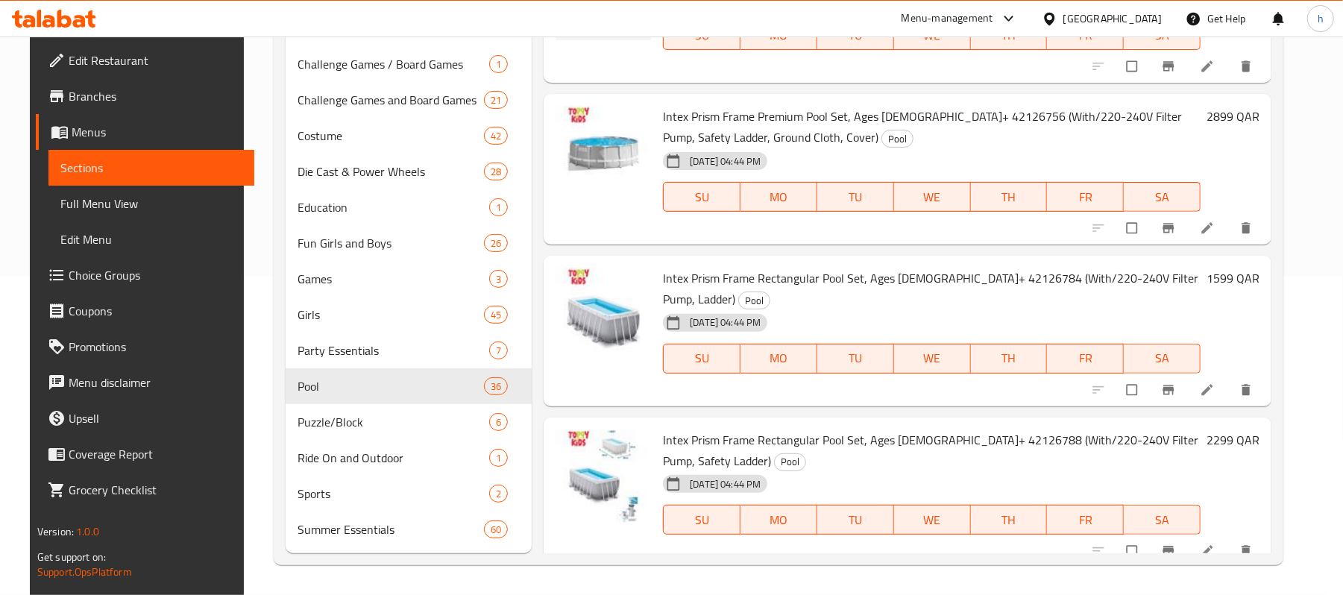
click at [921, 267] on span "Intex Prism Frame Rectangular Pool Set, Ages 6+ 42126784 (With/220-240V Filter …" at bounding box center [930, 288] width 535 height 43
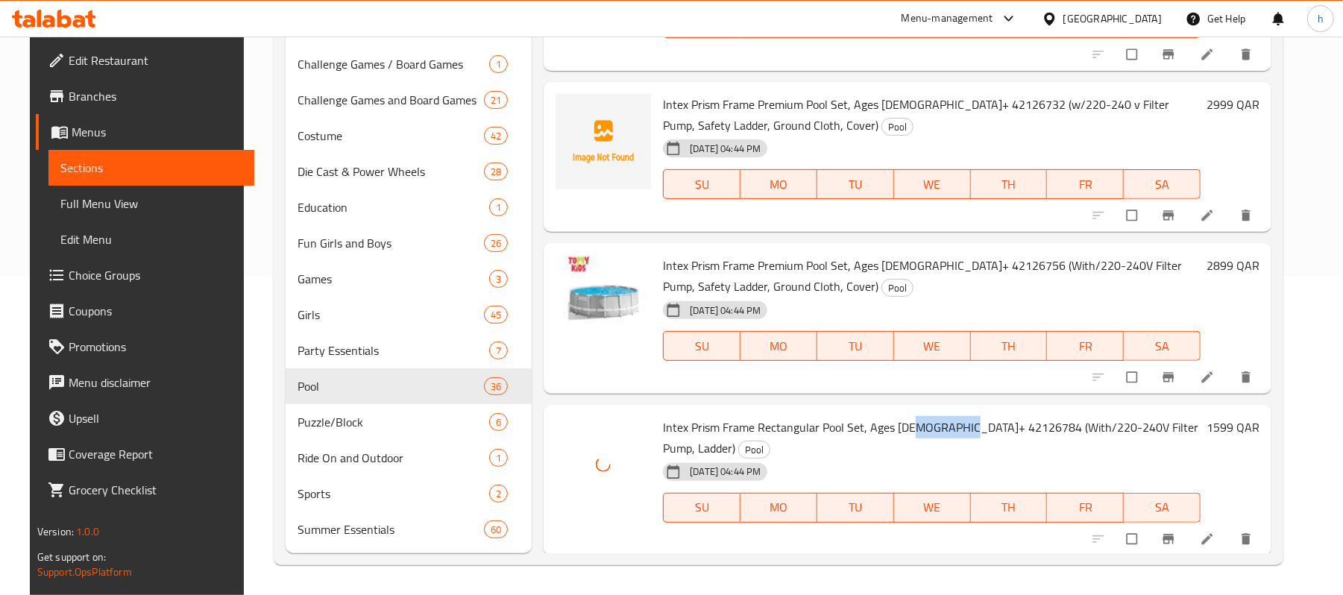
scroll to position [3665, 0]
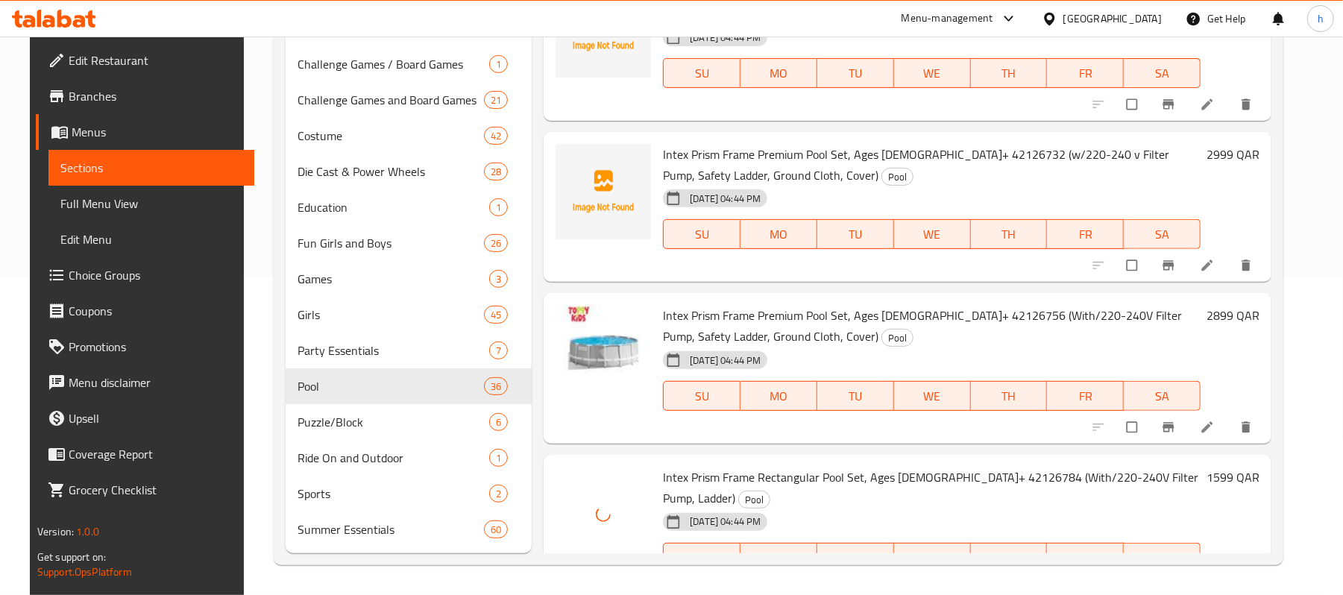
click at [925, 304] on span "Intex Prism Frame Premium Pool Set, Ages 6+ 42126756 (With/220-240V Filter Pump…" at bounding box center [922, 325] width 519 height 43
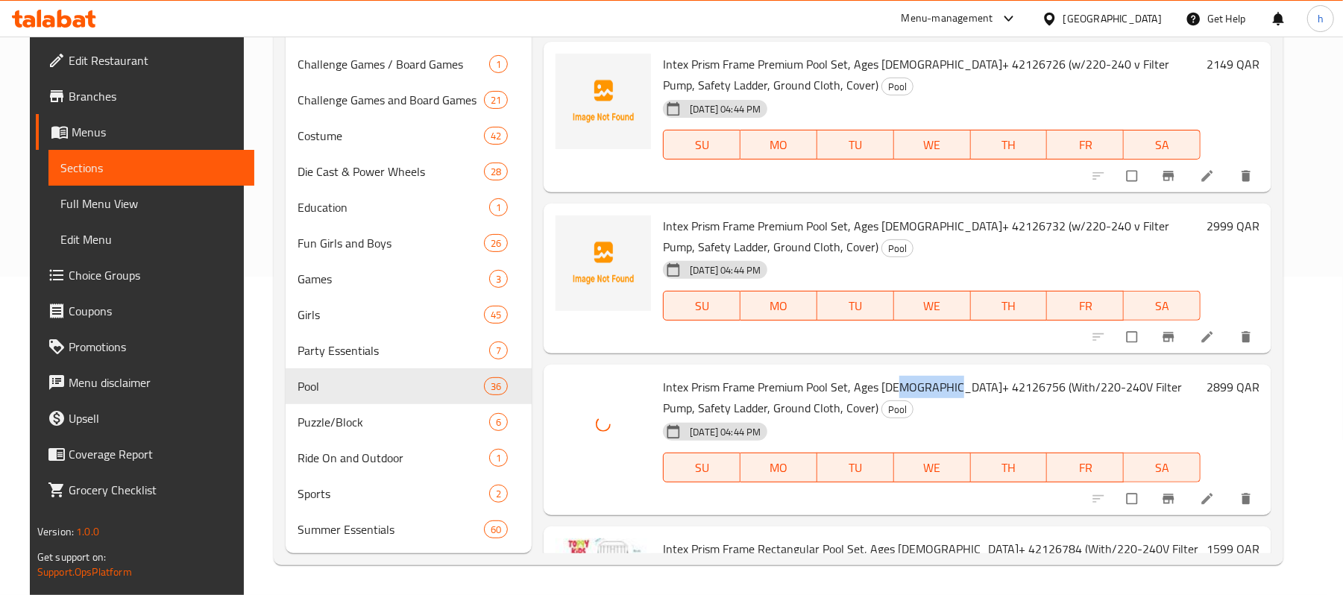
scroll to position [3566, 0]
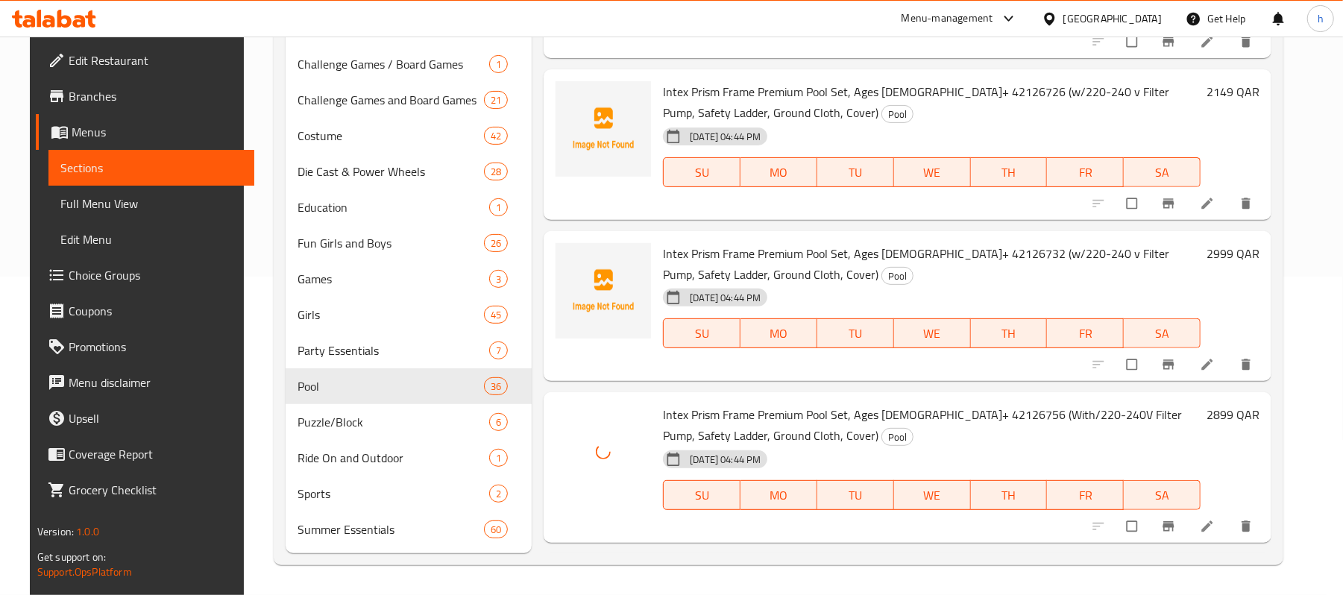
click at [908, 242] on span "Intex Prism Frame Premium Pool Set, Ages 6+ 42126732 (w/220-240 v Filter Pump, …" at bounding box center [916, 263] width 506 height 43
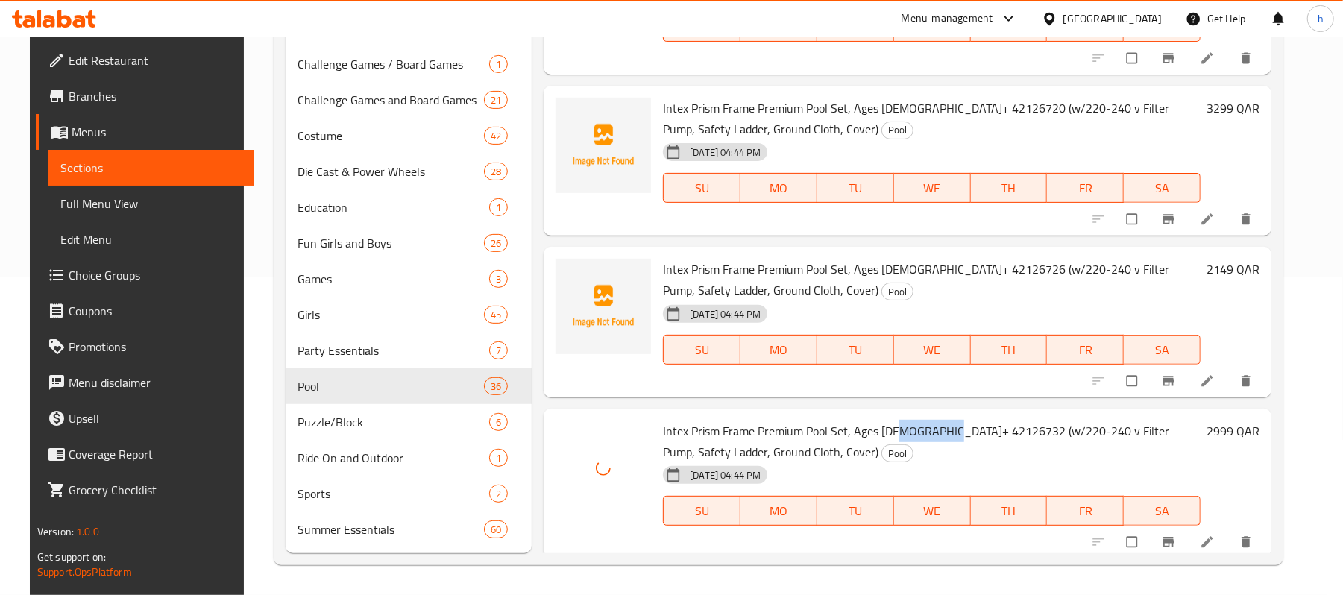
scroll to position [3367, 0]
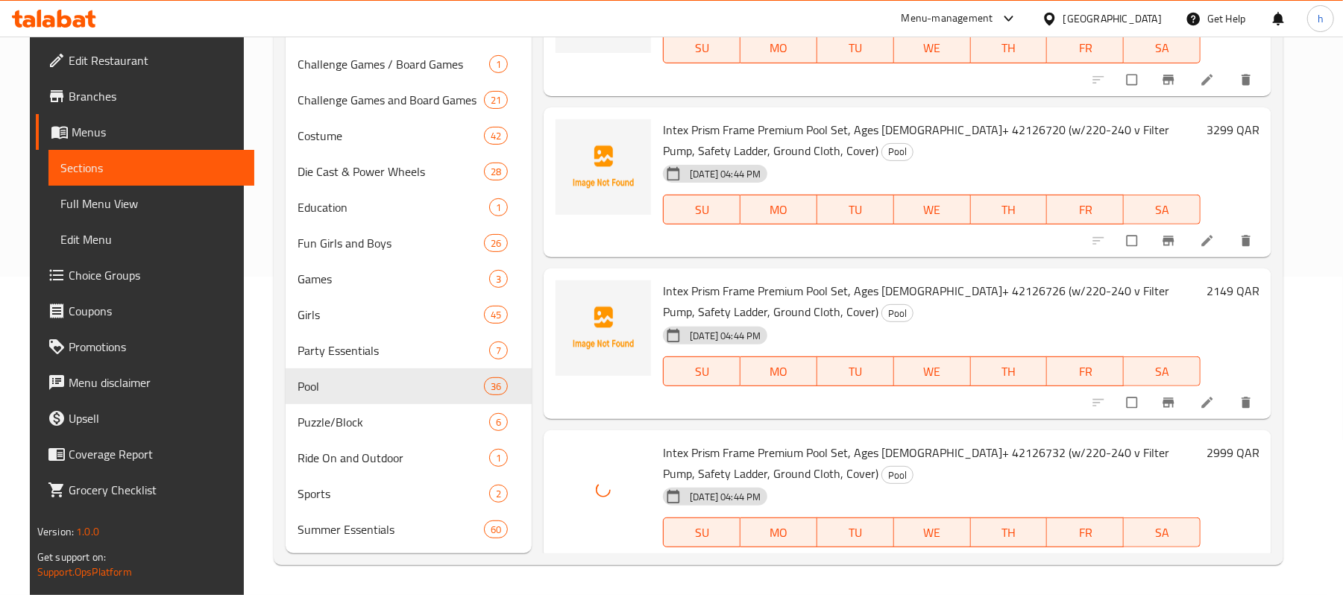
click at [911, 280] on span "Intex Prism Frame Premium Pool Set, Ages 6+ 42126726 (w/220-240 v Filter Pump, …" at bounding box center [916, 301] width 506 height 43
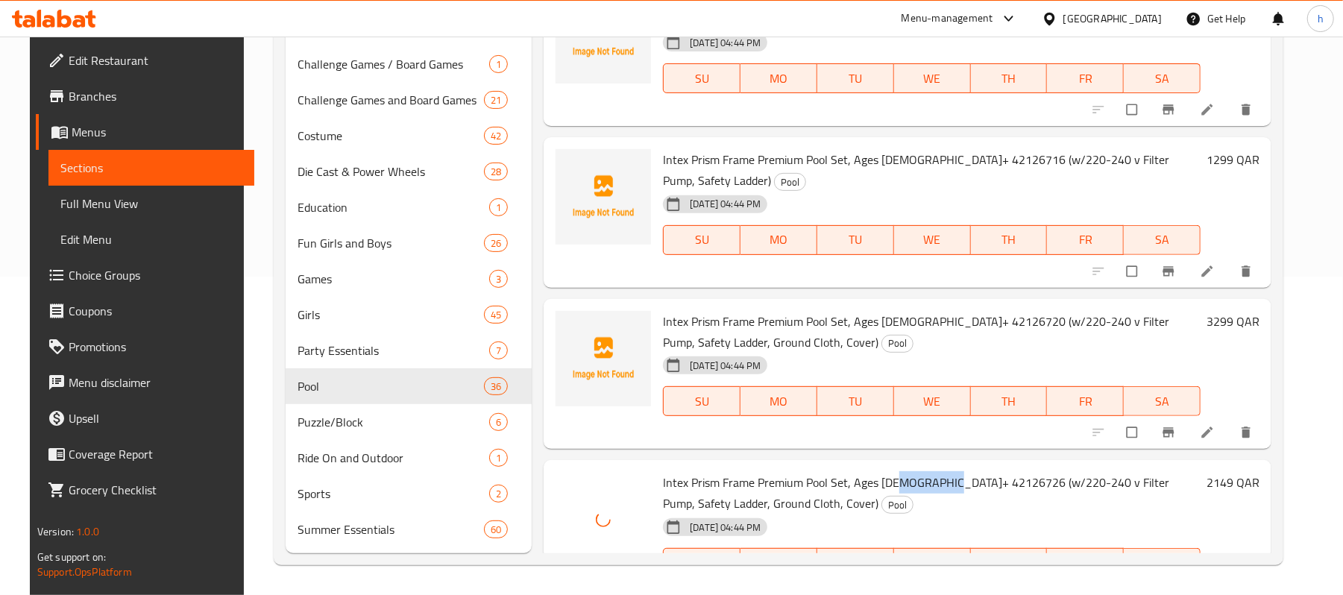
scroll to position [3168, 0]
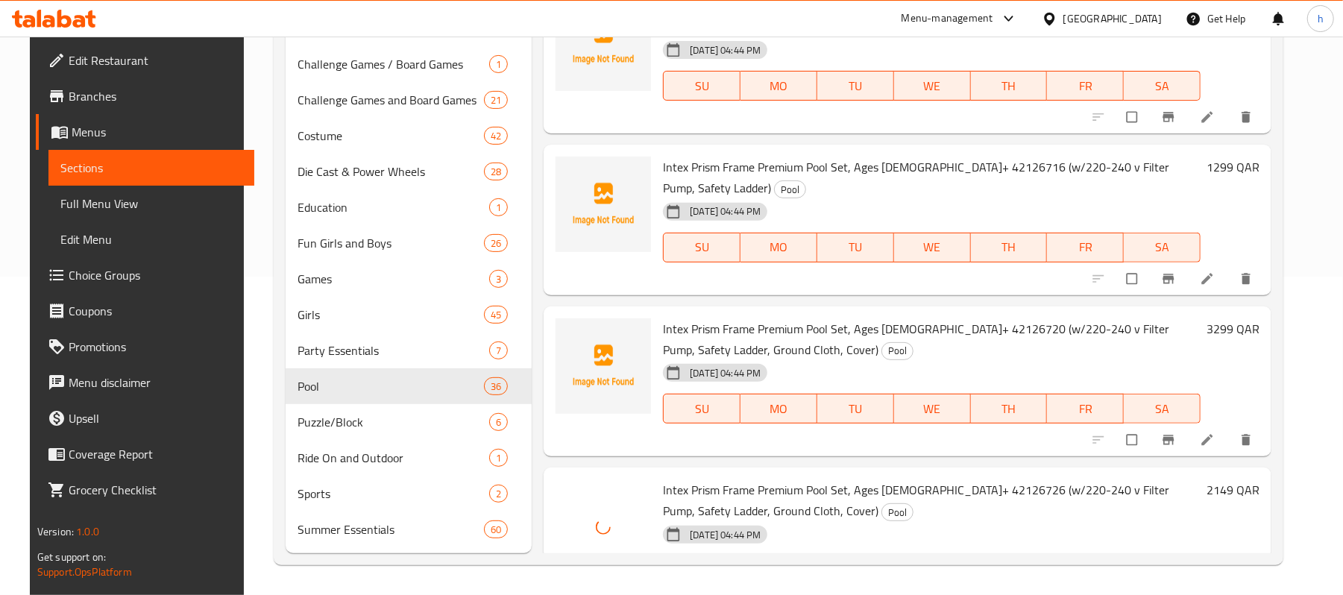
click at [921, 318] on span "Intex Prism Frame Premium Pool Set, Ages 6+ 42126720 (w/220-240 v Filter Pump, …" at bounding box center [916, 339] width 506 height 43
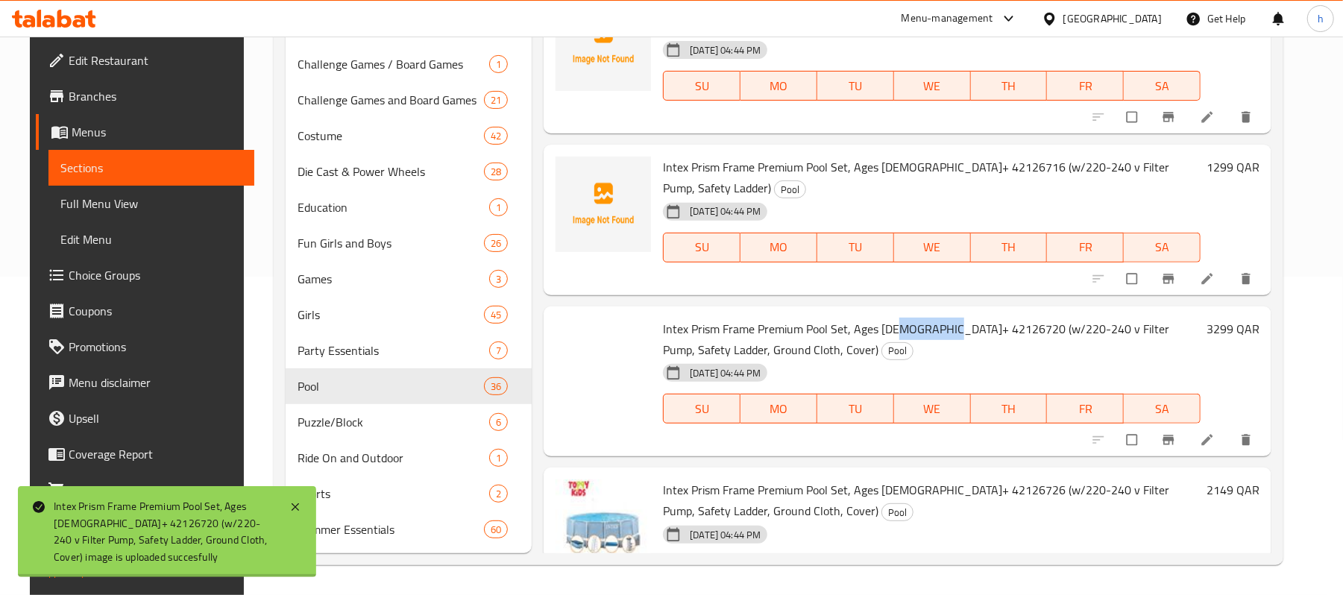
scroll to position [2970, 0]
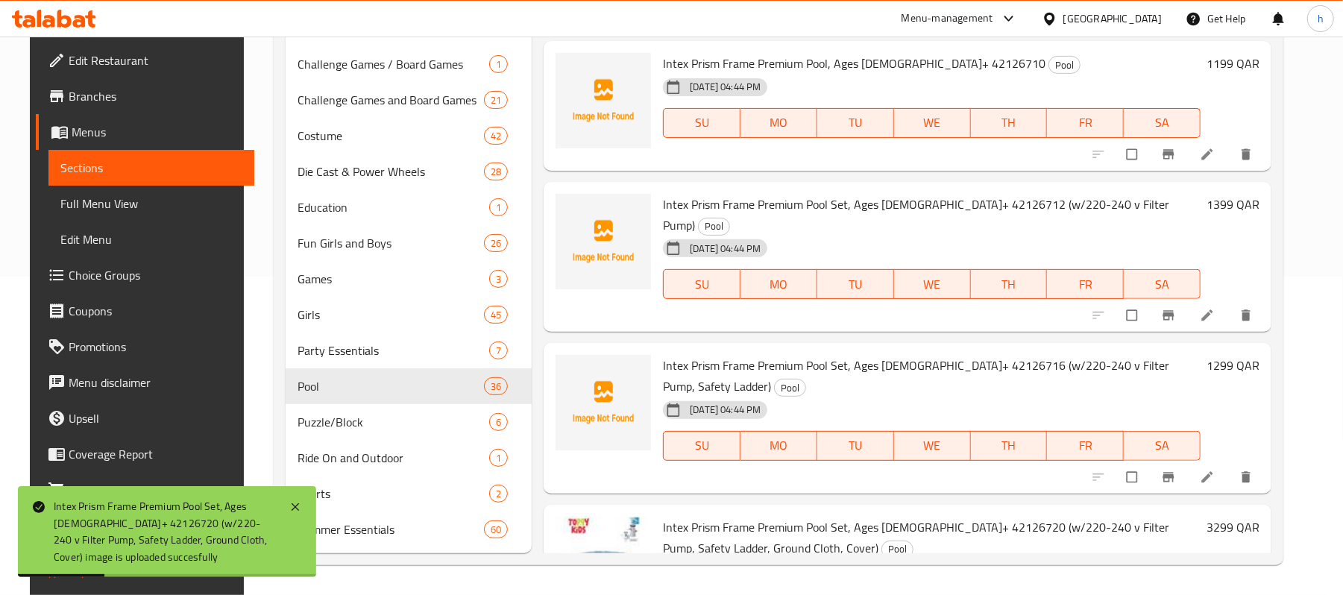
click at [922, 354] on span "Intex Prism Frame Premium Pool Set, Ages 6+ 42126716 (w/220-240 v Filter Pump, …" at bounding box center [916, 375] width 506 height 43
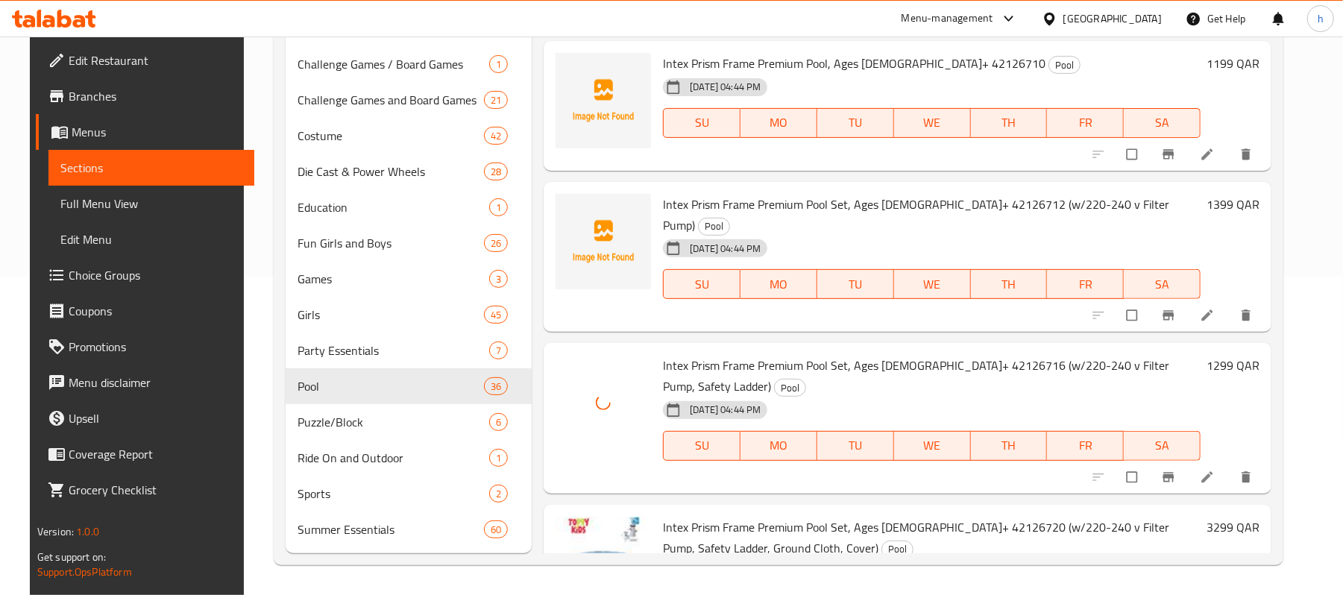
click at [916, 193] on span "Intex Prism Frame Premium Pool Set, Ages 6+ 42126712 (w/220-240 v Filter Pump)" at bounding box center [916, 214] width 506 height 43
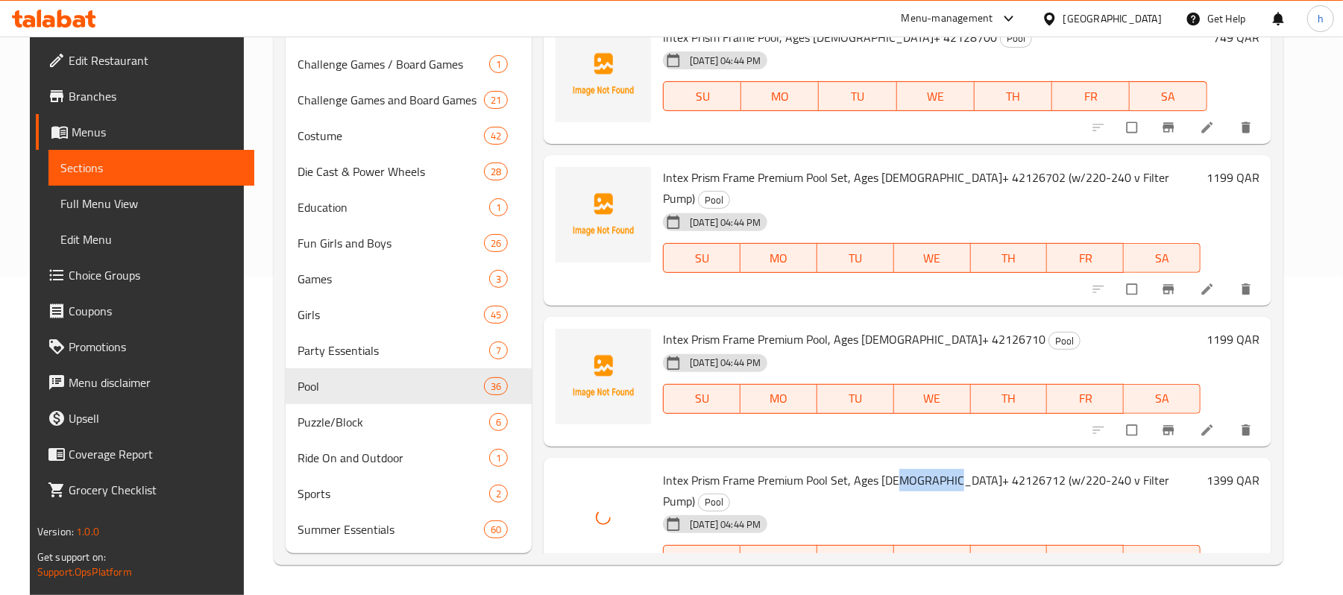
scroll to position [2672, 0]
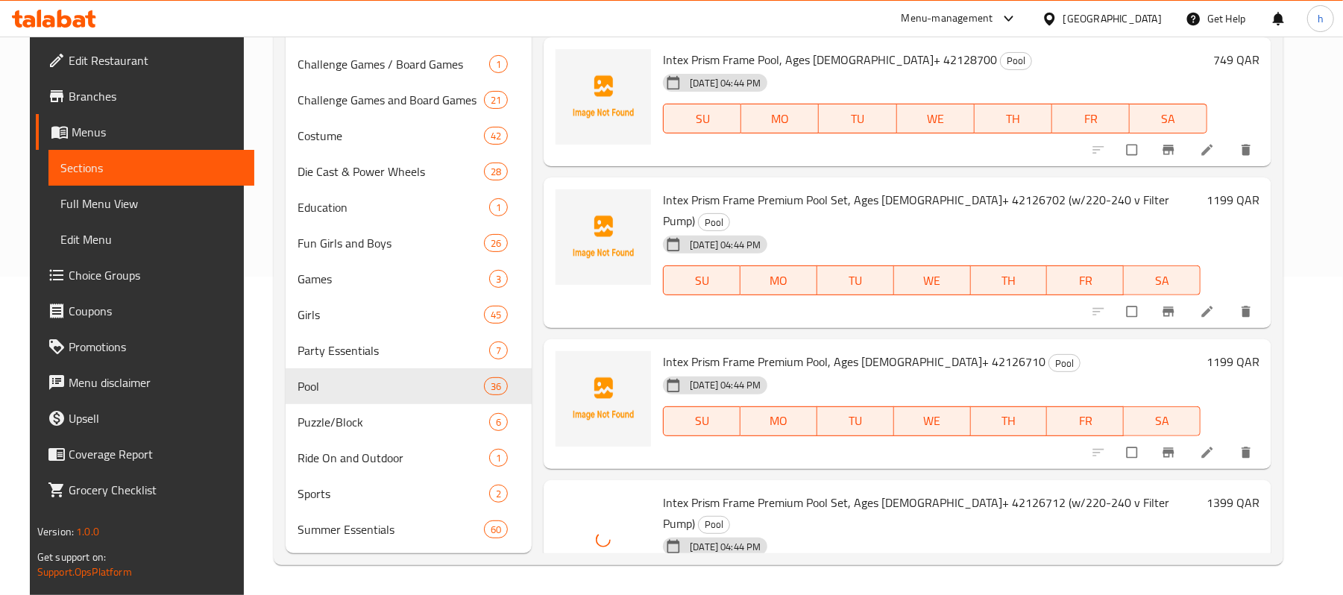
click at [875, 350] on span "Intex Prism Frame Premium Pool, Ages 6+ 42126710" at bounding box center [854, 361] width 382 height 22
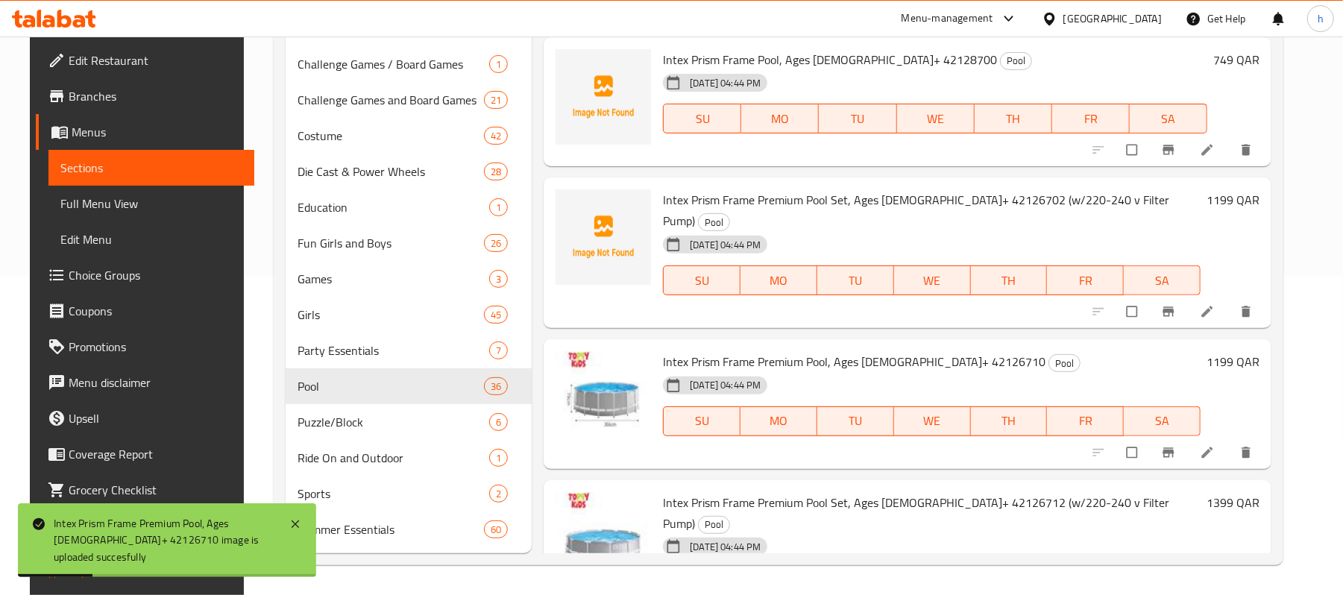
click at [920, 201] on span "Intex Prism Frame Premium Pool Set, Ages 6+ 42126702 (w/220-240 v Filter Pump)" at bounding box center [916, 210] width 506 height 43
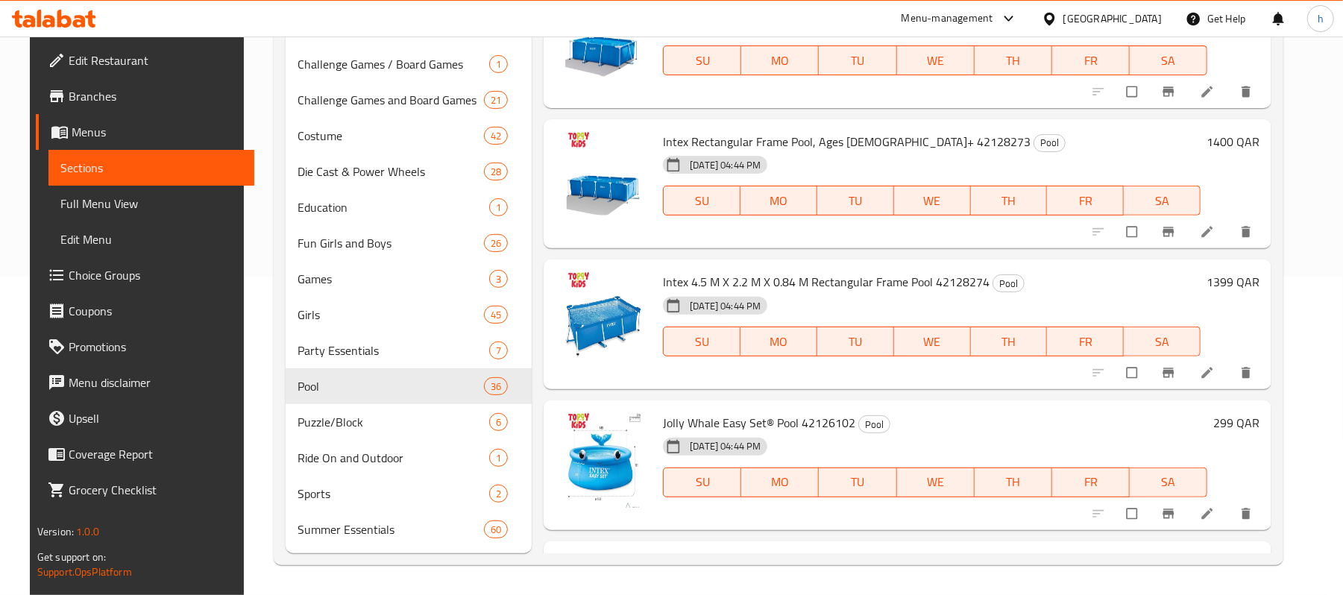
scroll to position [87, 0]
